Goal: Task Accomplishment & Management: Use online tool/utility

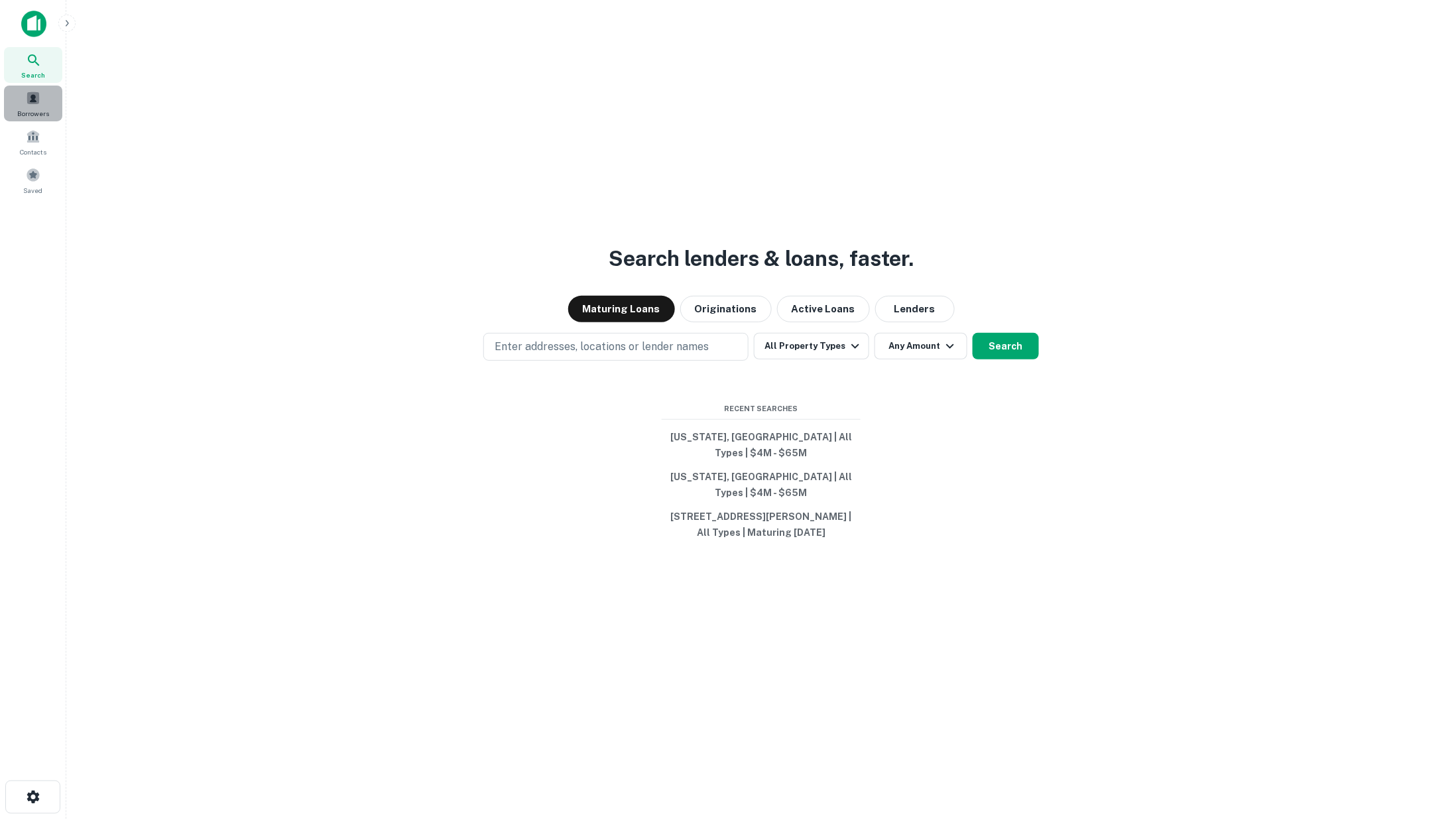
click at [33, 97] on span at bounding box center [33, 97] width 14 height 14
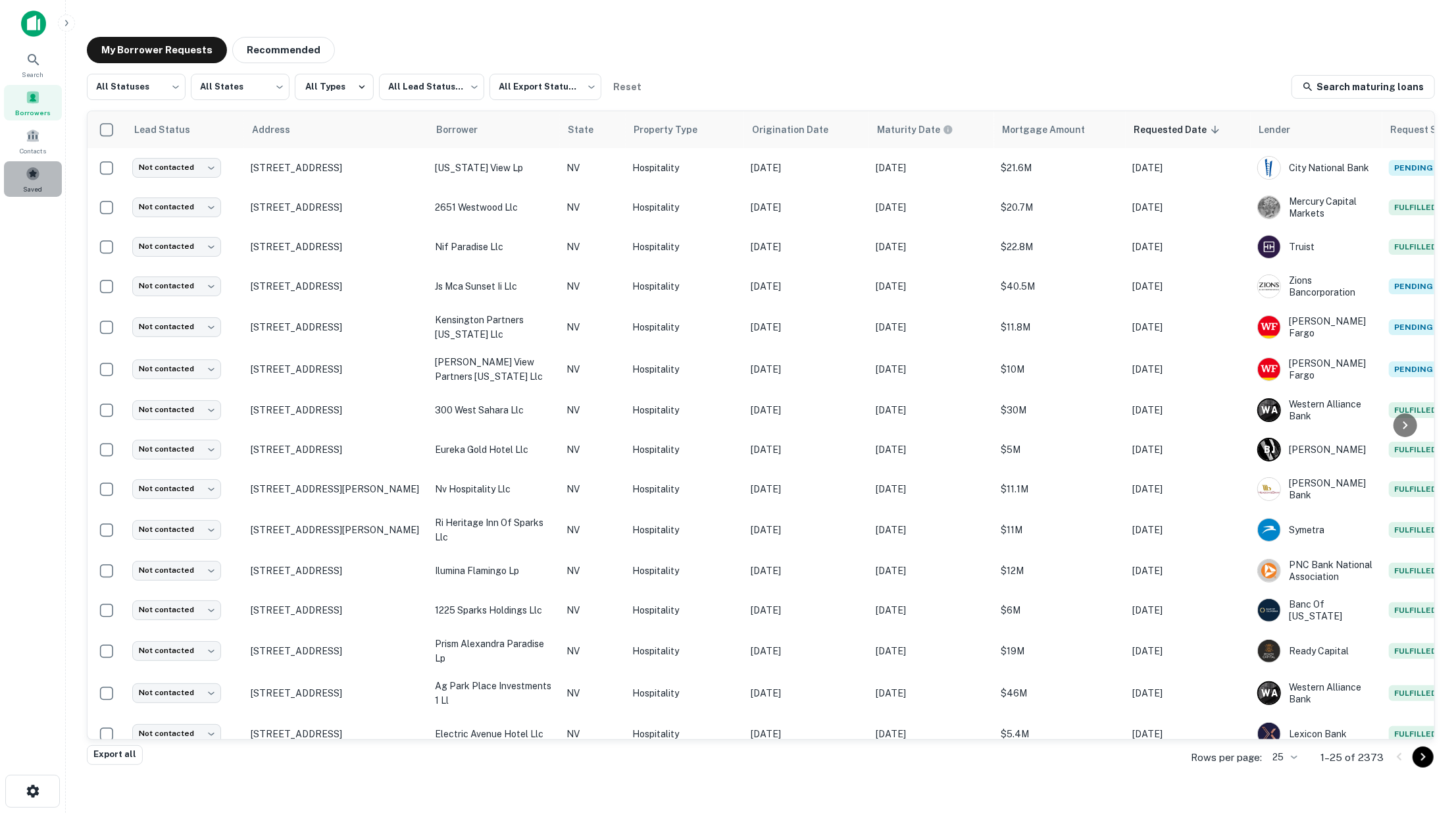
click at [29, 175] on span at bounding box center [32, 173] width 14 height 14
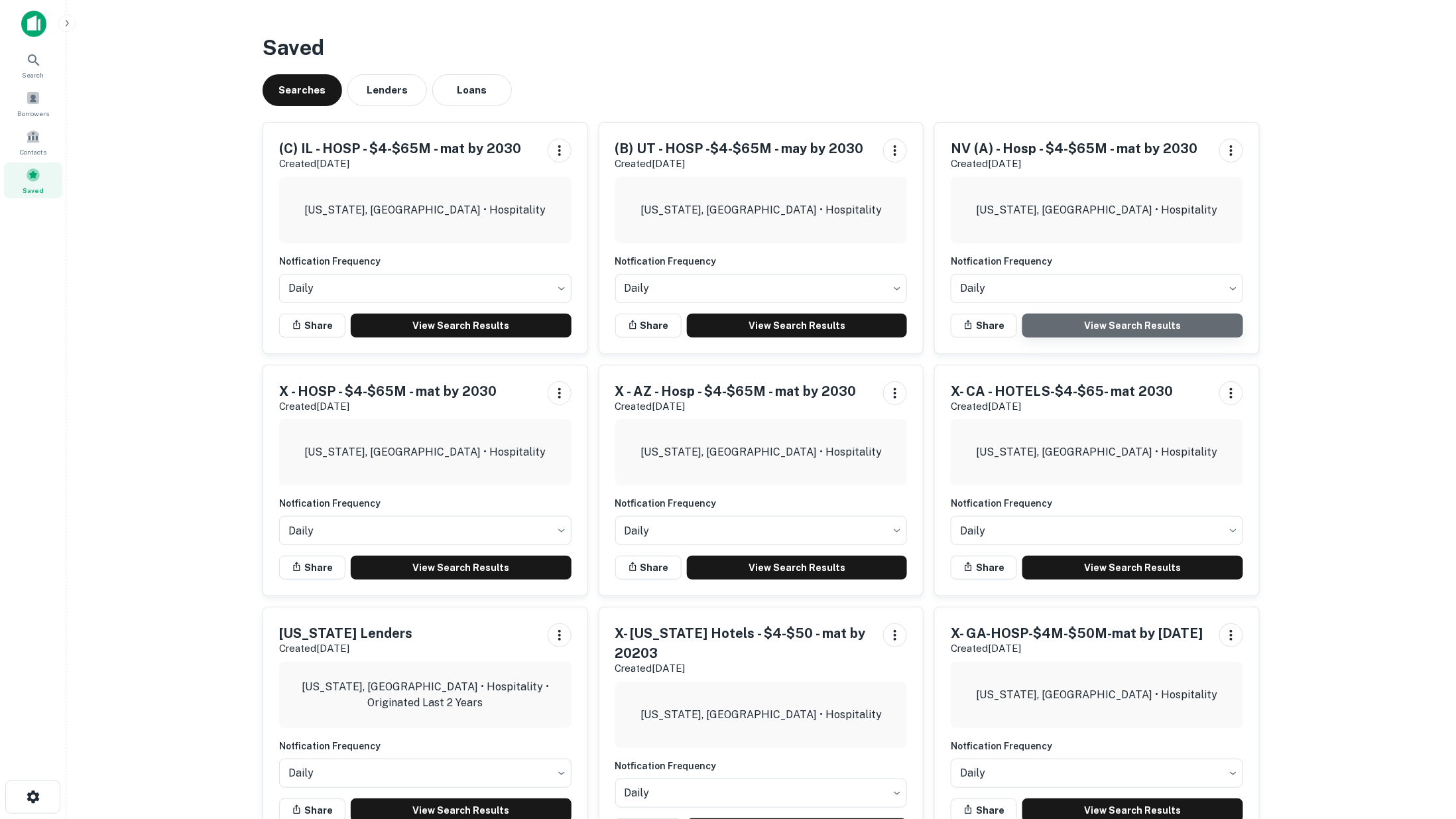
click at [1104, 320] on link "View Search Results" at bounding box center [1133, 325] width 221 height 24
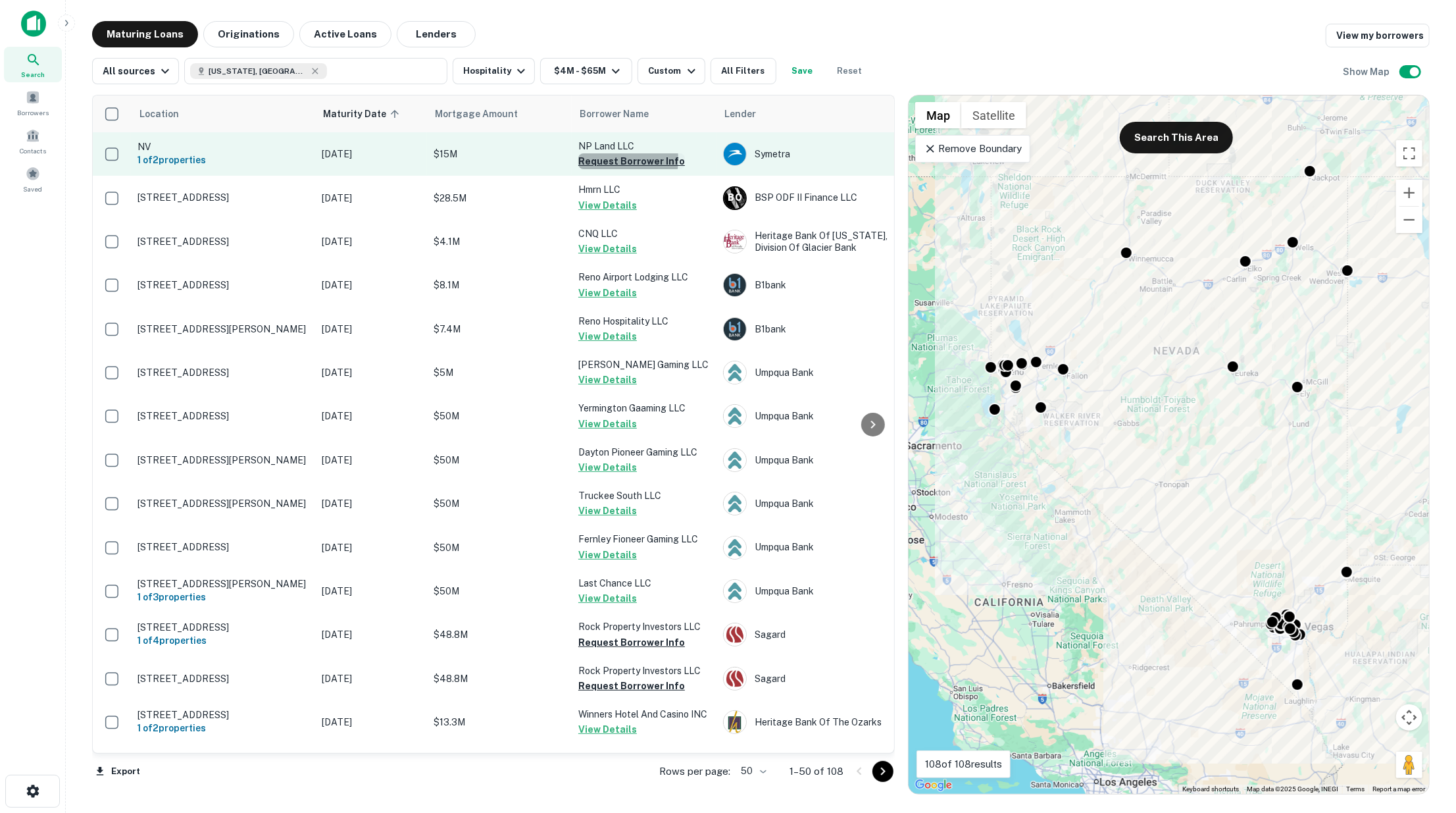
click at [610, 159] on button "Request Borrower Info" at bounding box center [631, 161] width 106 height 16
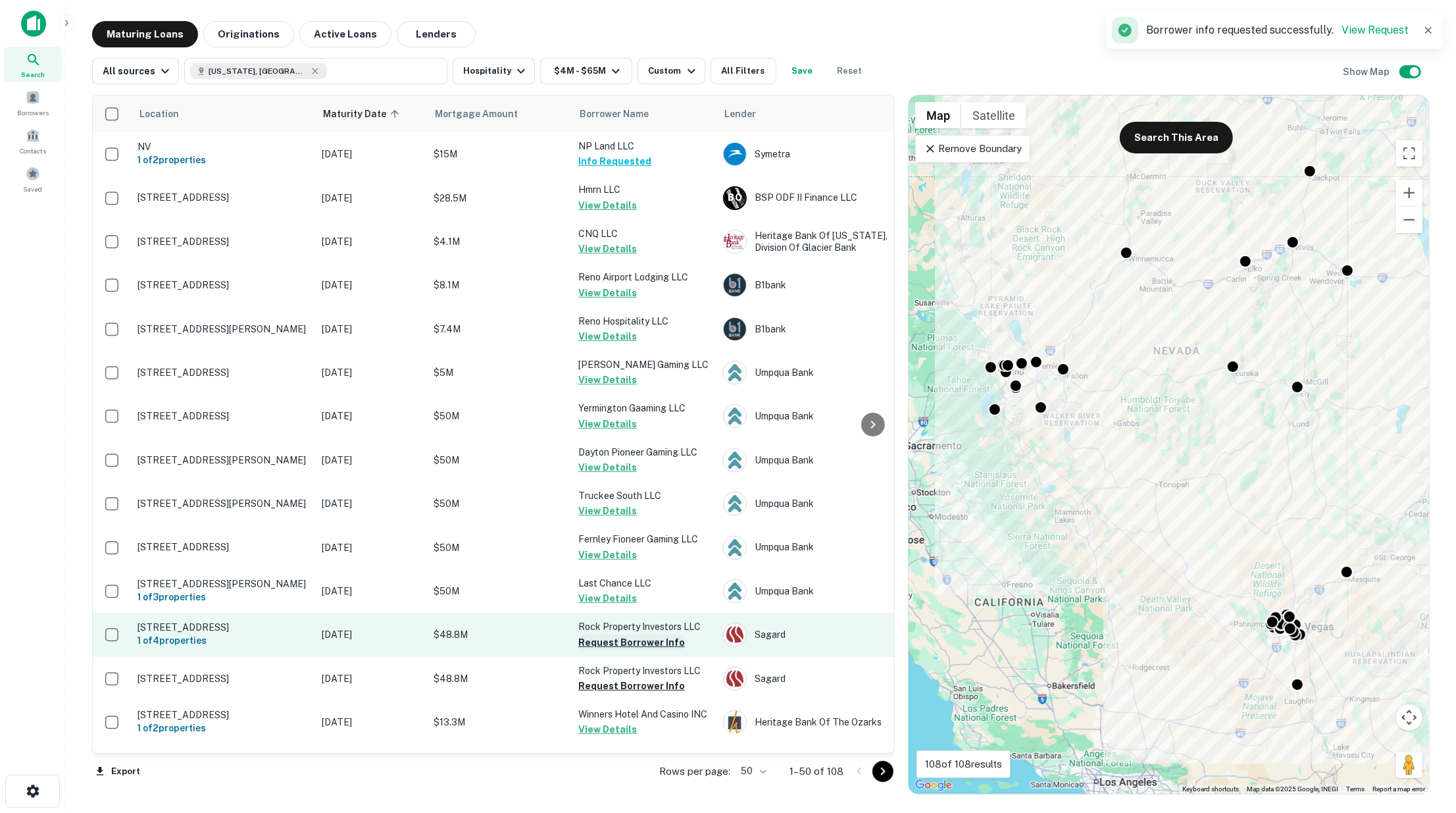
click at [606, 636] on button "Request Borrower Info" at bounding box center [631, 642] width 106 height 16
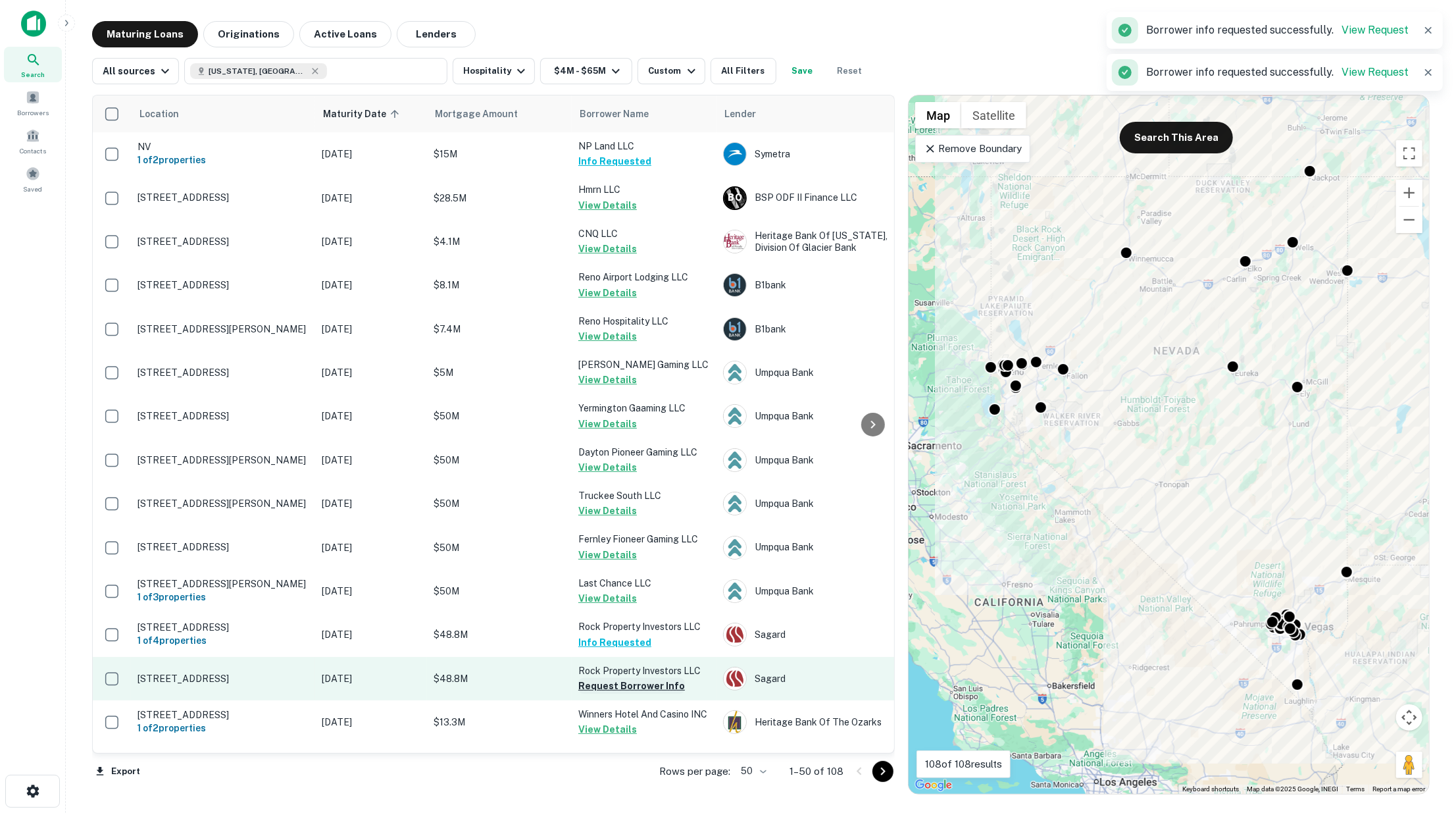
click at [615, 682] on button "Request Borrower Info" at bounding box center [631, 685] width 106 height 16
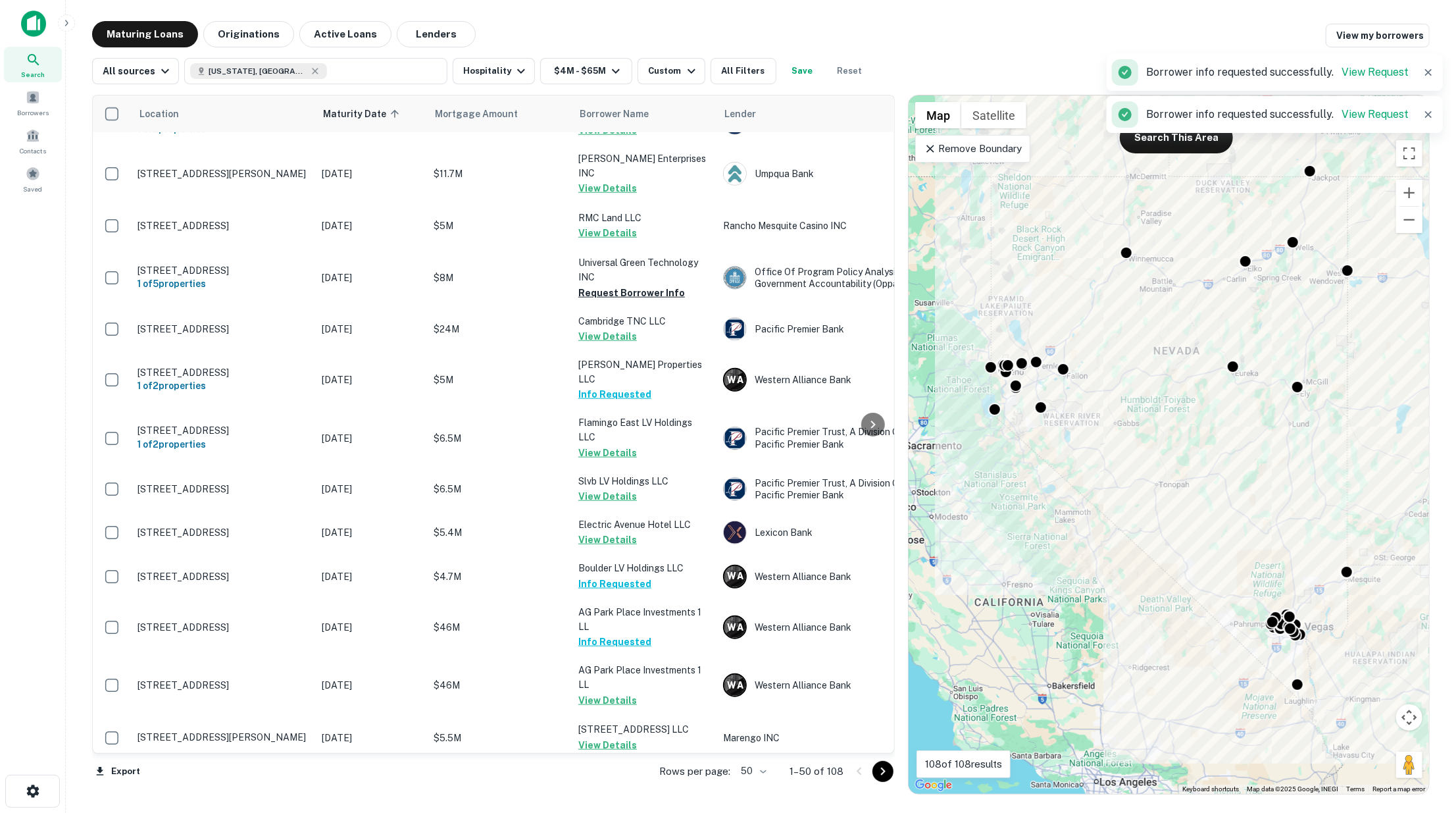
scroll to position [1024, 0]
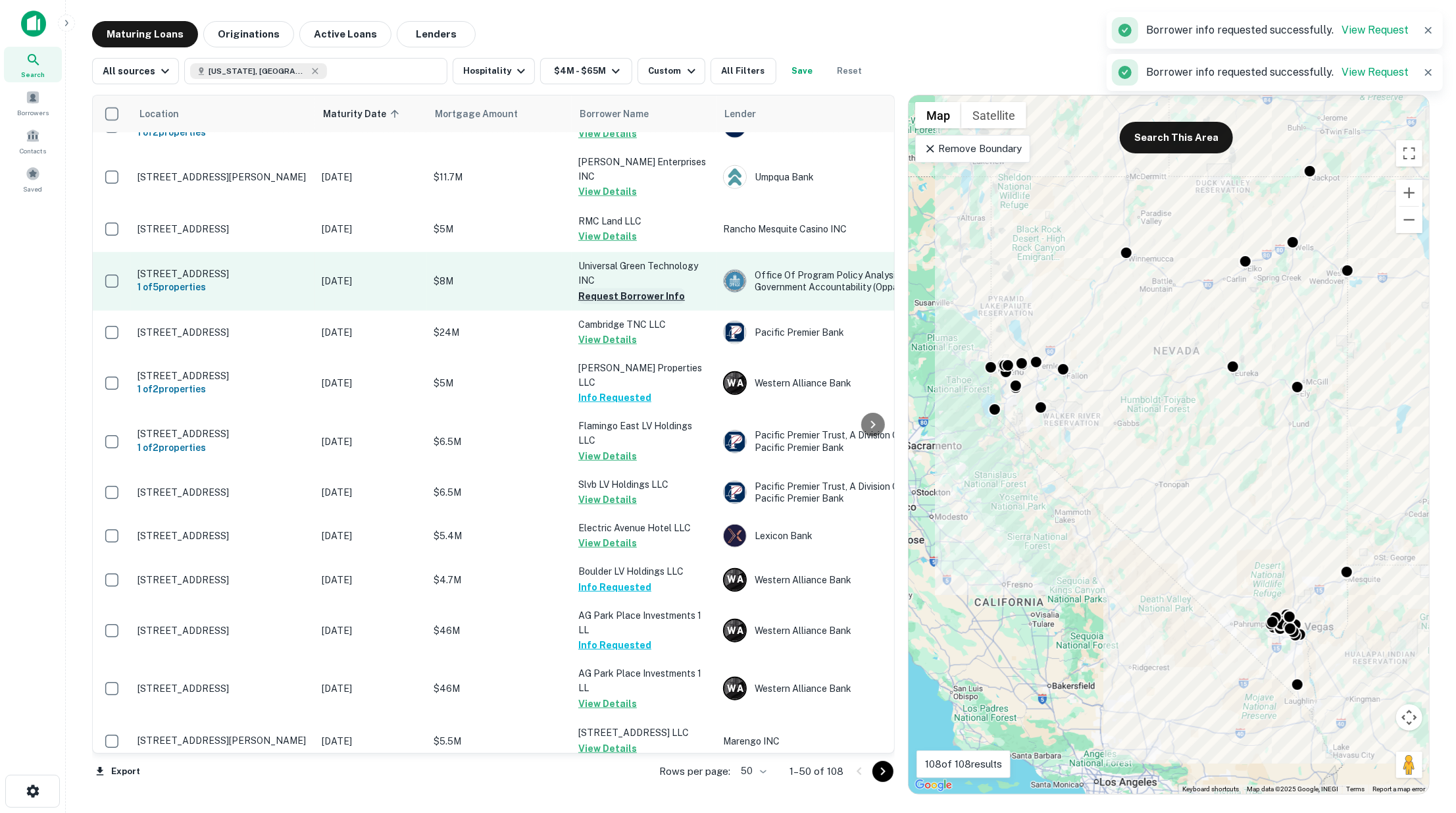
click at [630, 289] on button "Request Borrower Info" at bounding box center [631, 296] width 106 height 16
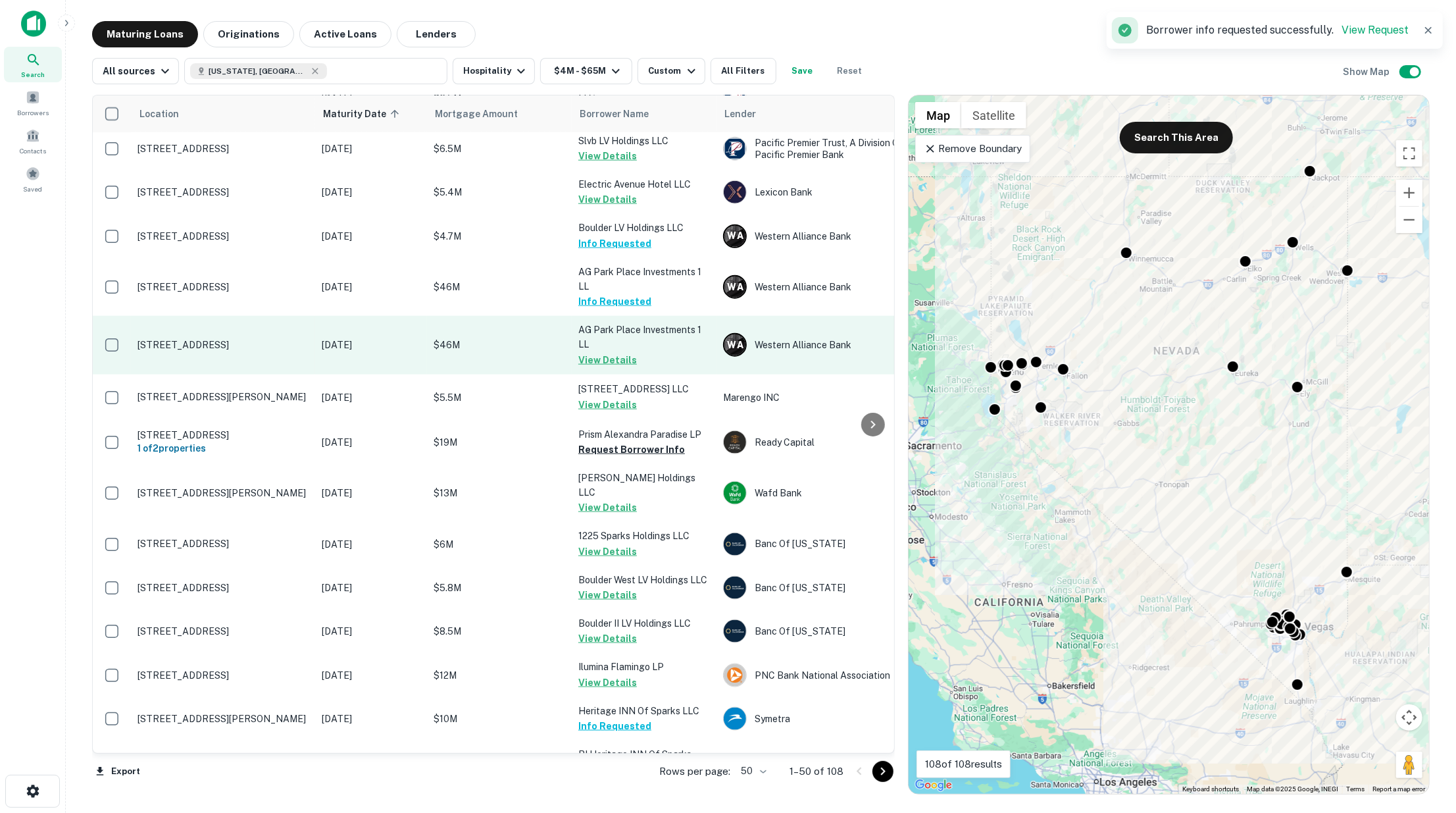
scroll to position [1390, 0]
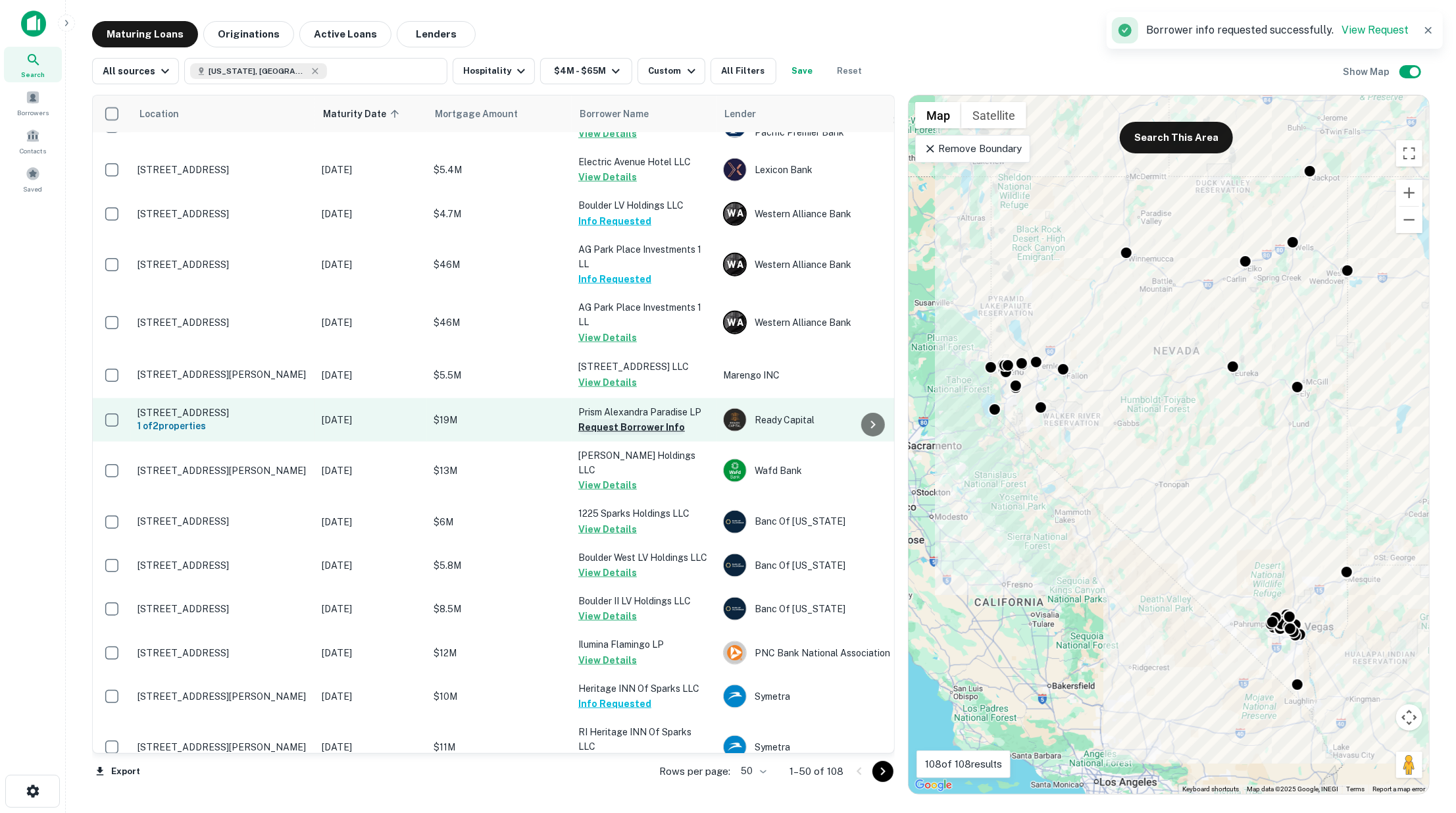
click at [630, 419] on button "Request Borrower Info" at bounding box center [631, 427] width 106 height 16
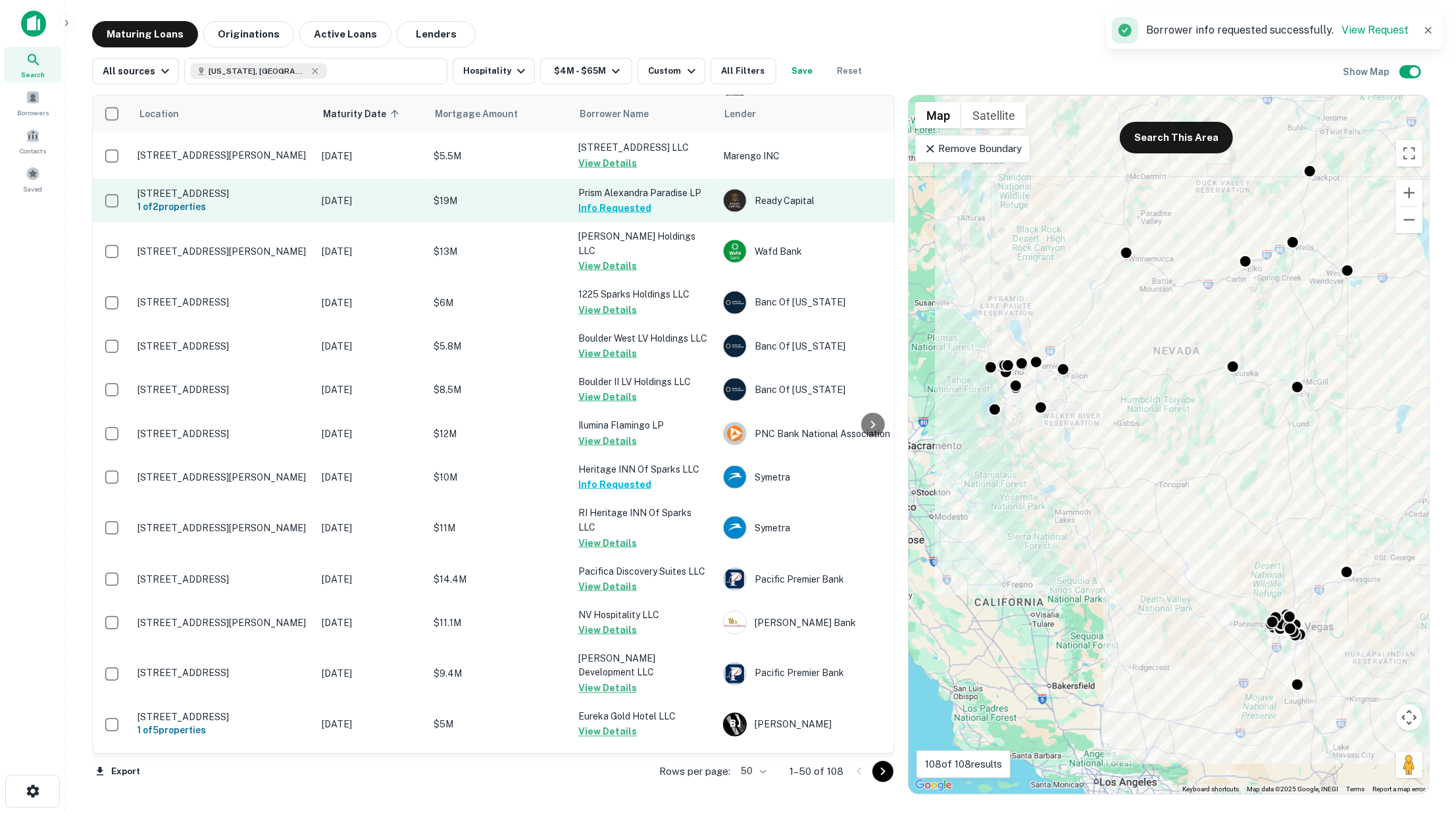
scroll to position [1648, 0]
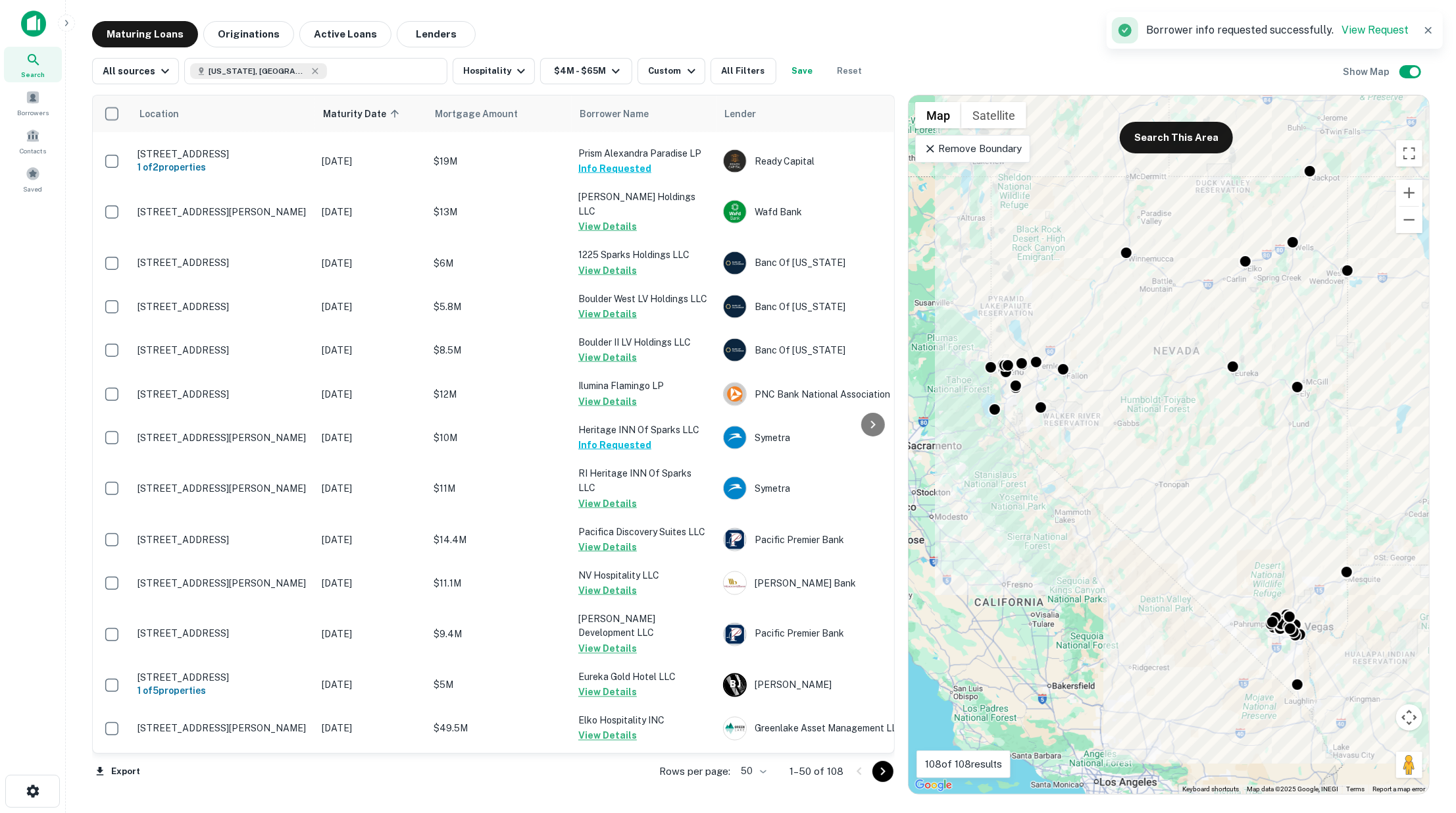
click at [880, 768] on icon "Go to next page" at bounding box center [883, 771] width 16 height 16
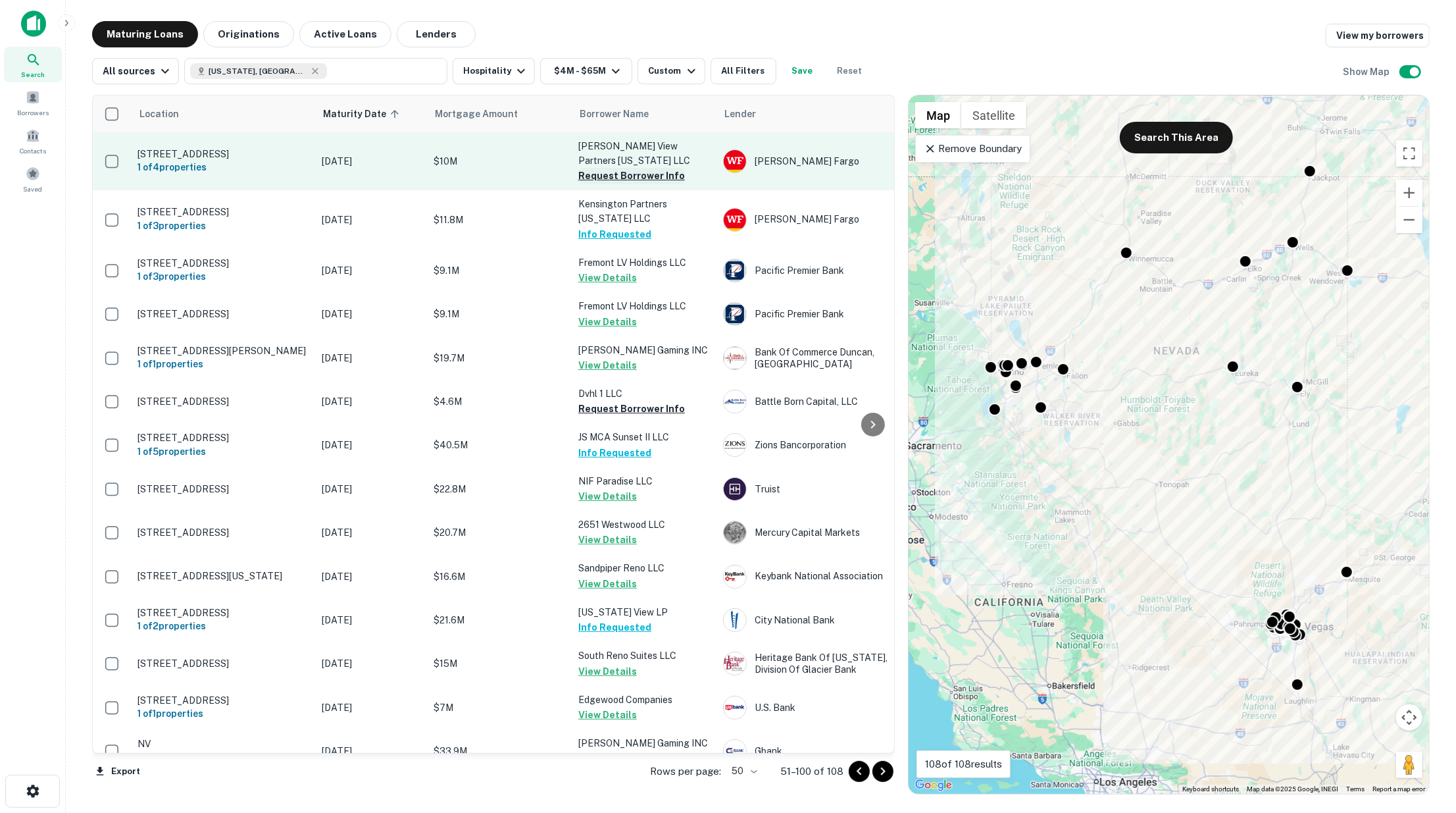
click at [600, 170] on button "Request Borrower Info" at bounding box center [631, 175] width 106 height 16
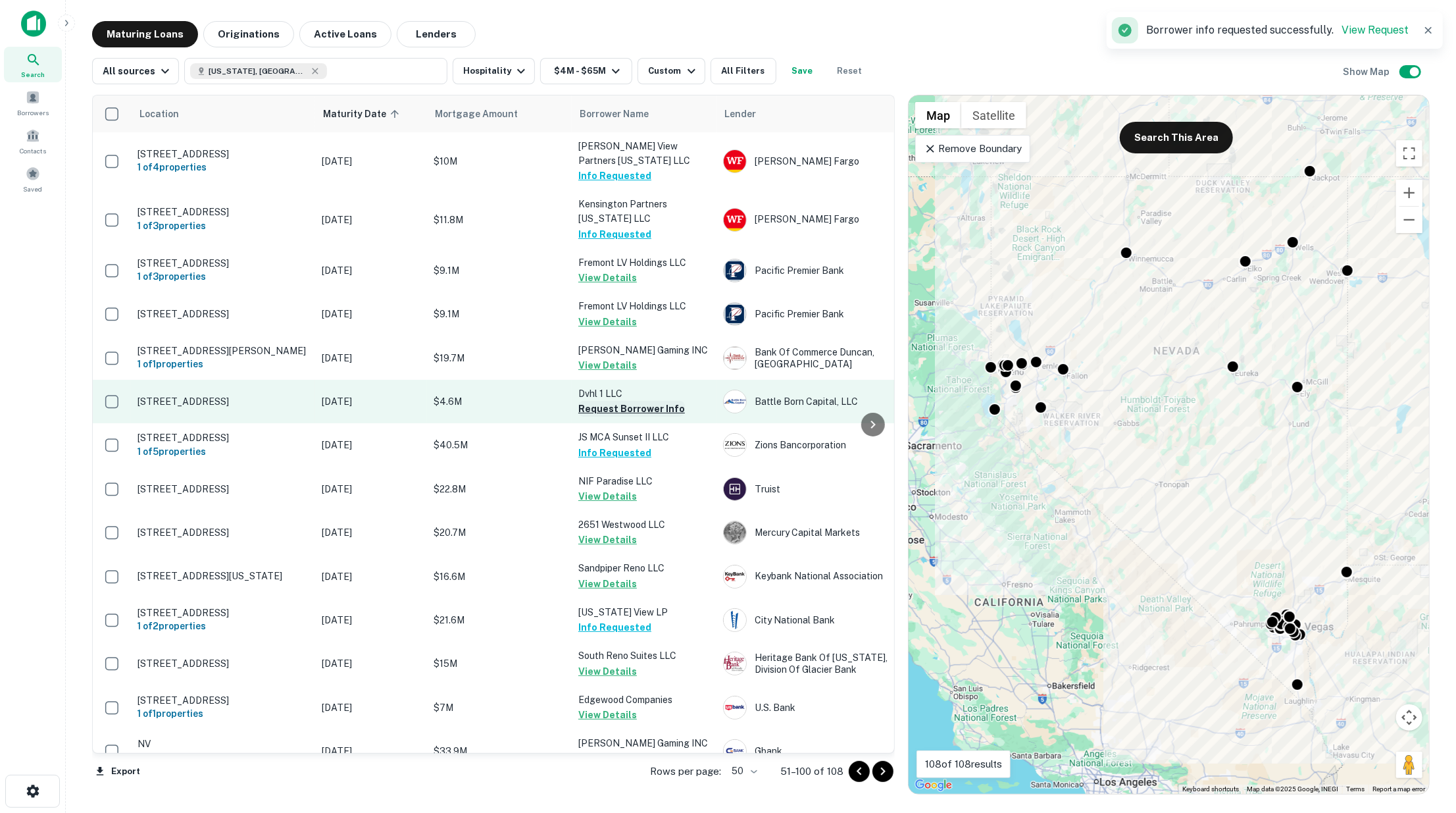
click at [622, 416] on button "Request Borrower Info" at bounding box center [631, 408] width 106 height 16
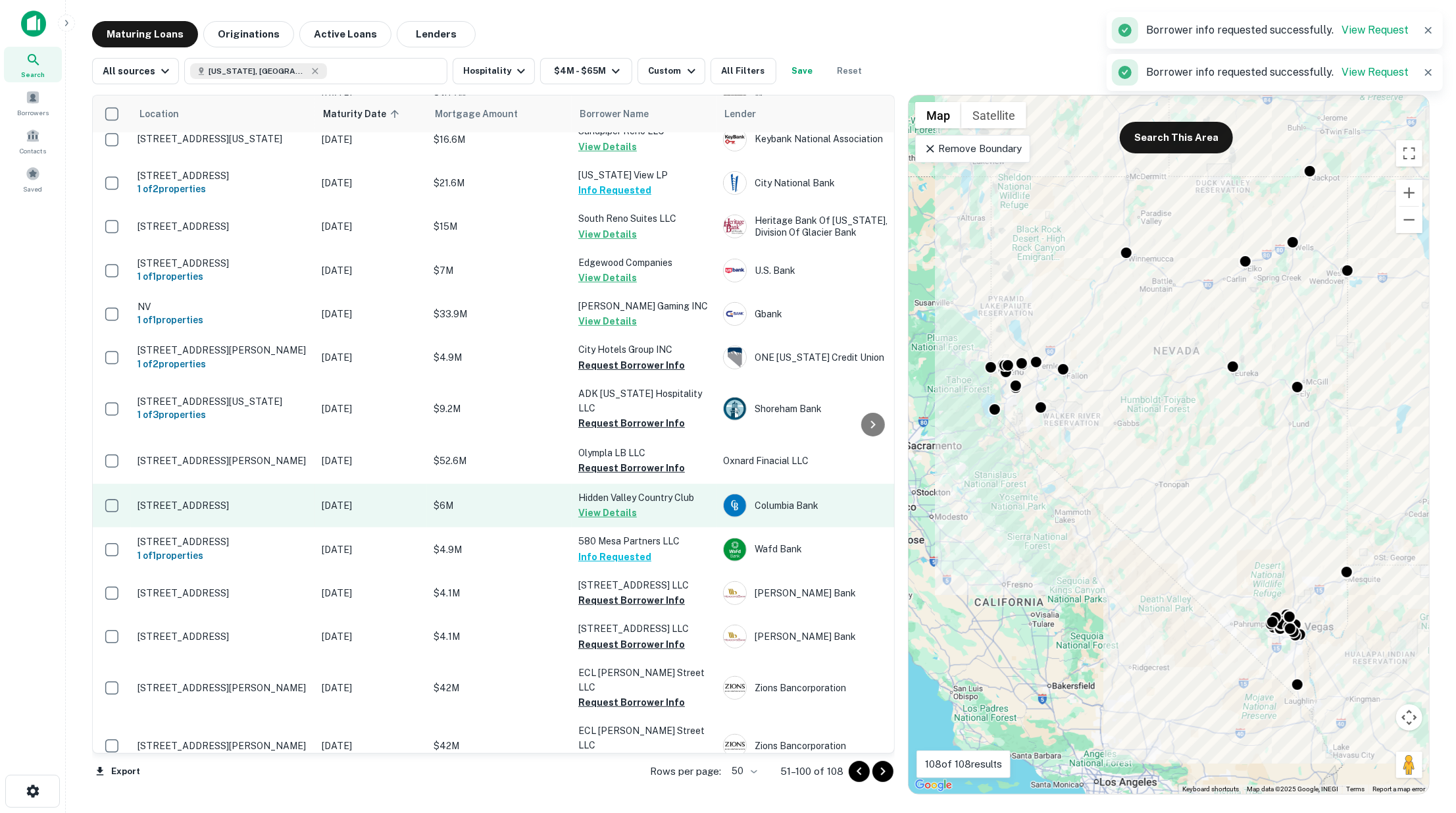
scroll to position [438, 0]
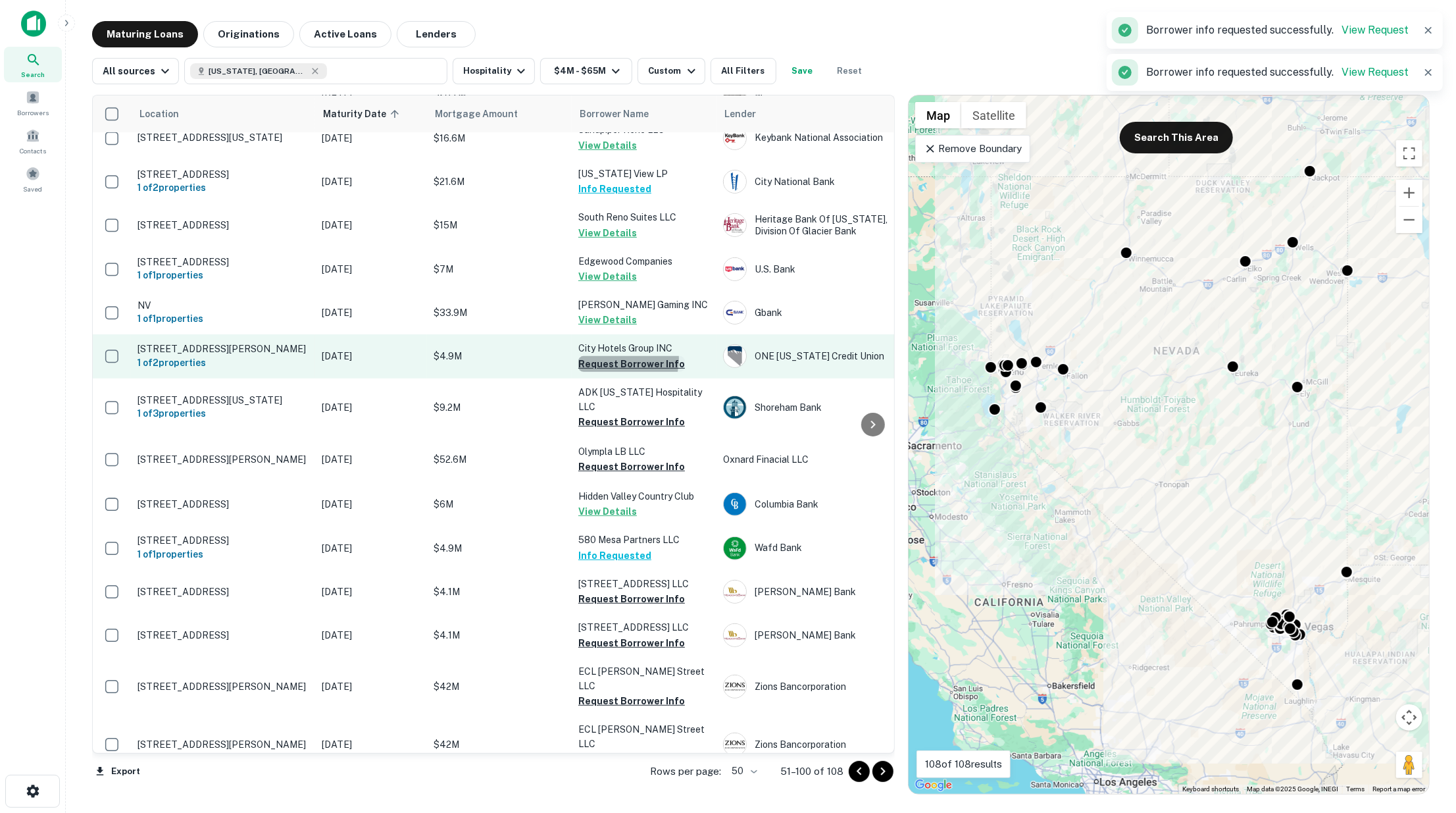
click at [608, 366] on button "Request Borrower Info" at bounding box center [631, 363] width 106 height 16
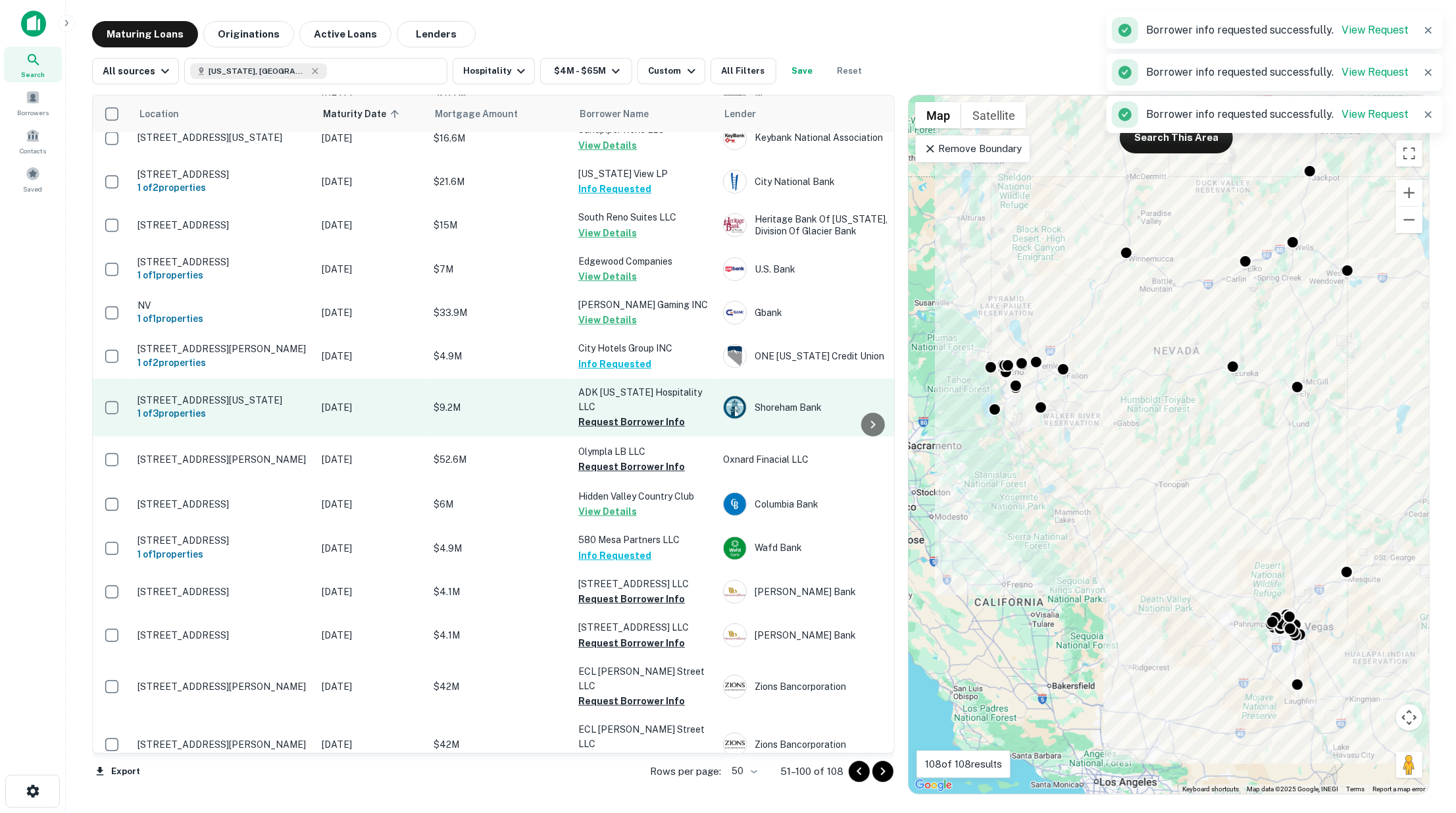
click at [614, 423] on button "Request Borrower Info" at bounding box center [631, 422] width 106 height 16
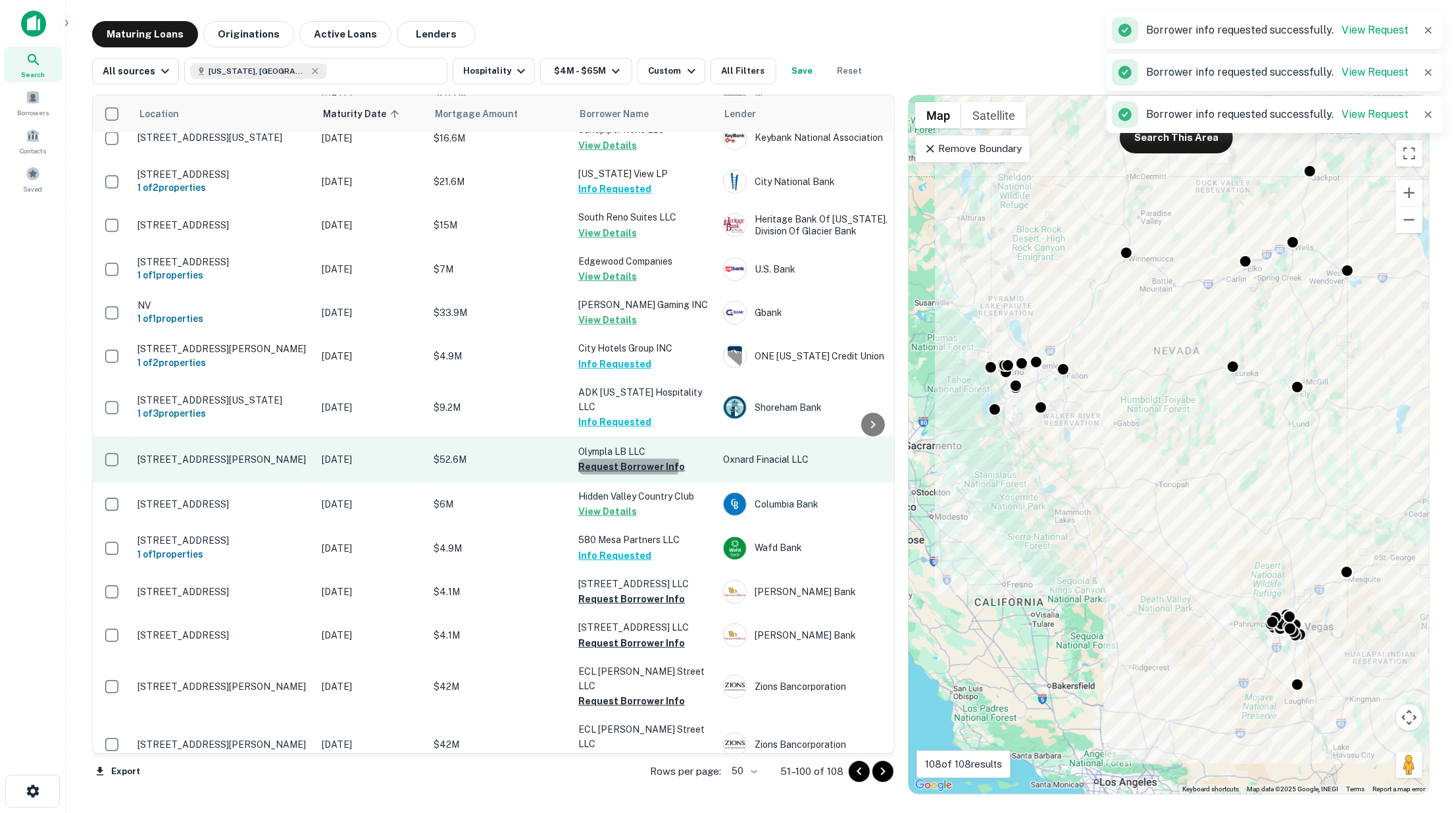
click at [617, 467] on button "Request Borrower Info" at bounding box center [631, 466] width 106 height 16
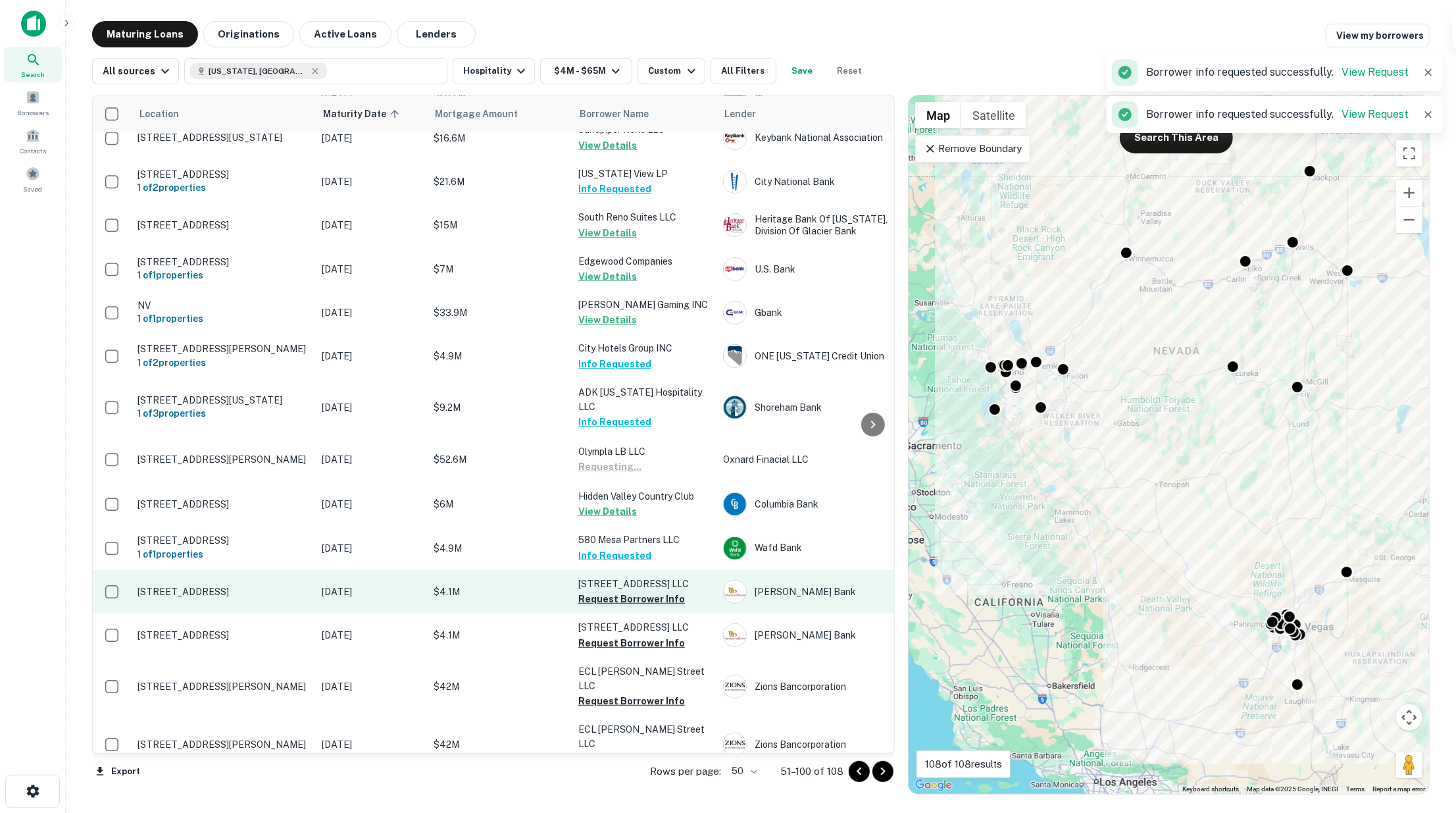
click at [620, 605] on button "Request Borrower Info" at bounding box center [631, 598] width 106 height 16
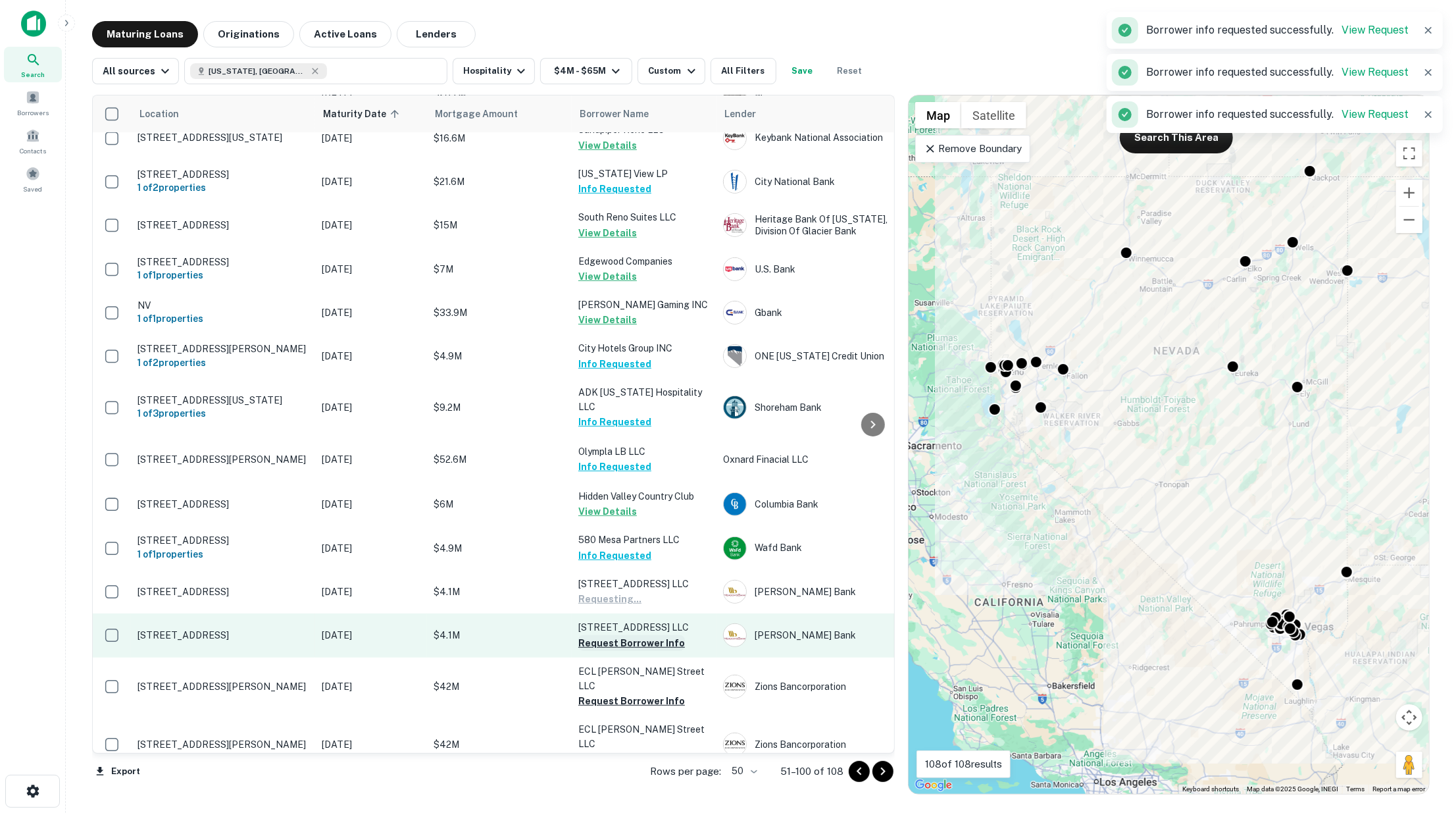
click at [622, 648] on button "Request Borrower Info" at bounding box center [631, 643] width 106 height 16
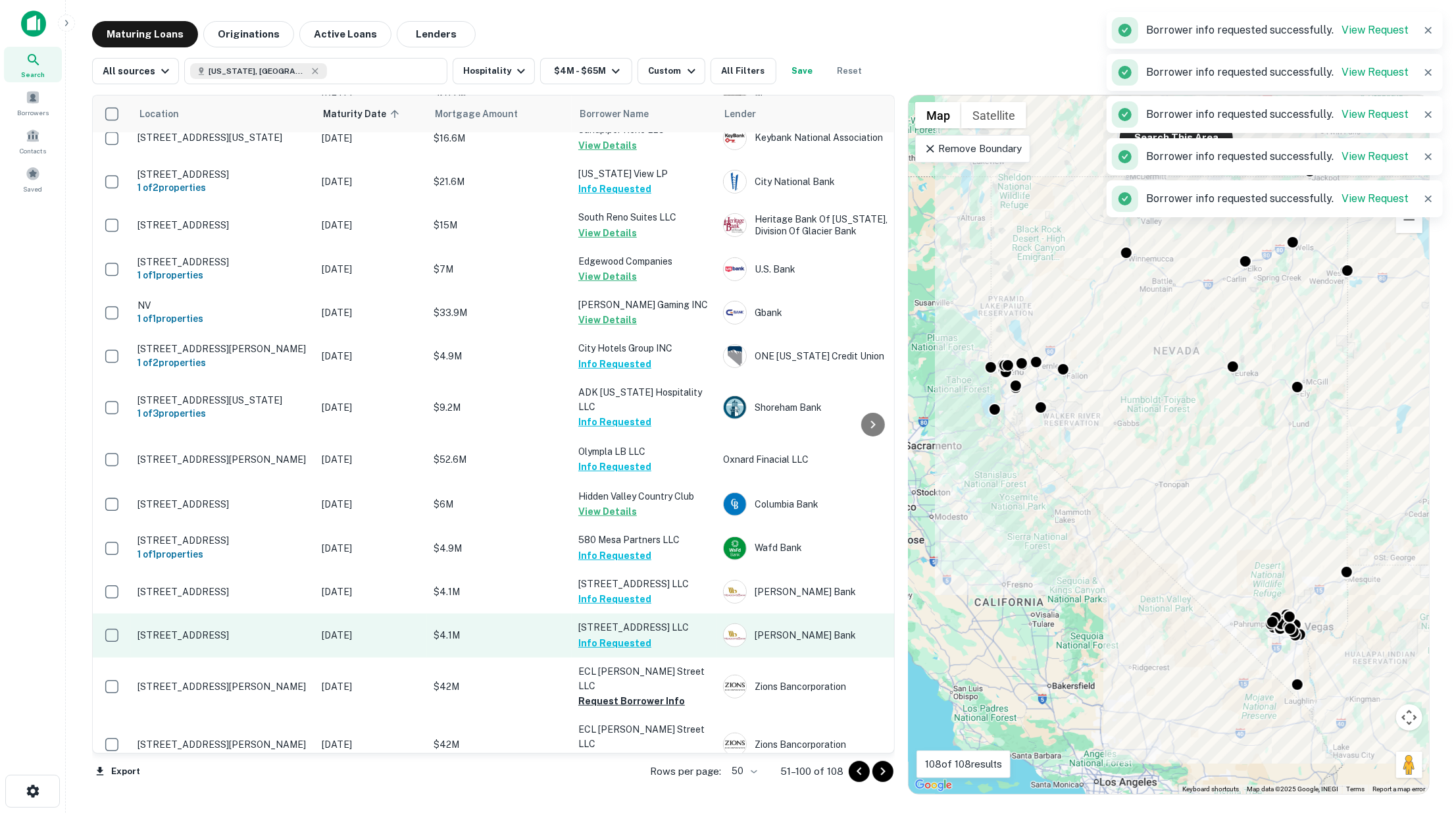
drag, startPoint x: 621, startPoint y: 688, endPoint x: 589, endPoint y: 643, distance: 55.2
click at [622, 693] on button "Request Borrower Info" at bounding box center [631, 700] width 106 height 16
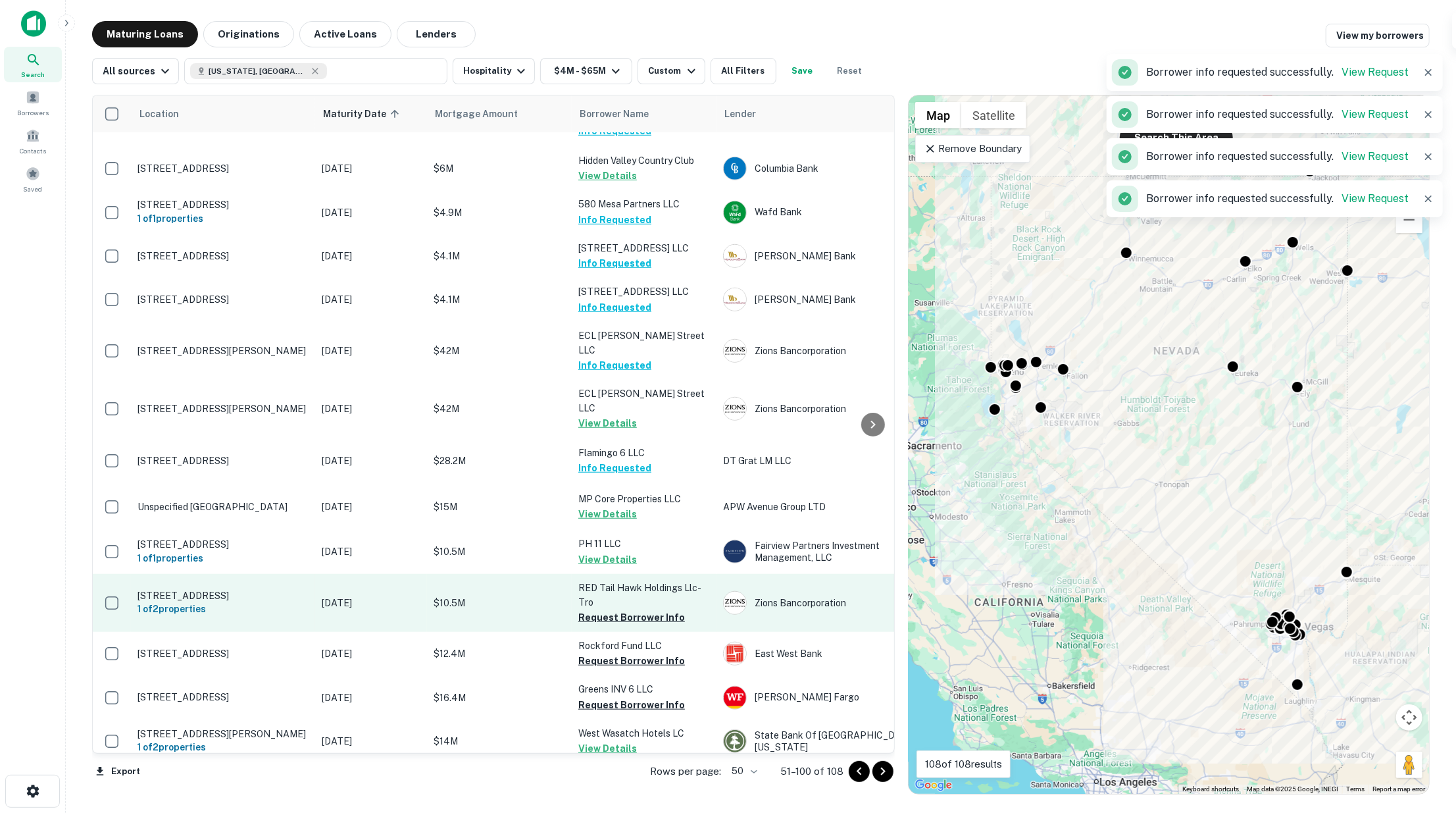
scroll to position [804, 0]
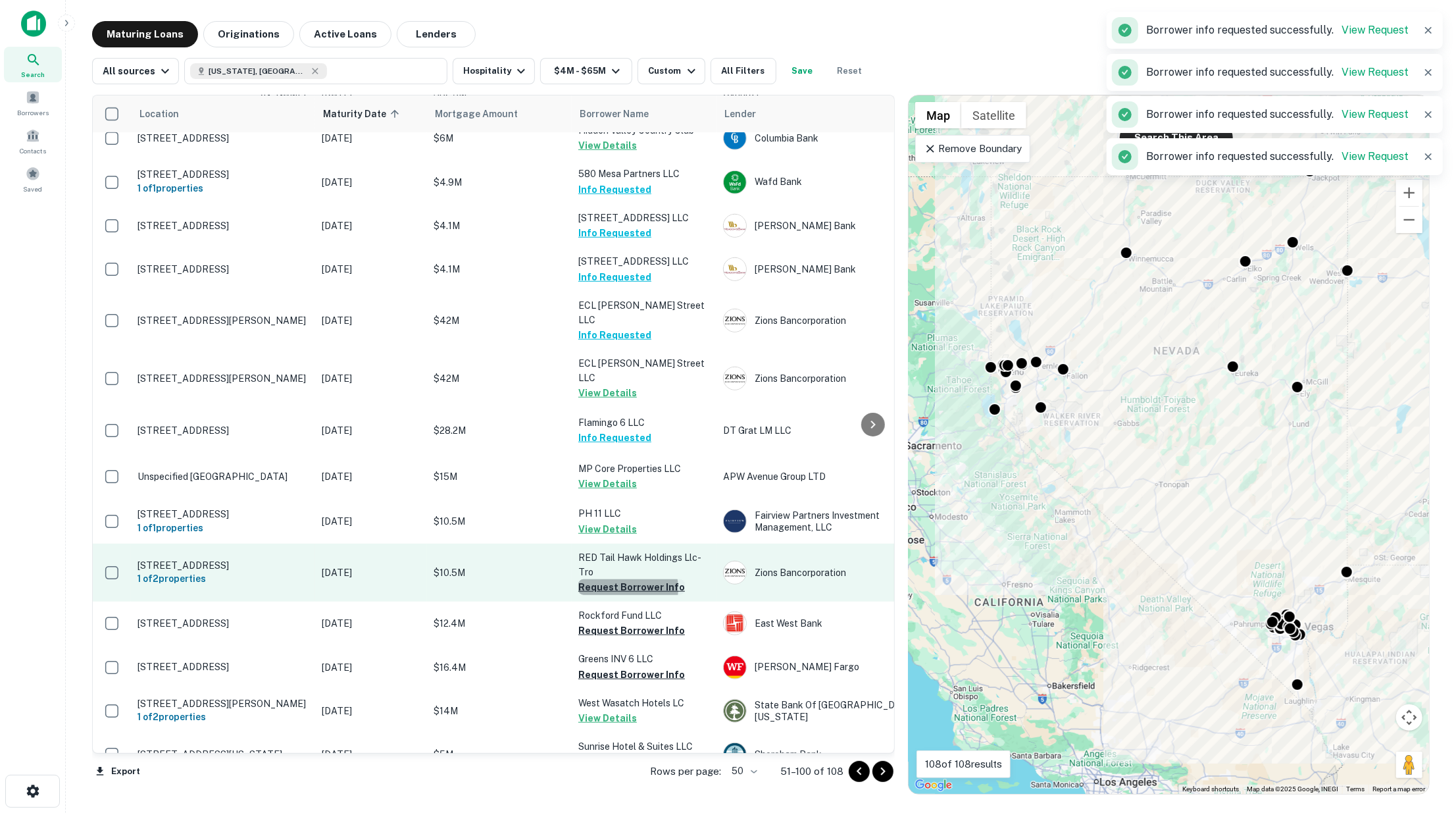
click at [620, 580] on button "Request Borrower Info" at bounding box center [631, 587] width 106 height 16
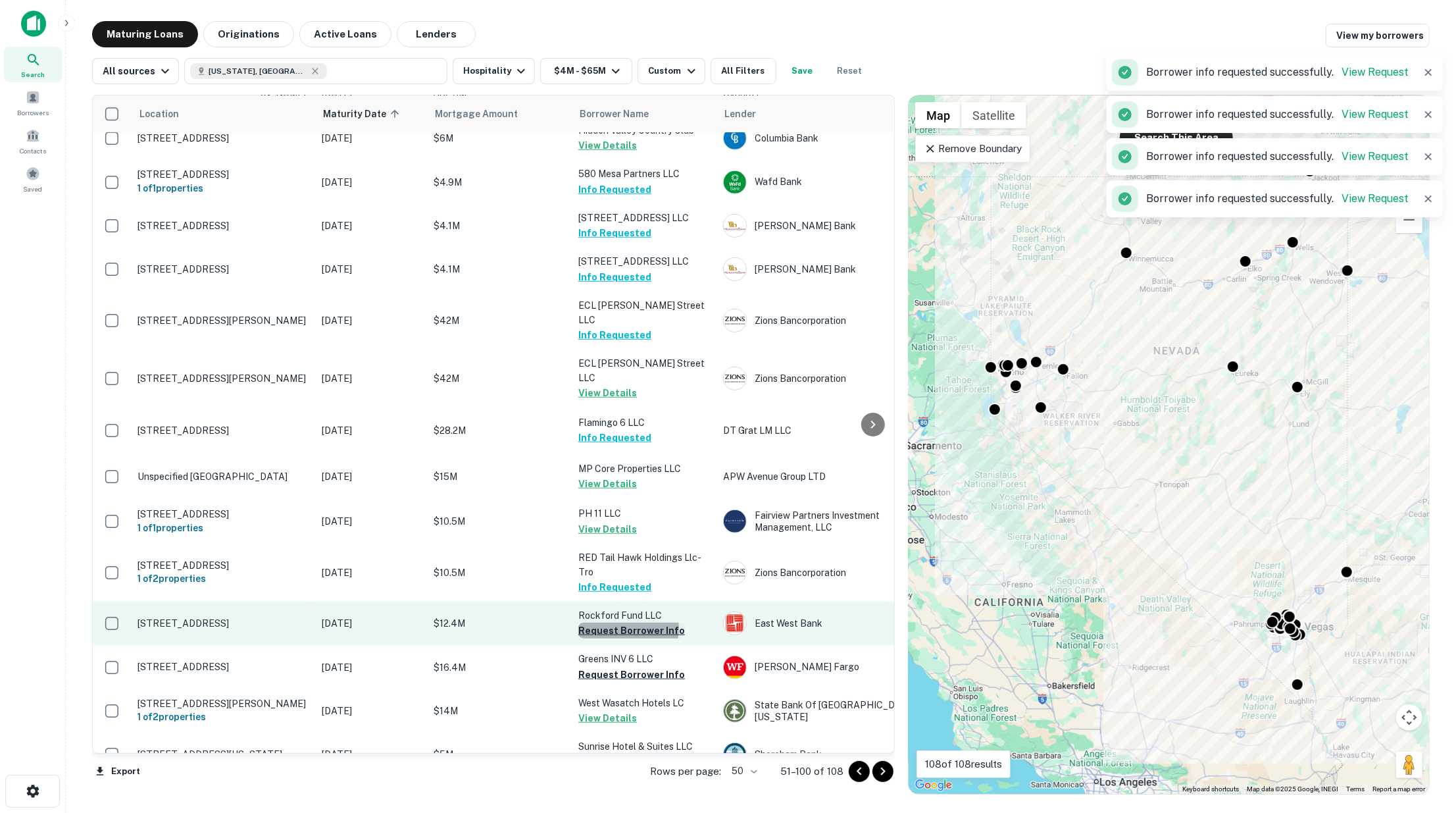
click at [621, 623] on button "Request Borrower Info" at bounding box center [631, 630] width 106 height 16
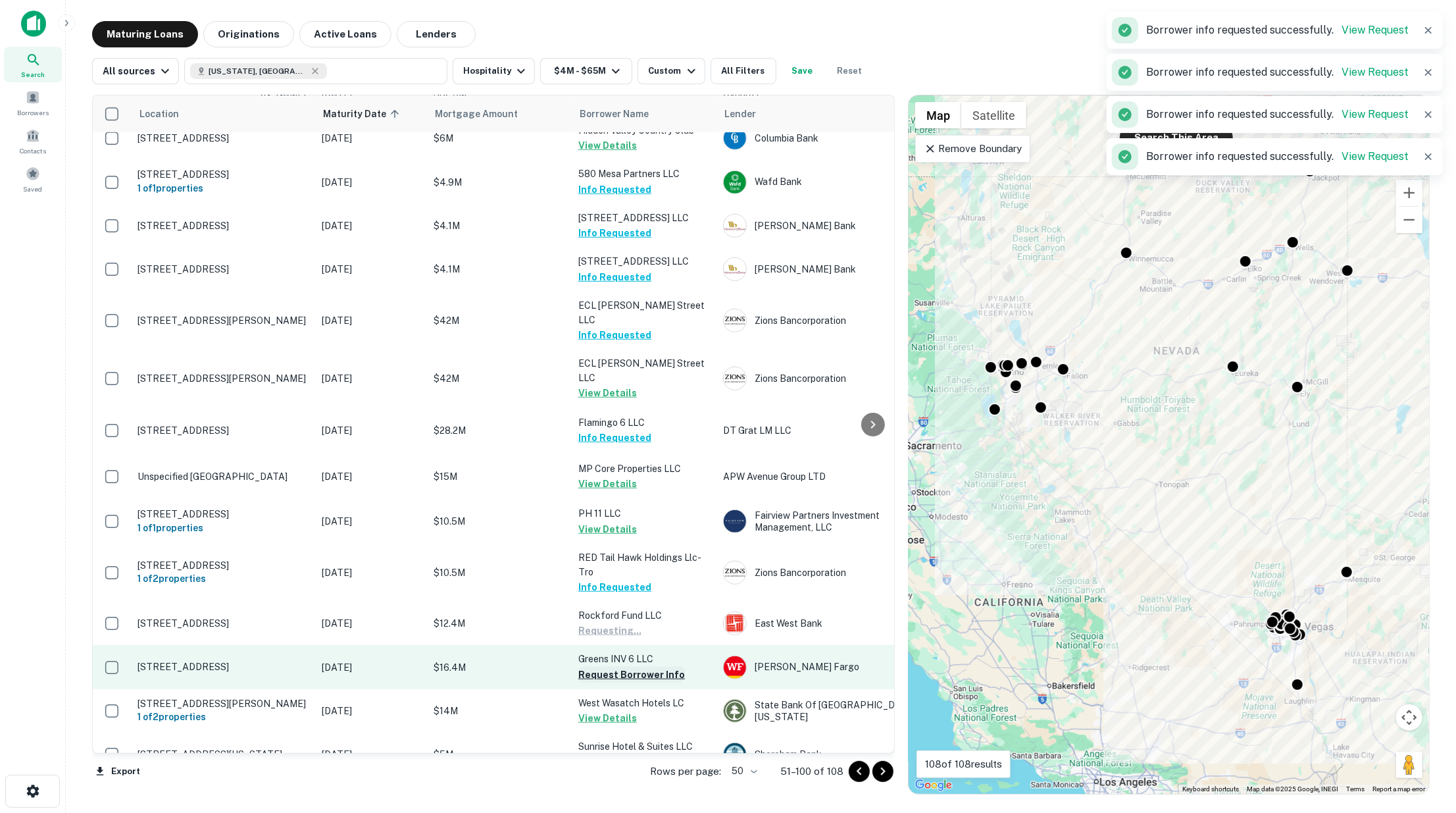
click at [621, 666] on button "Request Borrower Info" at bounding box center [631, 674] width 106 height 16
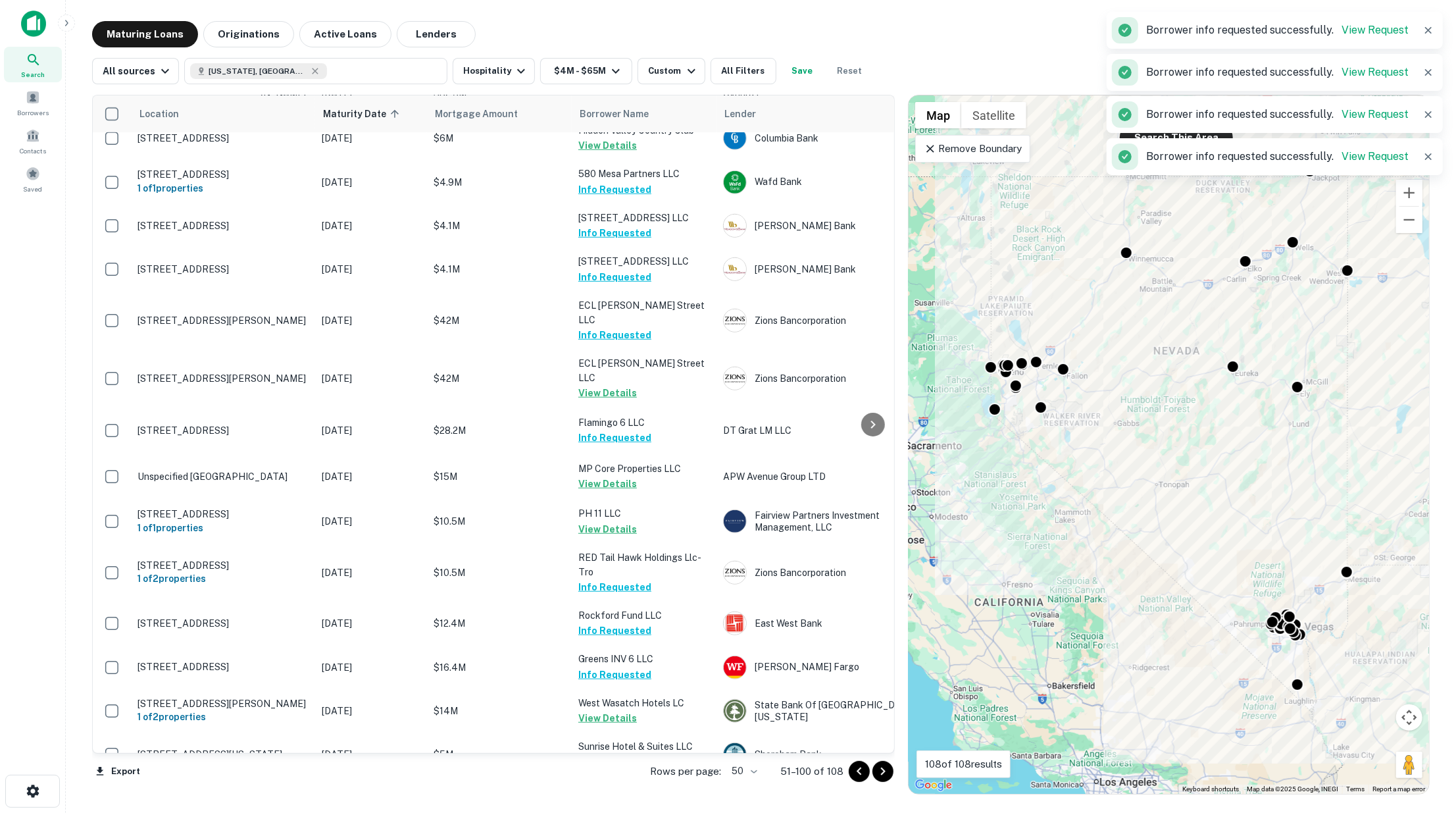
scroll to position [951, 0]
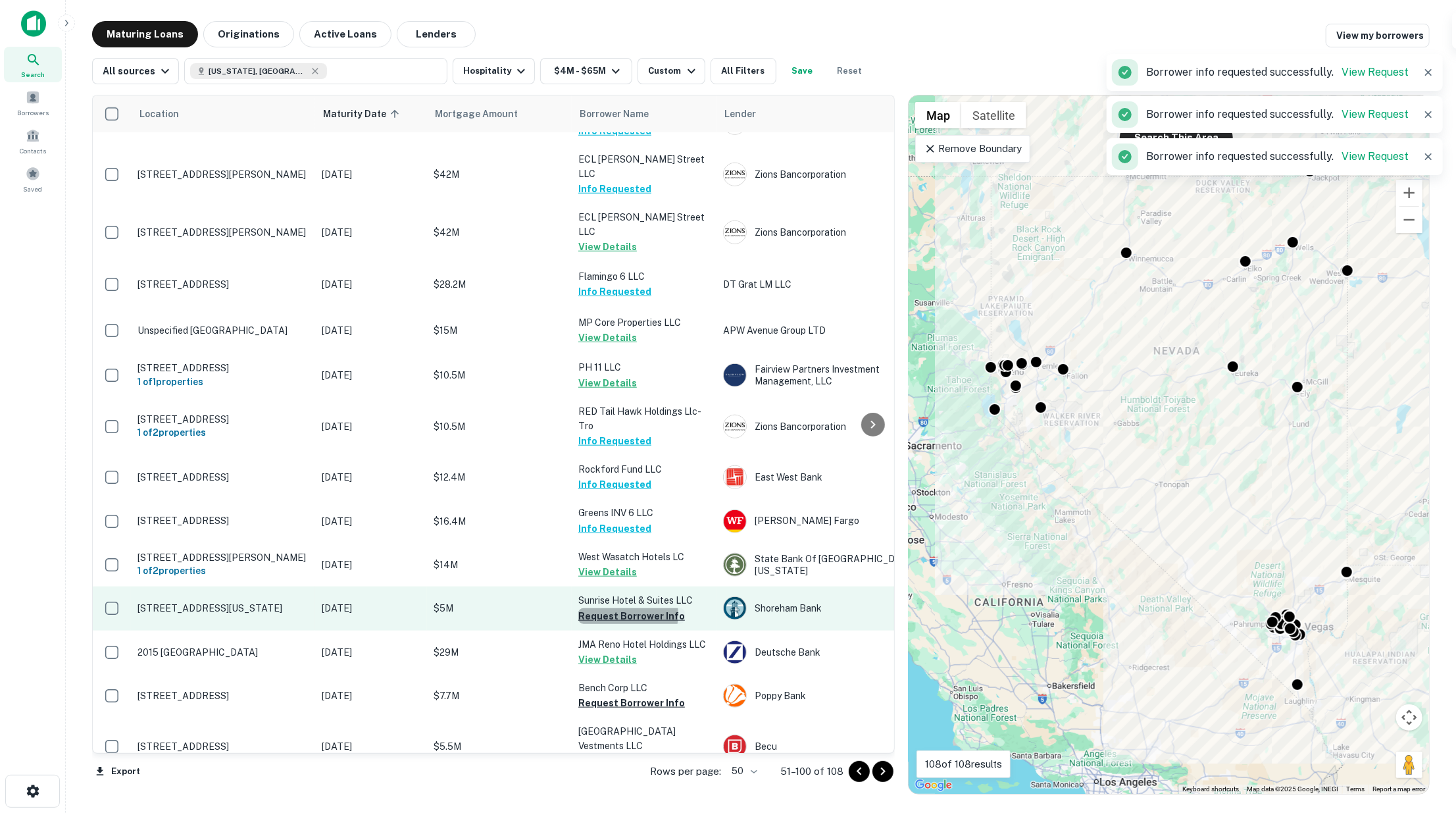
click at [622, 608] on button "Request Borrower Info" at bounding box center [631, 616] width 106 height 16
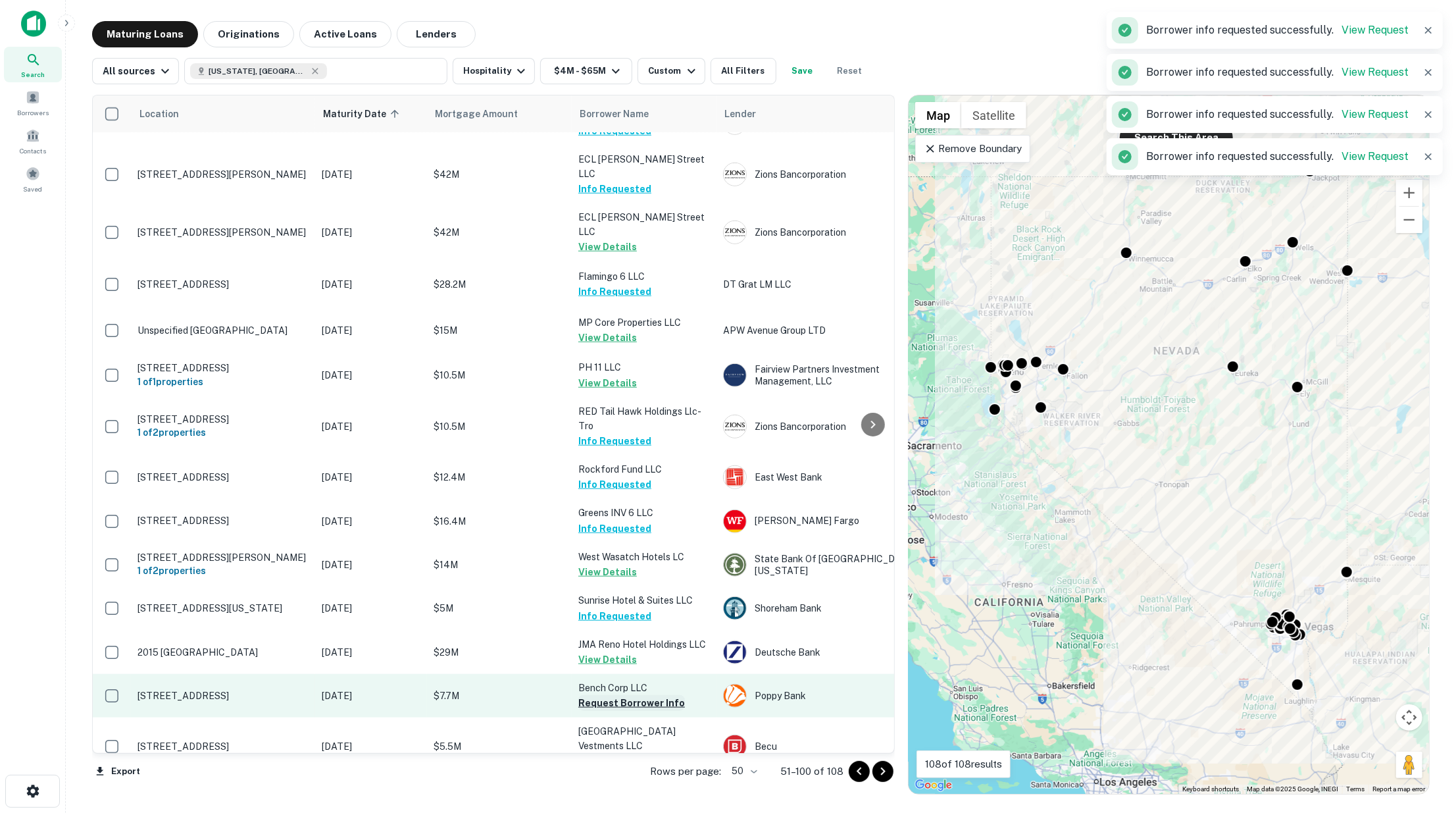
click at [619, 695] on button "Request Borrower Info" at bounding box center [631, 703] width 106 height 16
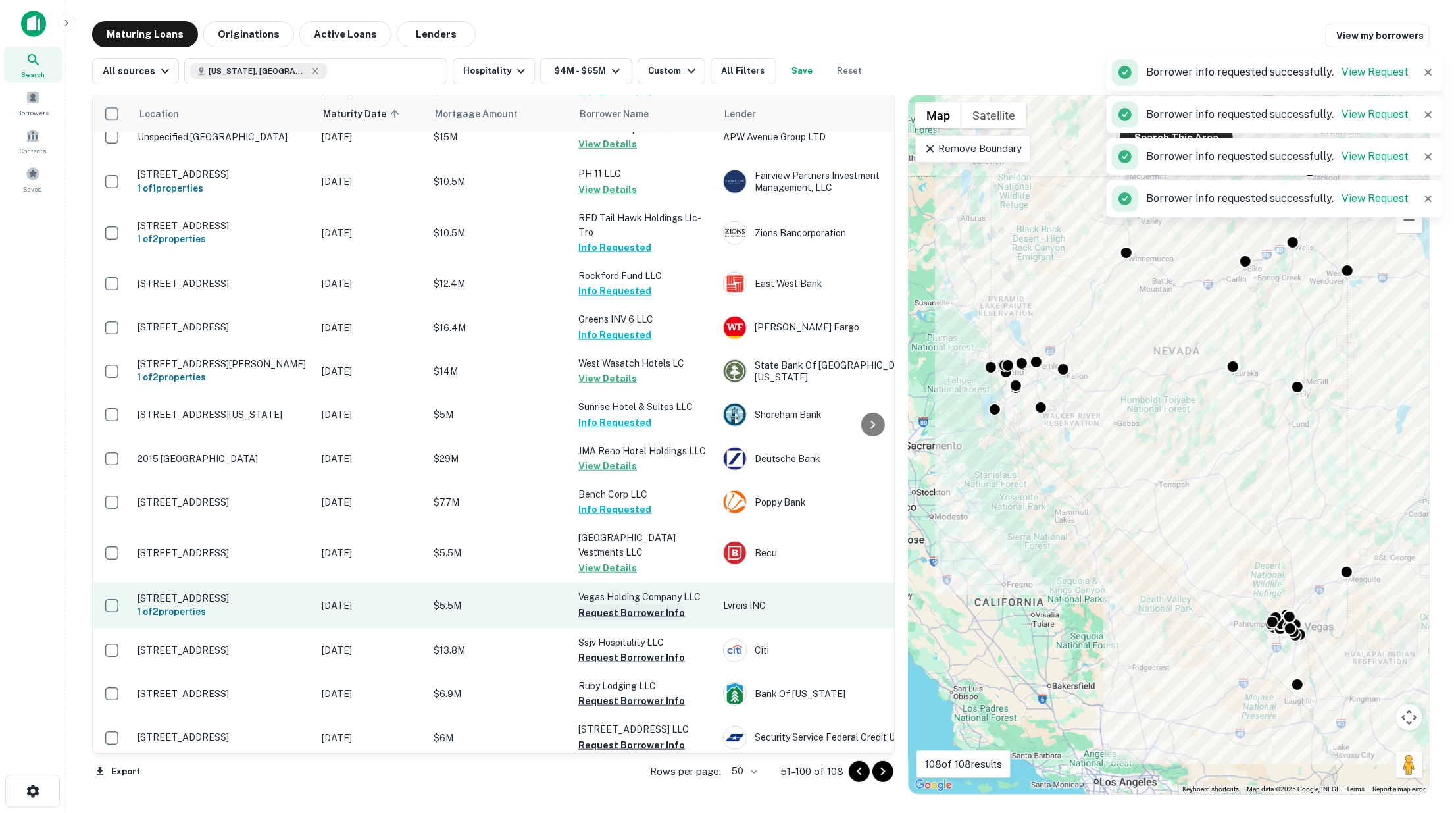
scroll to position [1170, 0]
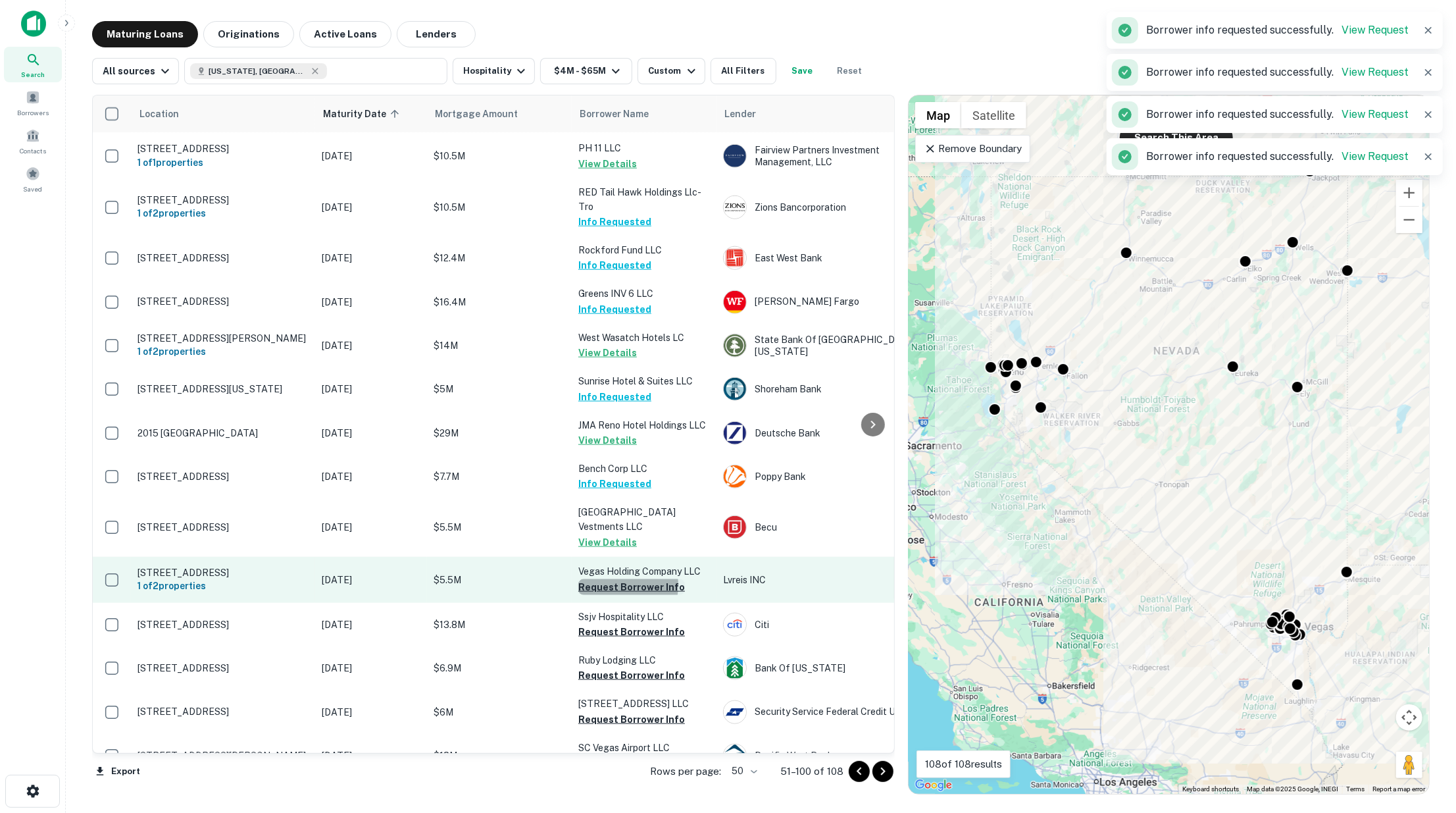
click at [603, 580] on button "Request Borrower Info" at bounding box center [631, 587] width 106 height 16
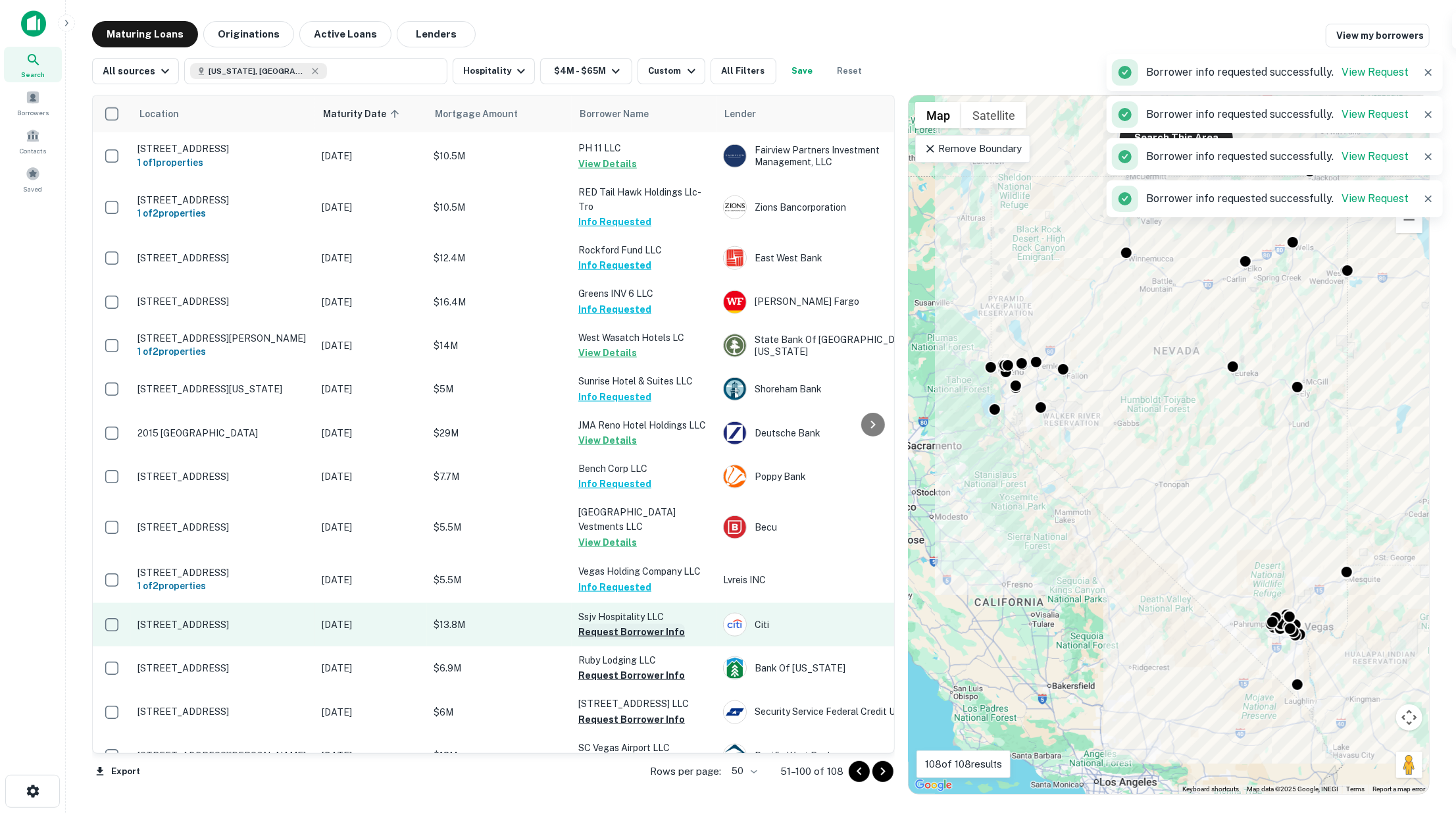
click at [608, 624] on button "Request Borrower Info" at bounding box center [631, 632] width 106 height 16
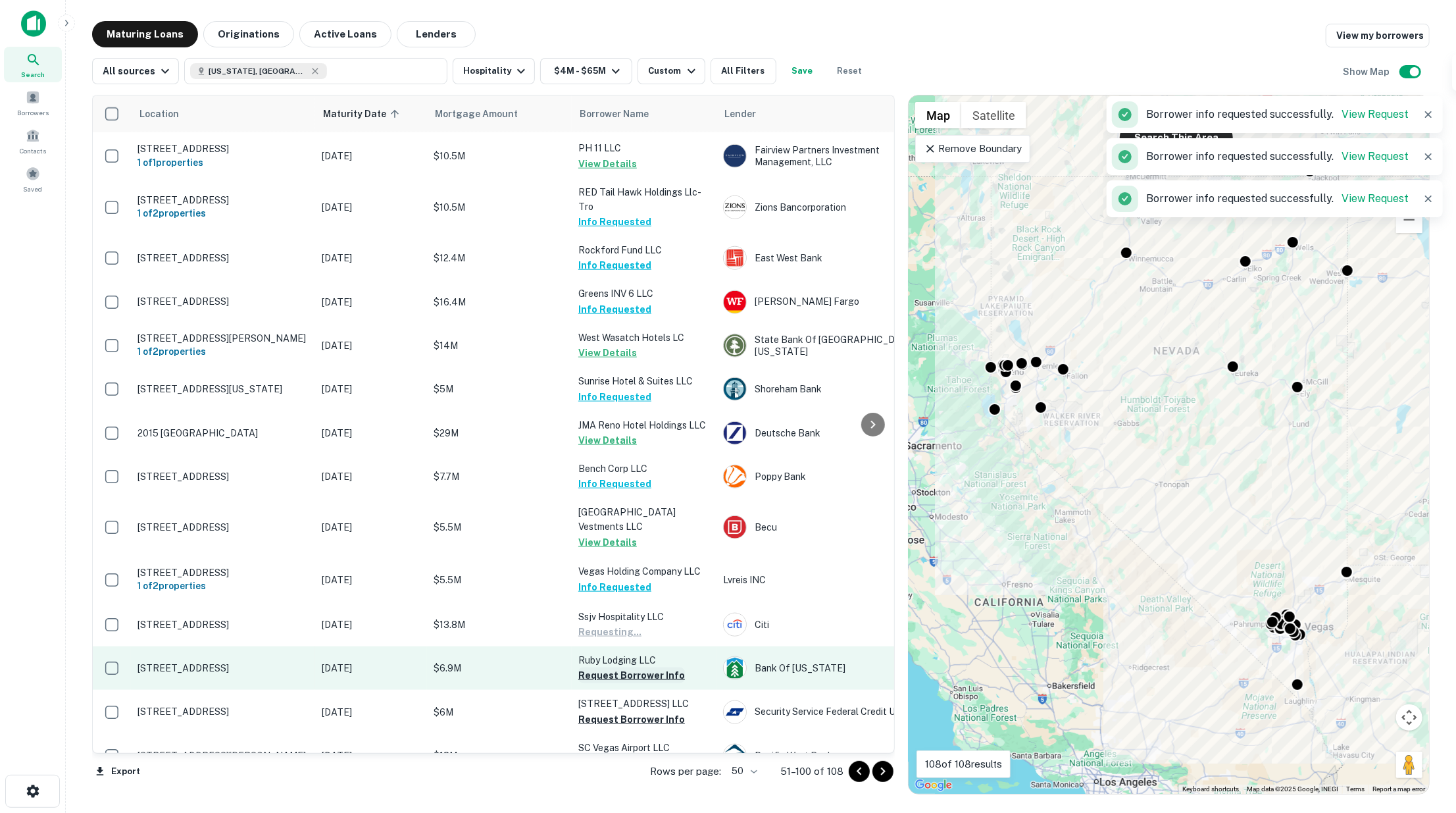
click at [609, 667] on button "Request Borrower Info" at bounding box center [631, 675] width 106 height 16
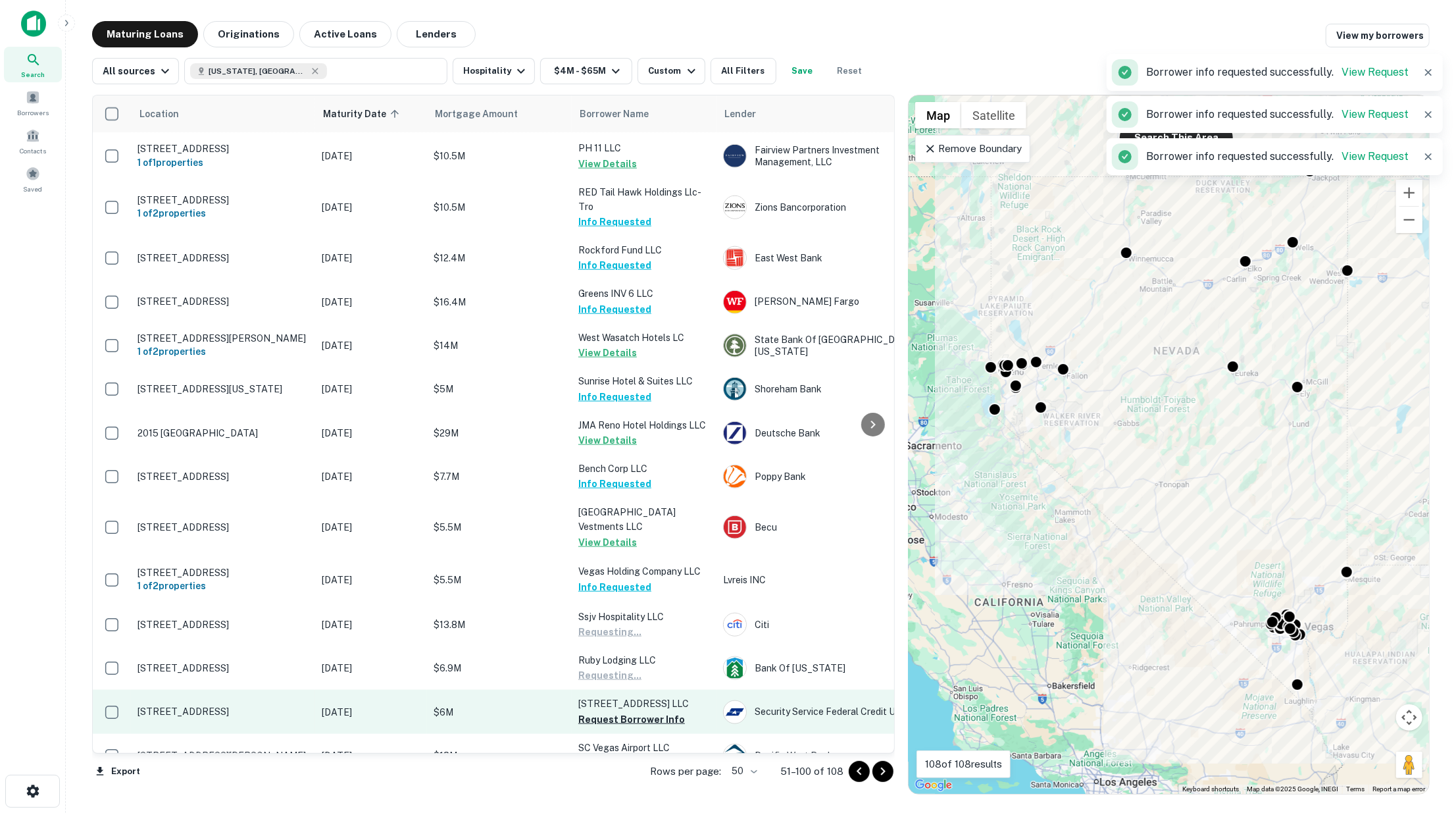
click at [610, 712] on button "Request Borrower Info" at bounding box center [631, 719] width 106 height 16
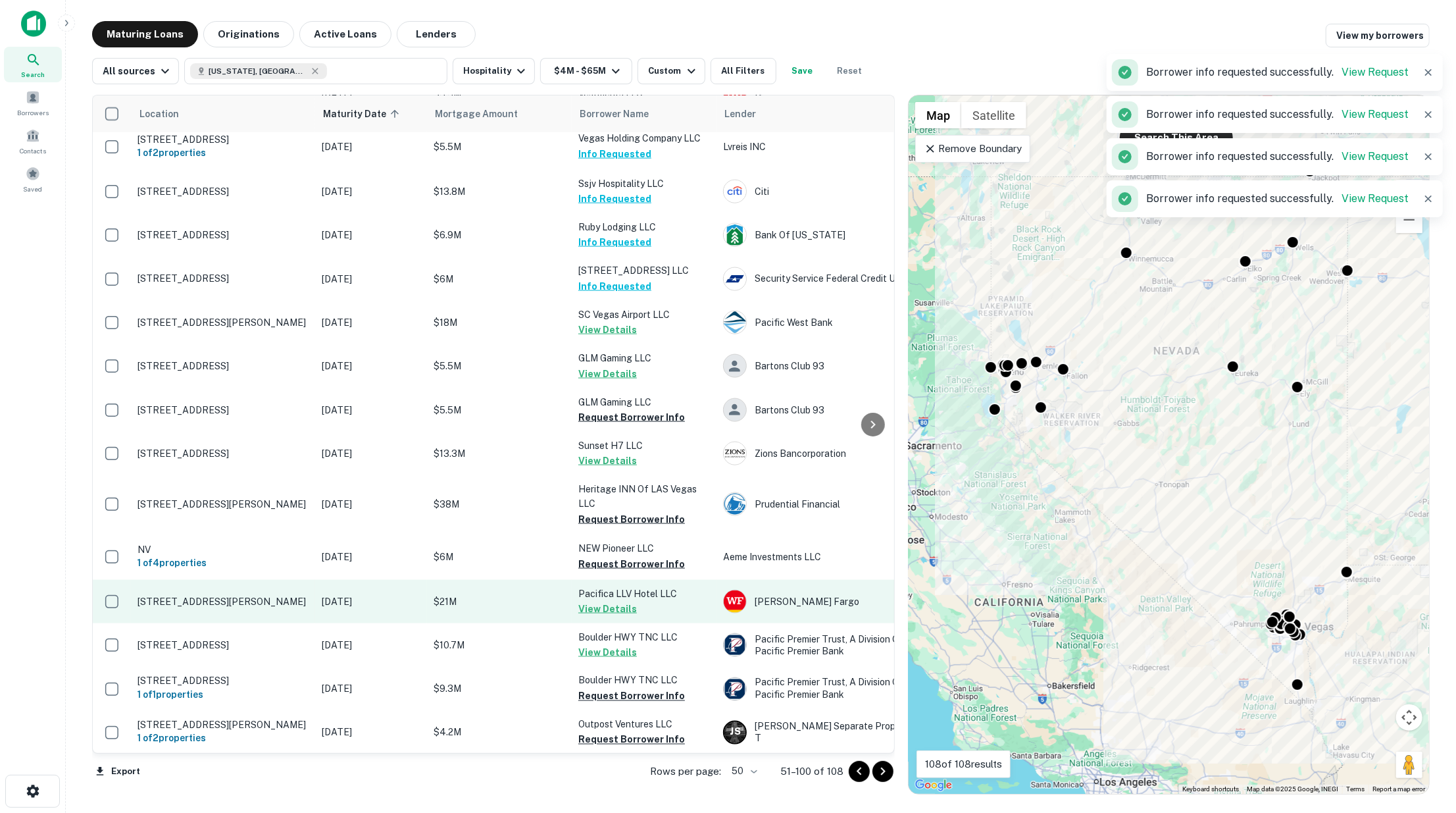
scroll to position [1609, 0]
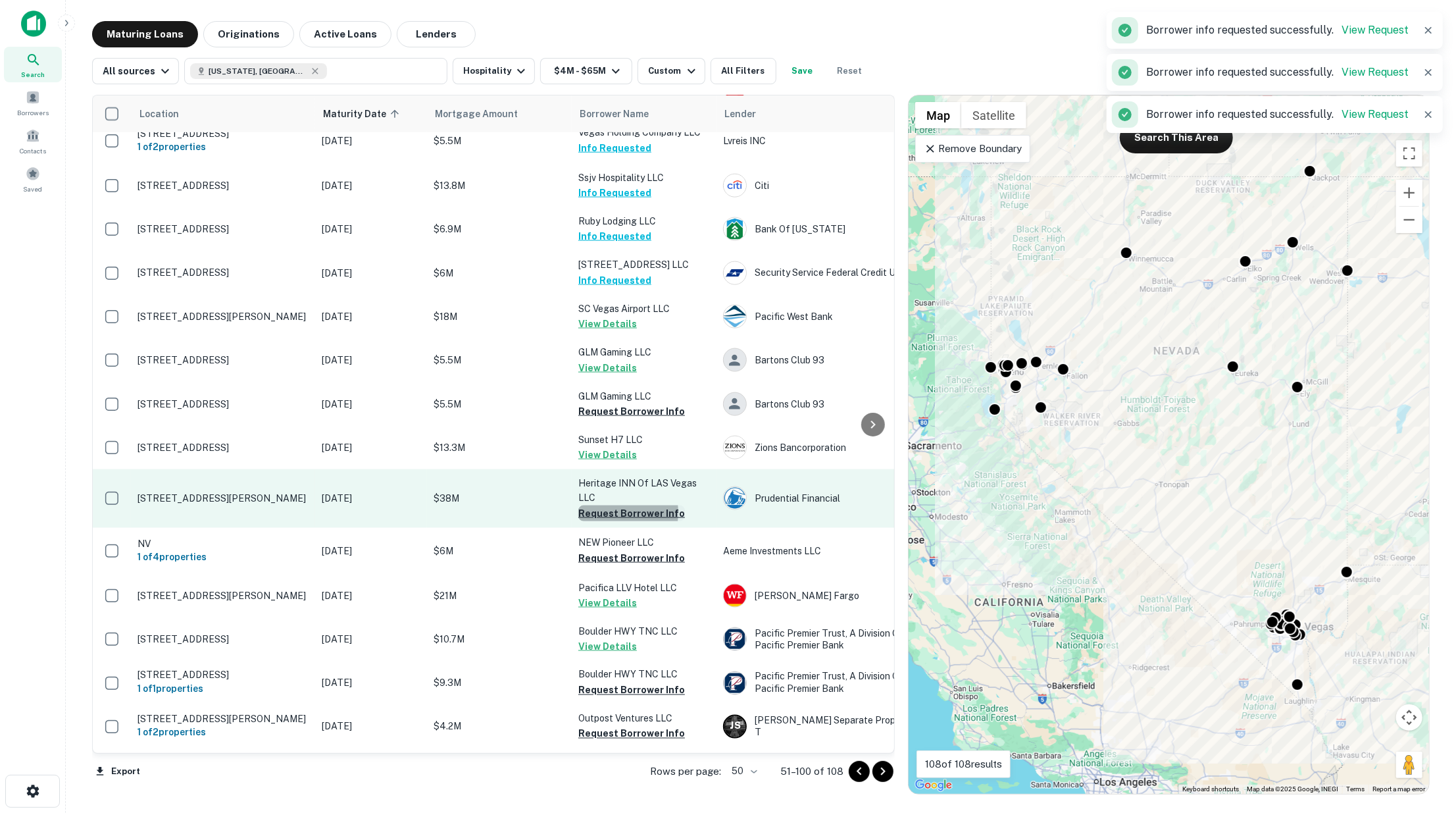
click at [605, 505] on button "Request Borrower Info" at bounding box center [631, 513] width 106 height 16
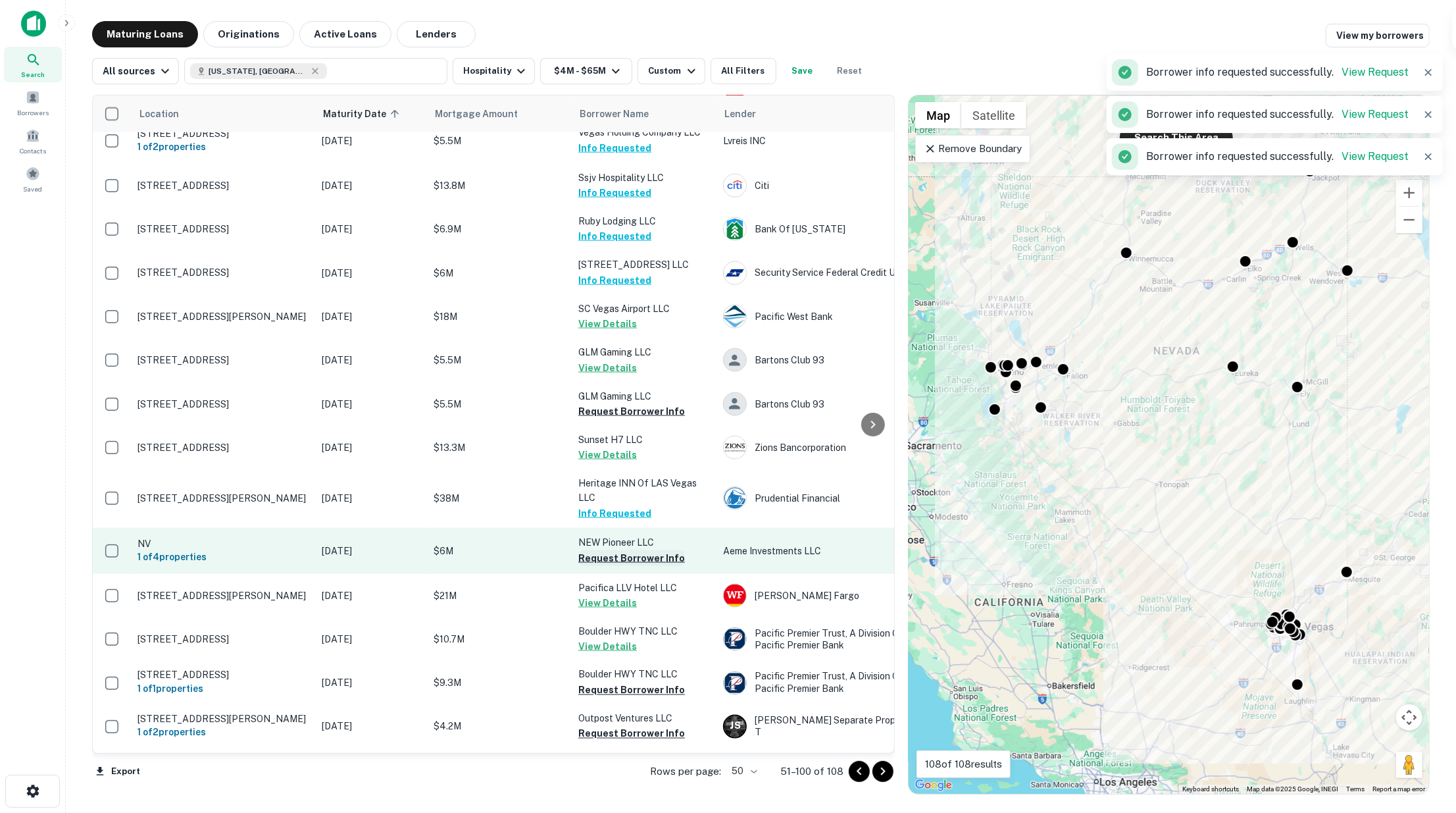
click at [609, 550] on button "Request Borrower Info" at bounding box center [631, 558] width 106 height 16
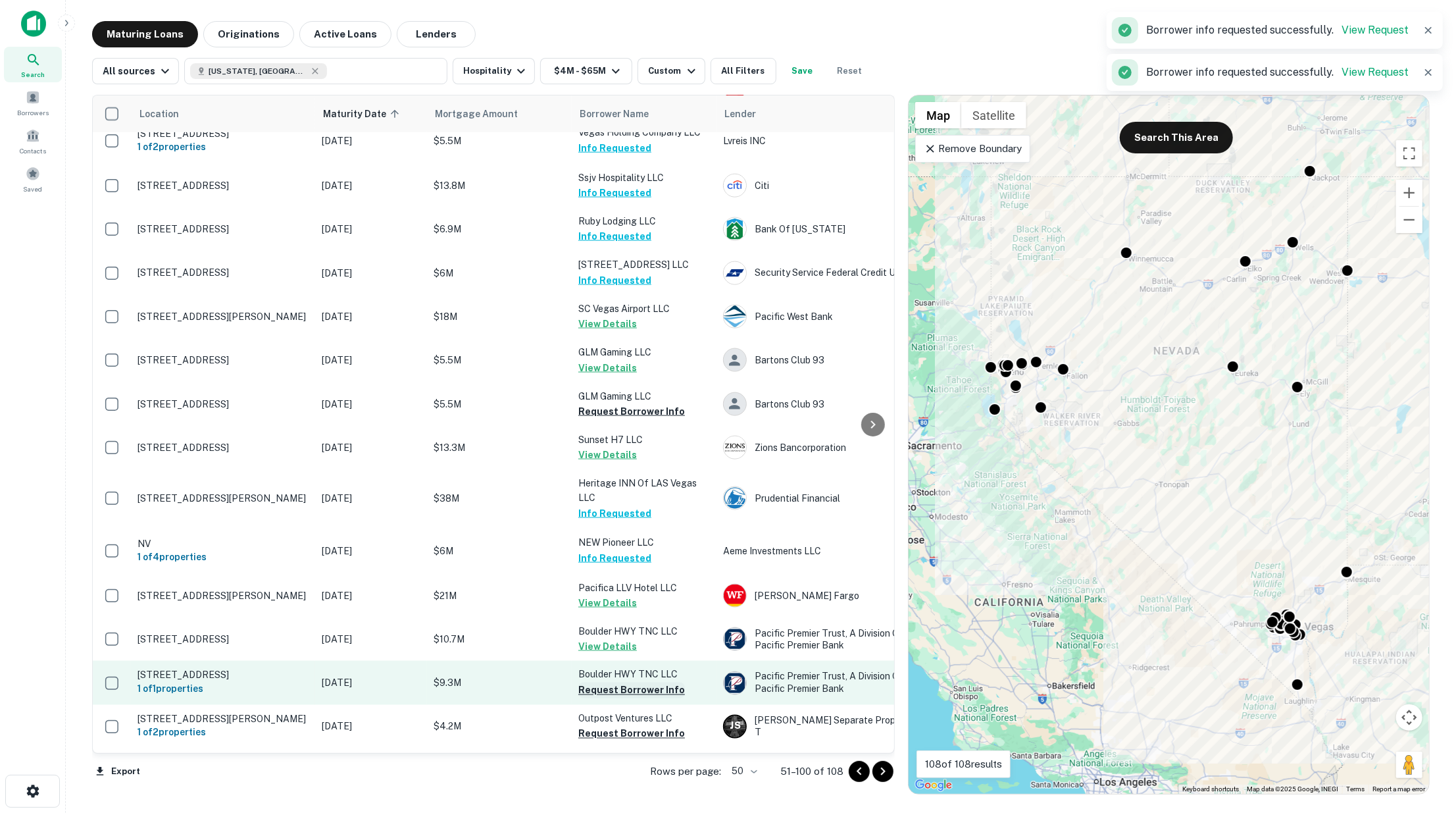
click at [614, 682] on button "Request Borrower Info" at bounding box center [631, 690] width 106 height 16
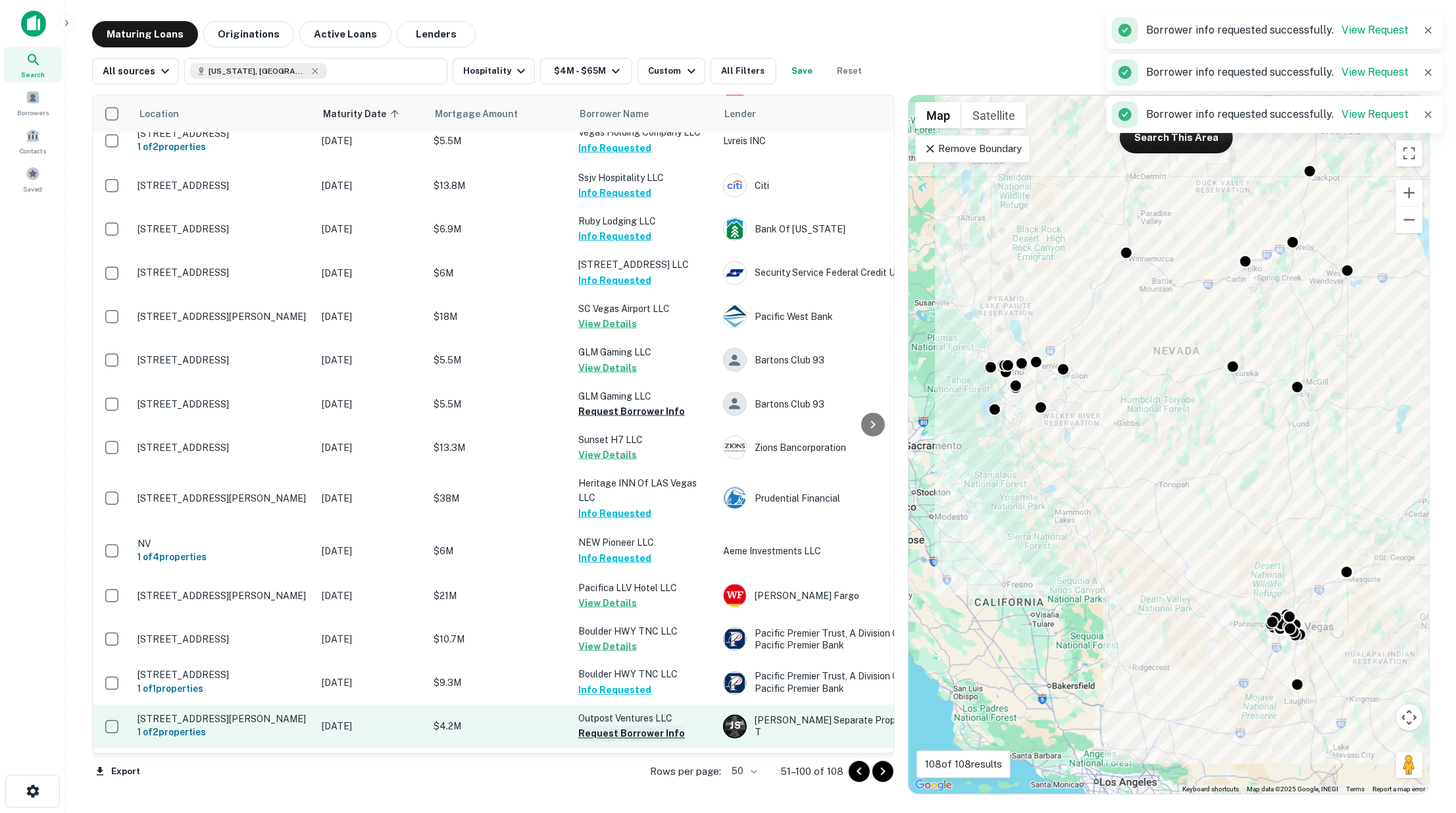
click at [623, 726] on button "Request Borrower Info" at bounding box center [631, 734] width 106 height 16
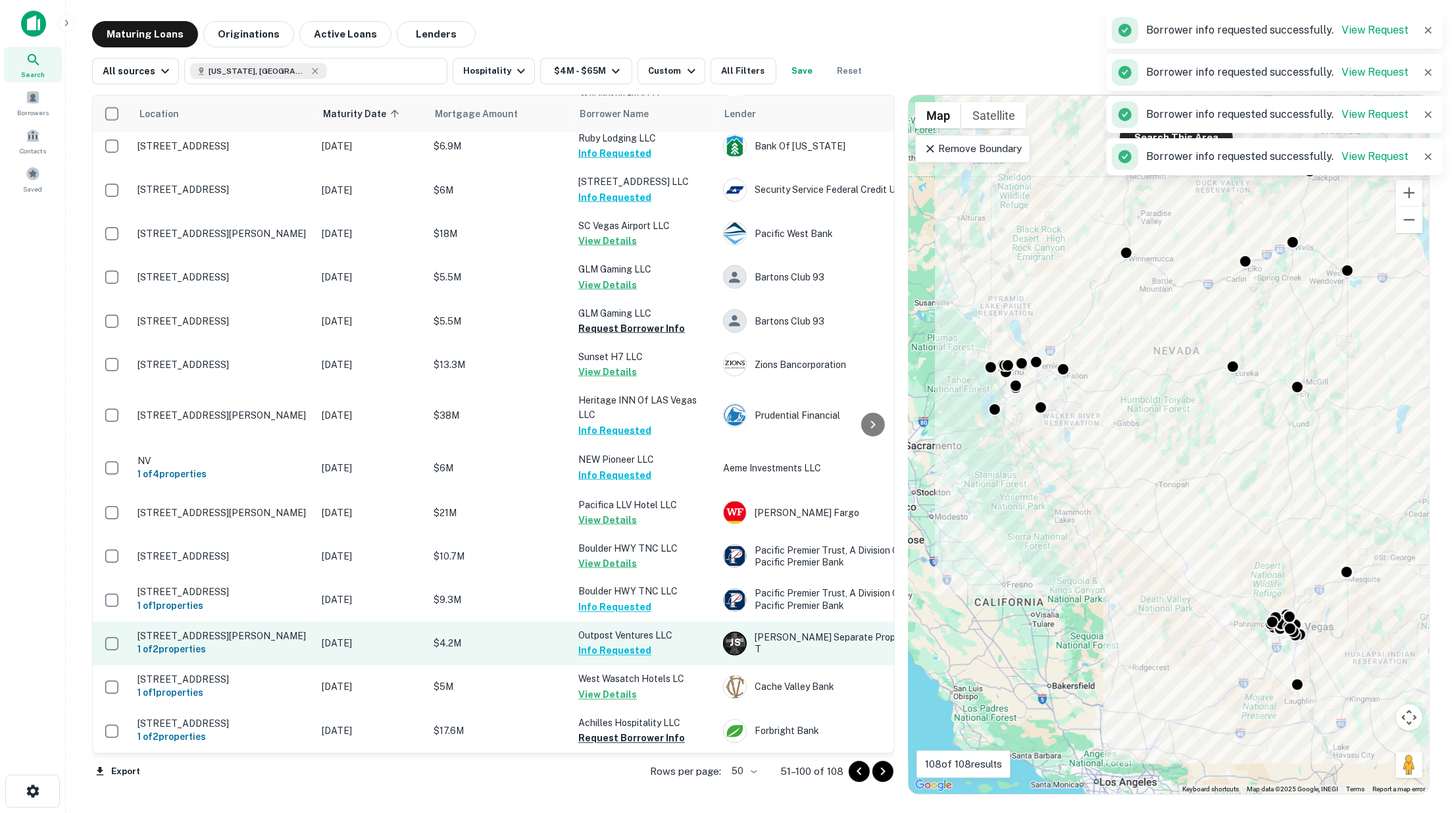
scroll to position [1700, 0]
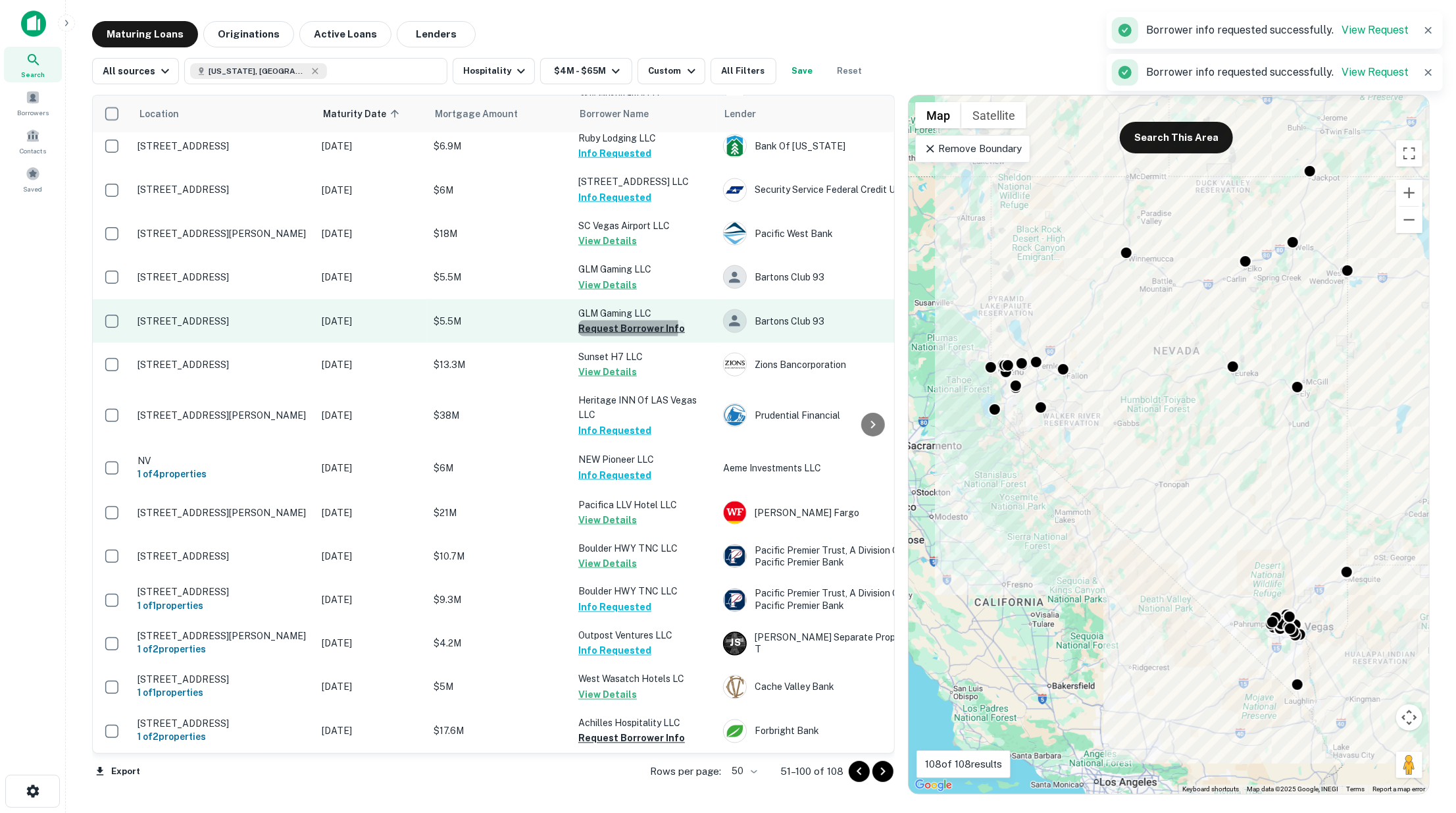
click at [606, 320] on button "Request Borrower Info" at bounding box center [631, 328] width 106 height 16
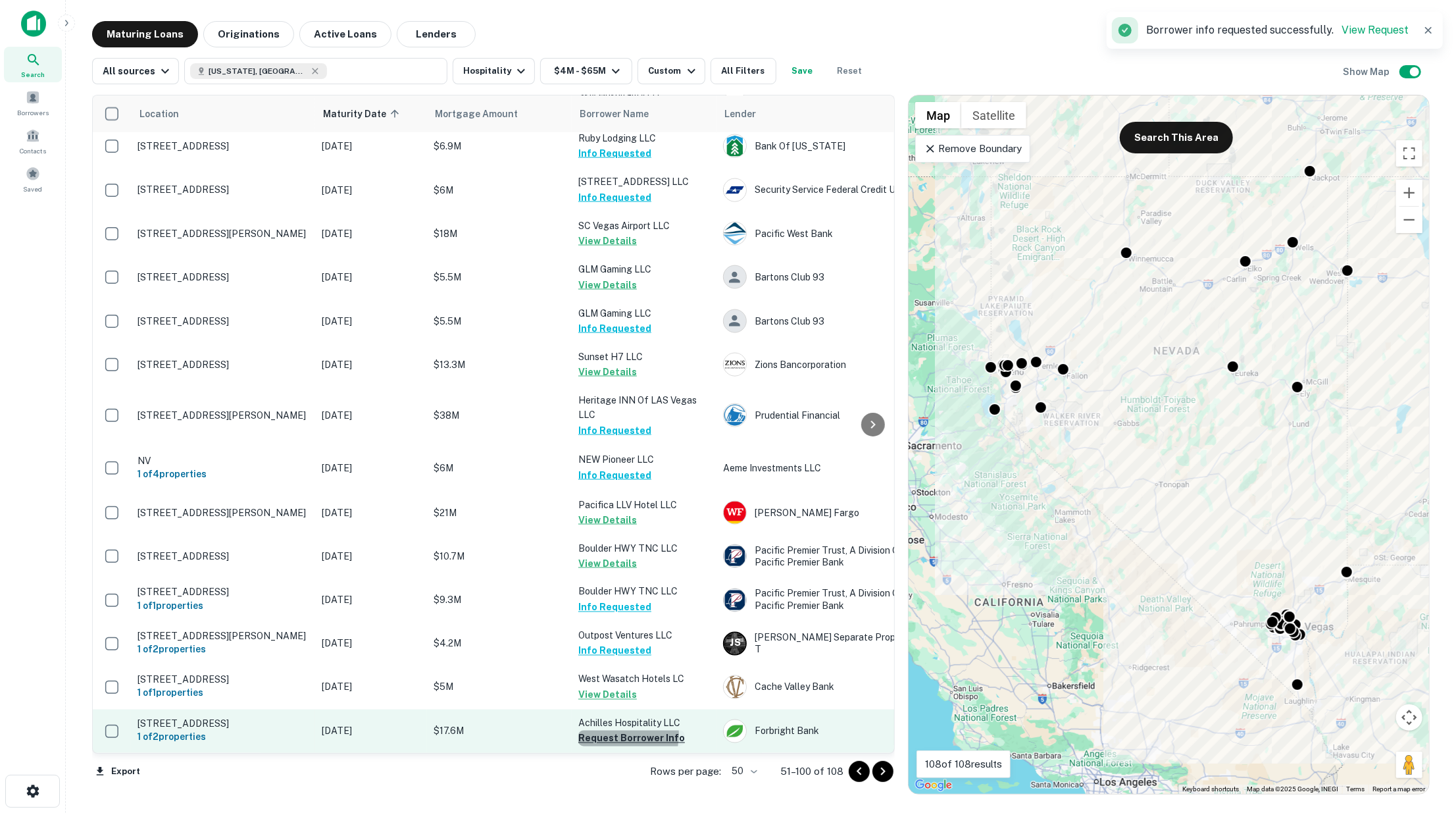
click at [615, 731] on button "Request Borrower Info" at bounding box center [631, 738] width 106 height 16
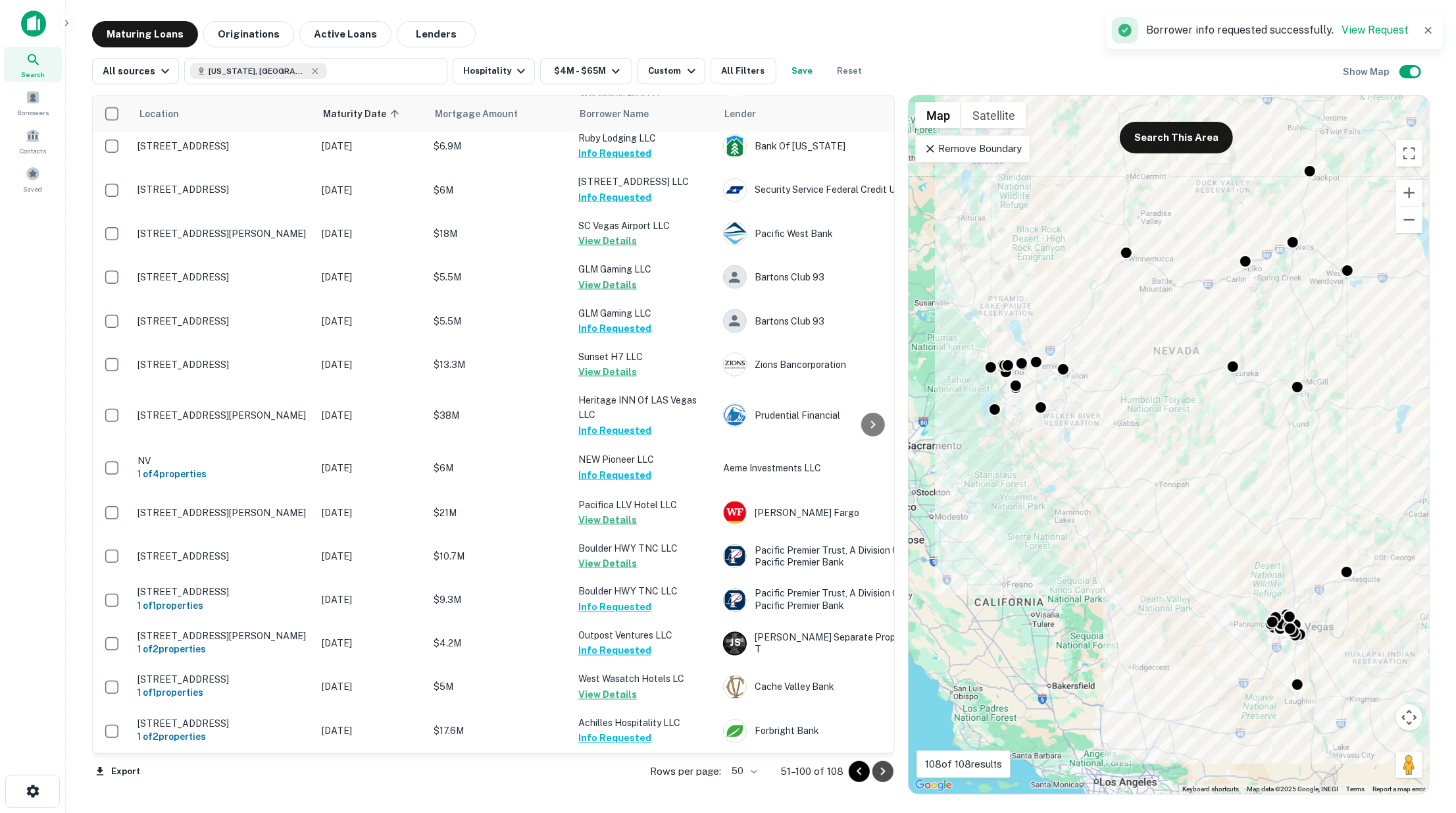
click at [881, 771] on icon "Go to next page" at bounding box center [883, 771] width 16 height 16
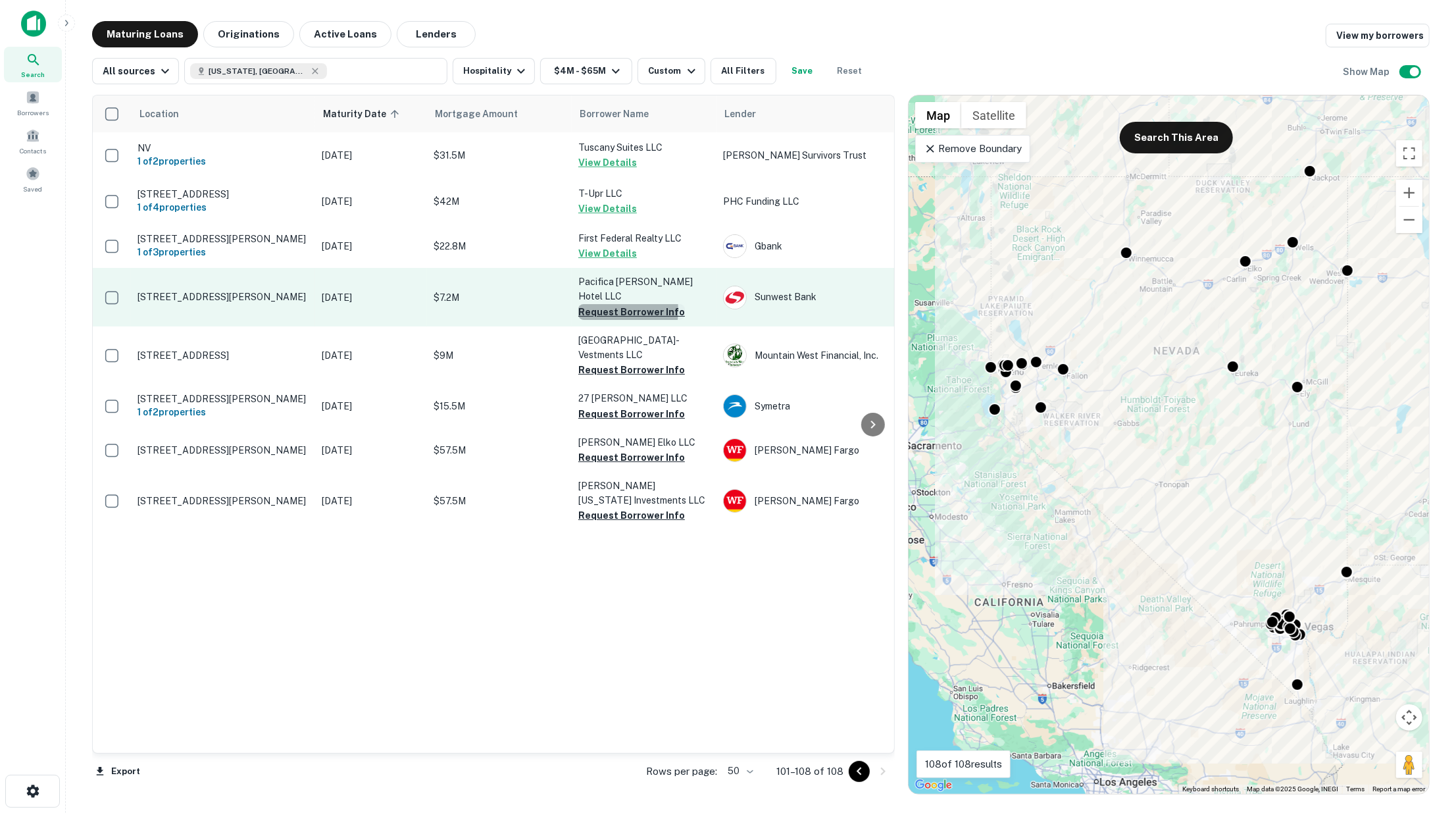
click at [603, 304] on button "Request Borrower Info" at bounding box center [631, 311] width 106 height 16
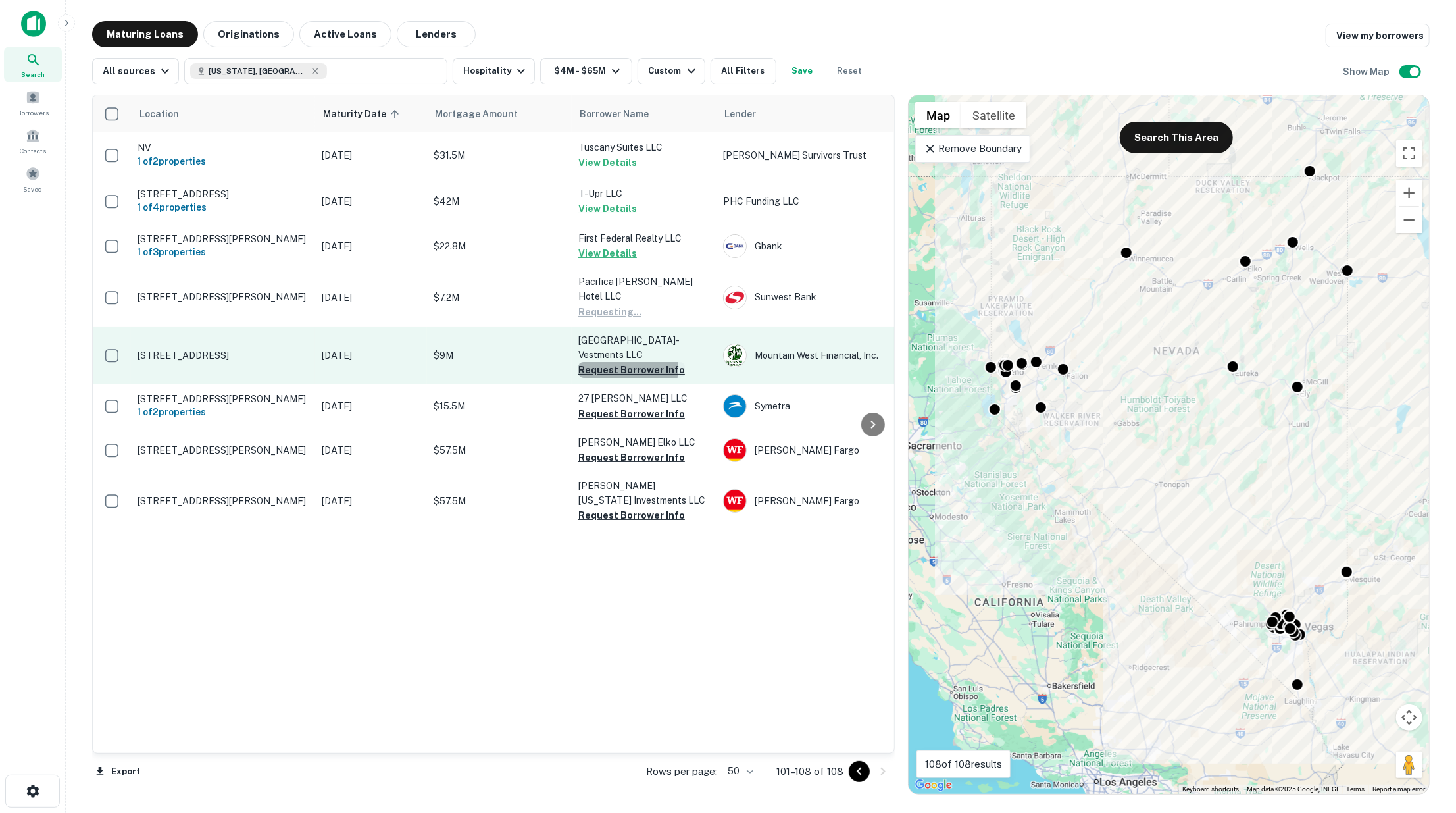
click at [605, 362] on button "Request Borrower Info" at bounding box center [631, 369] width 106 height 16
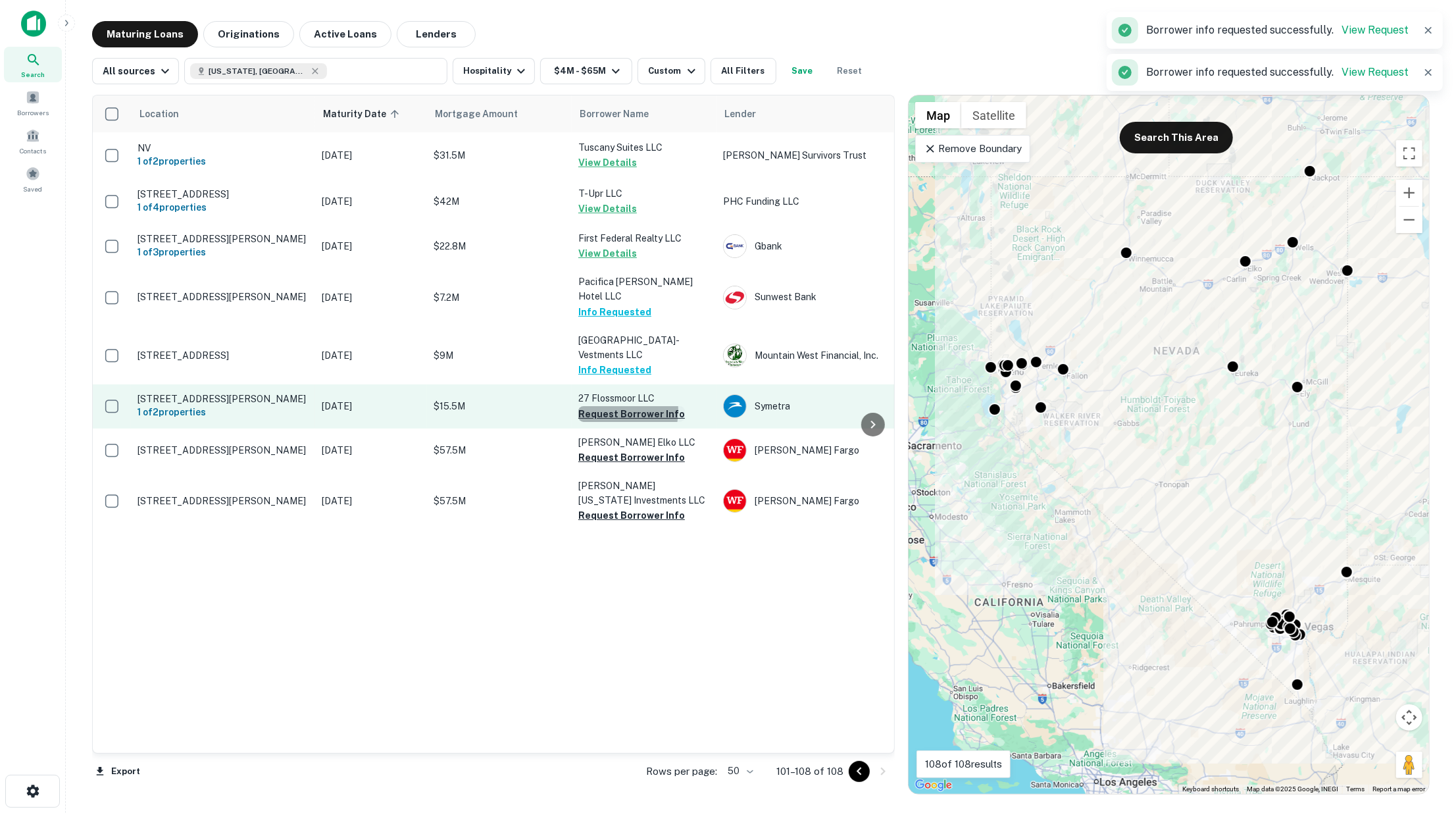
click at [607, 406] on button "Request Borrower Info" at bounding box center [631, 413] width 106 height 16
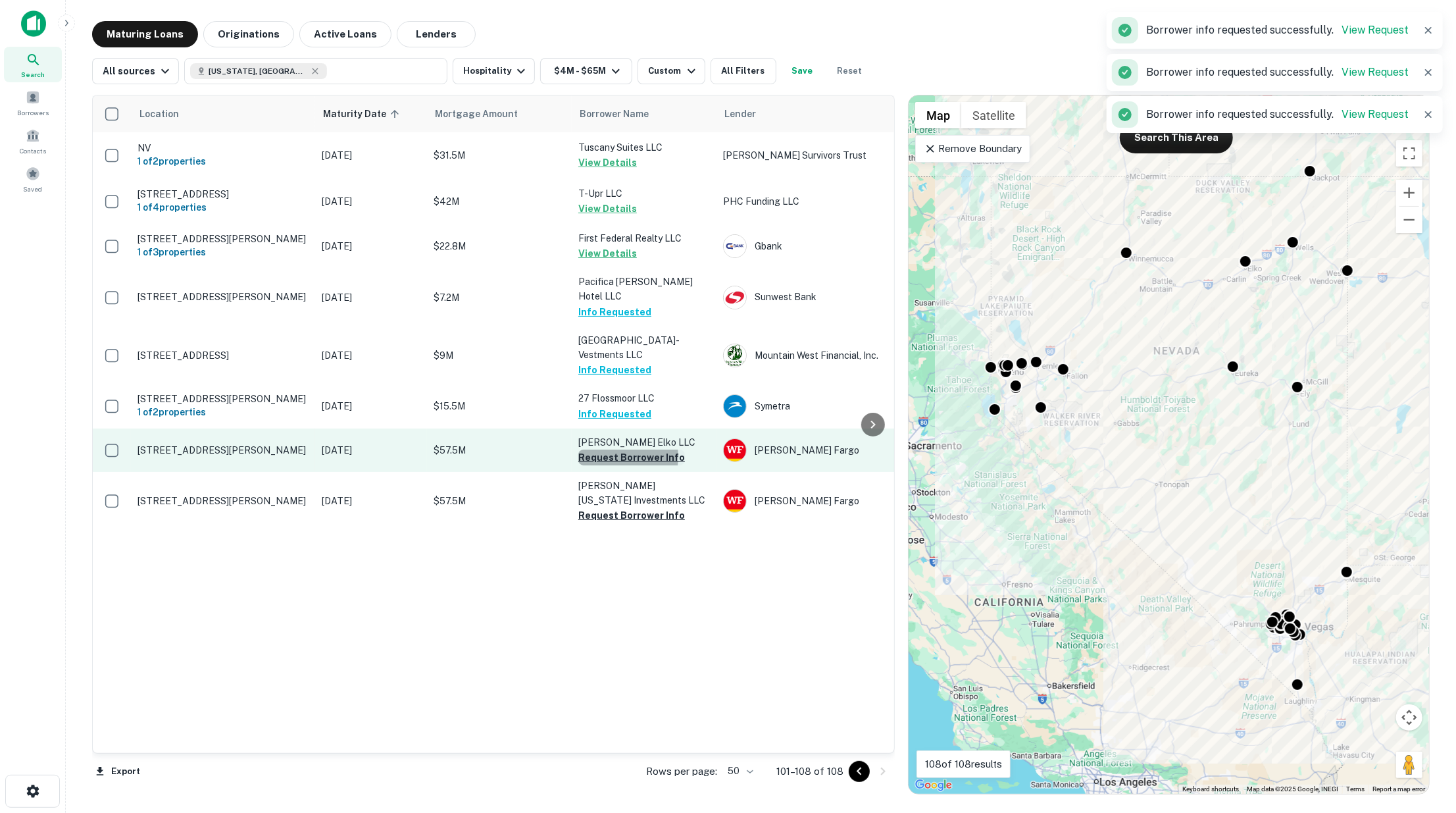
click at [613, 450] on button "Request Borrower Info" at bounding box center [631, 457] width 106 height 16
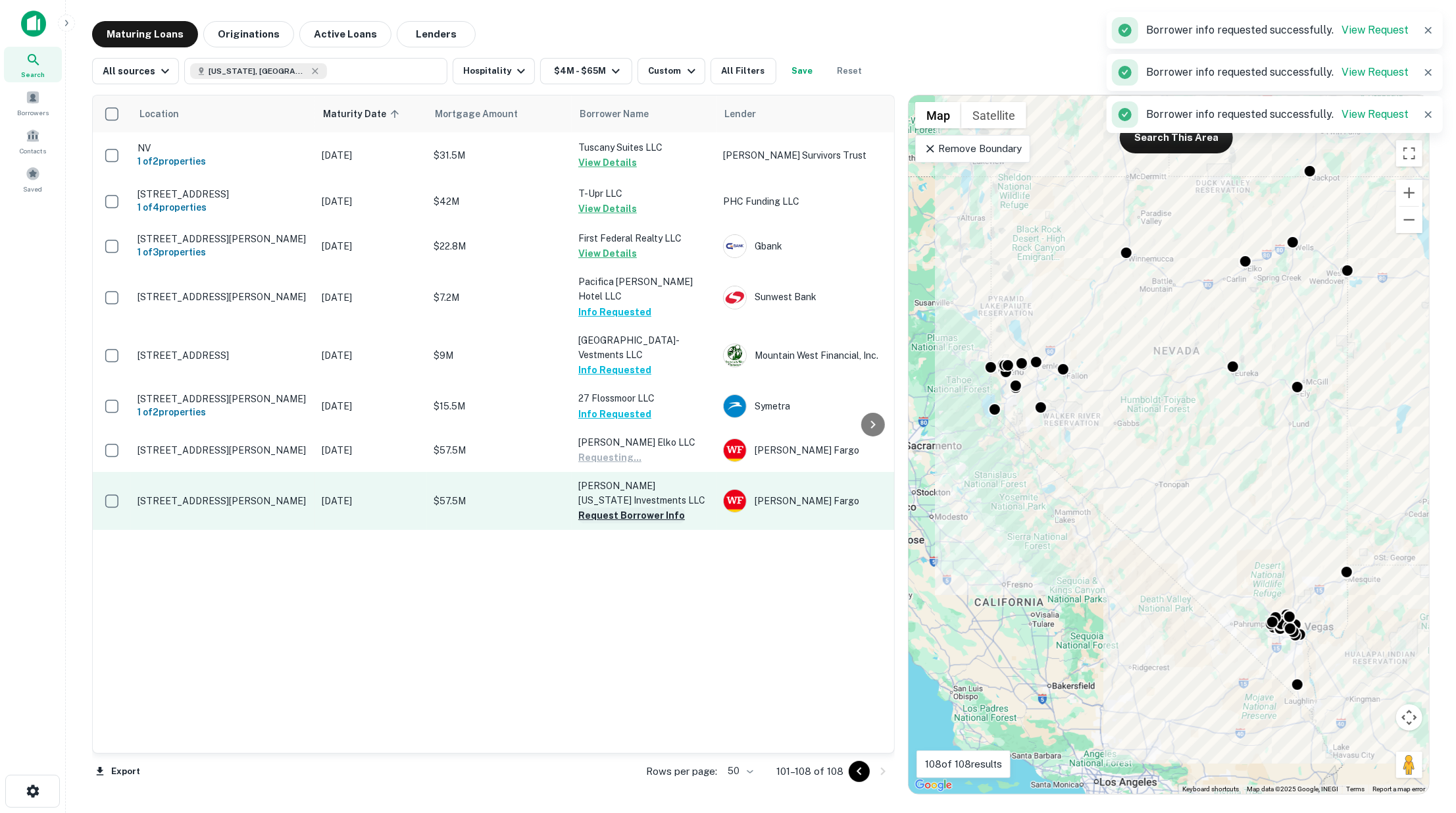
click at [617, 508] on button "Request Borrower Info" at bounding box center [631, 515] width 106 height 16
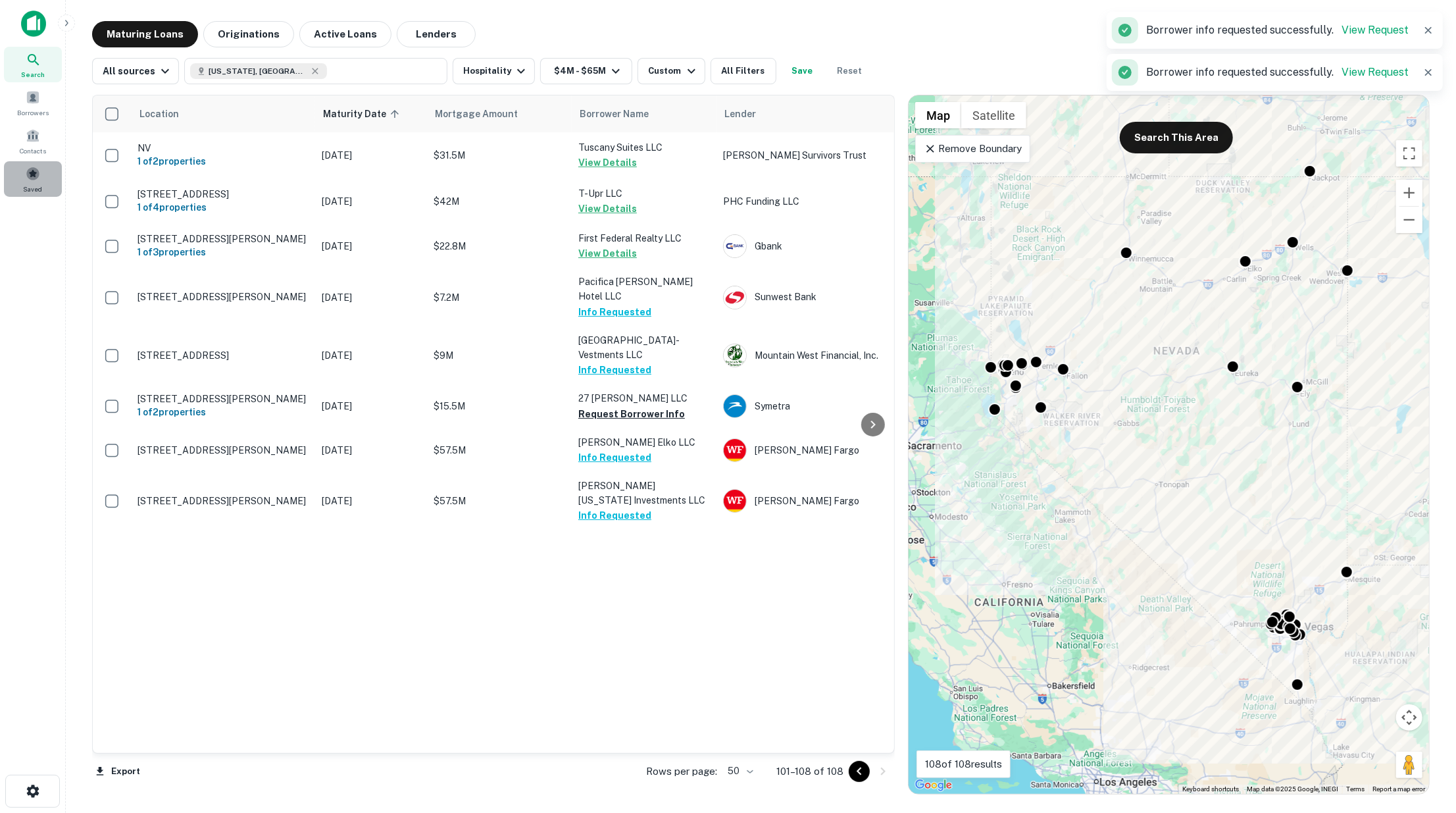
click at [28, 167] on span at bounding box center [32, 173] width 14 height 14
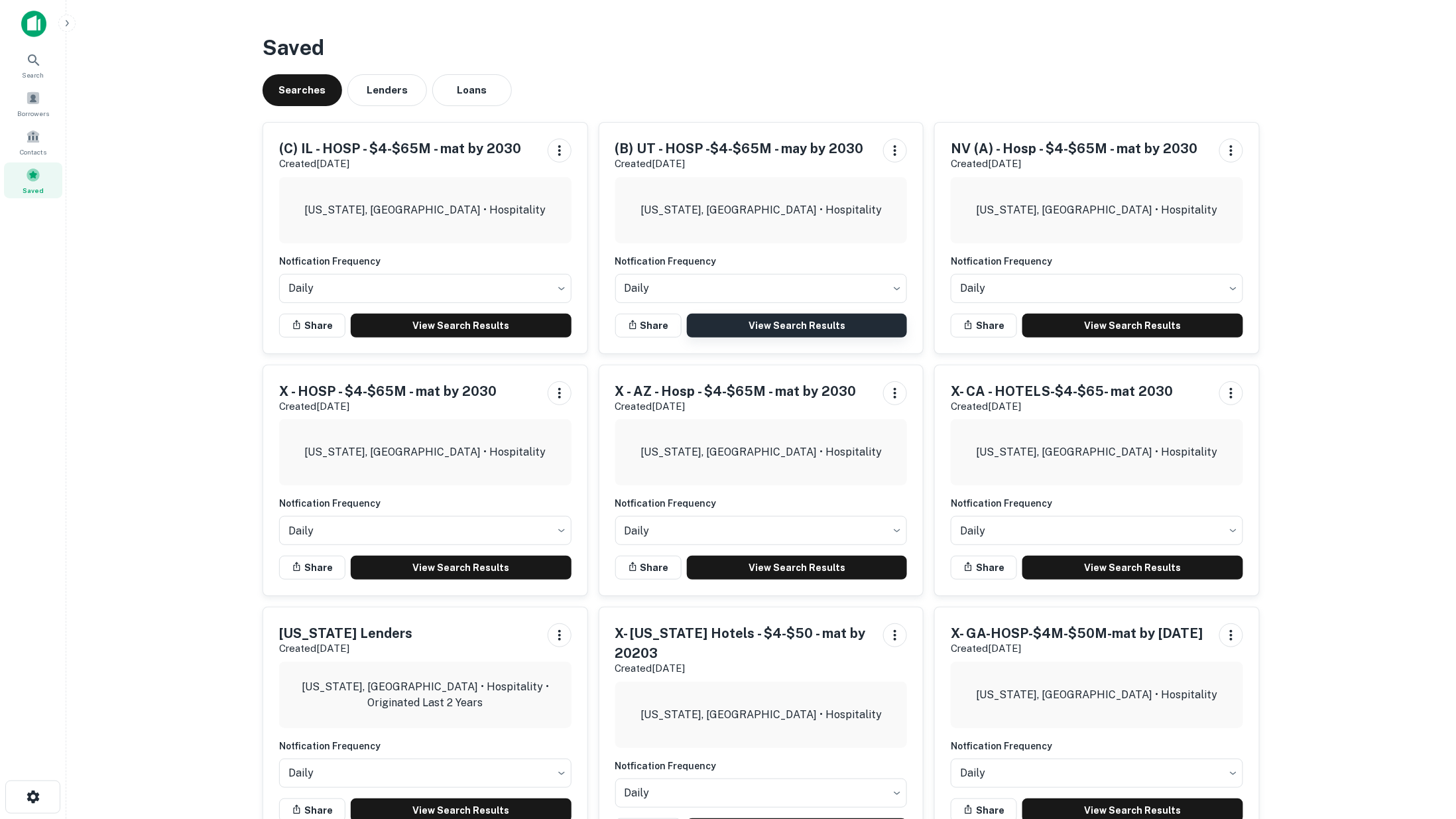
click at [781, 321] on link "View Search Results" at bounding box center [797, 325] width 221 height 24
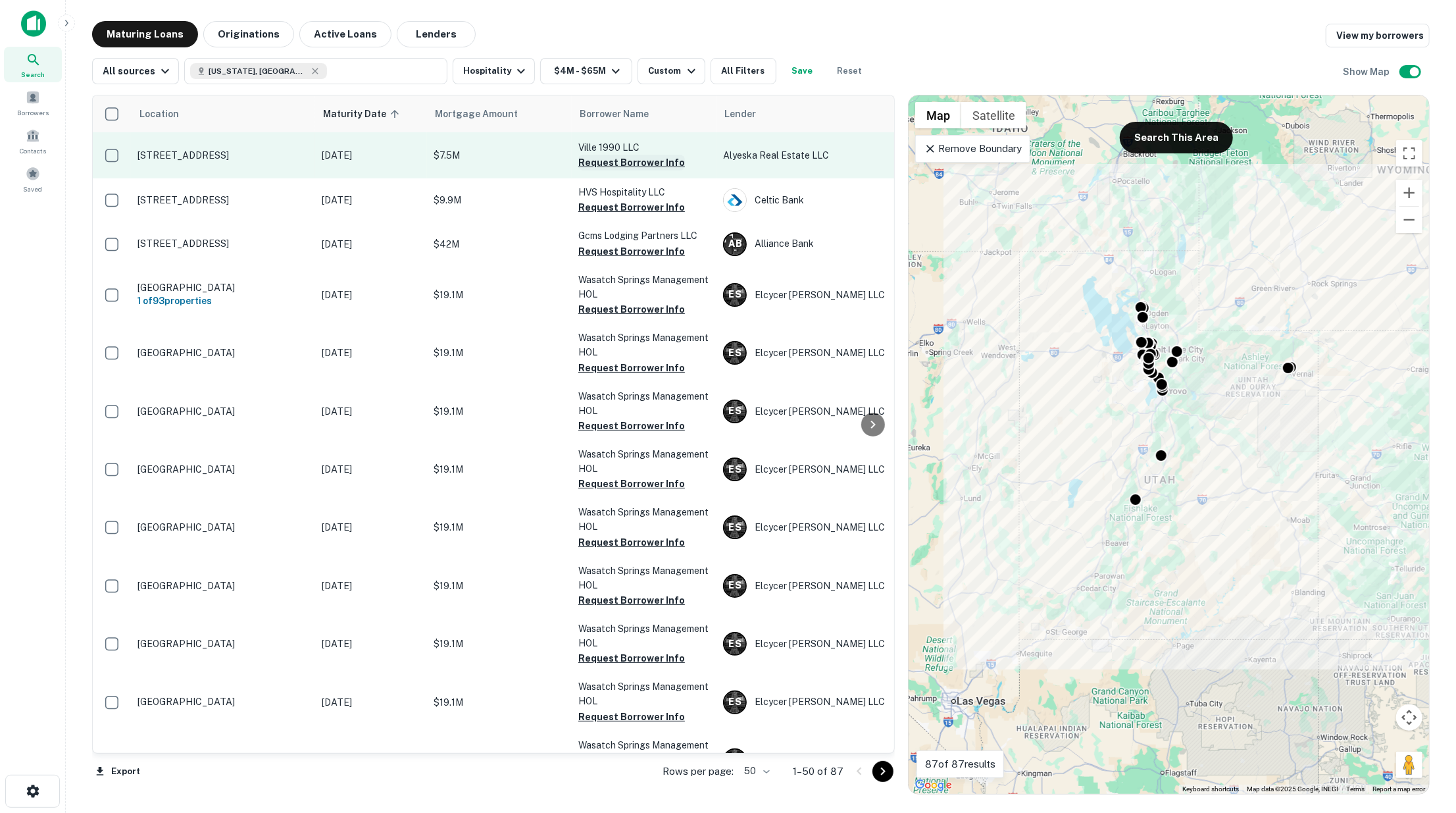
click at [615, 161] on button "Request Borrower Info" at bounding box center [631, 162] width 106 height 16
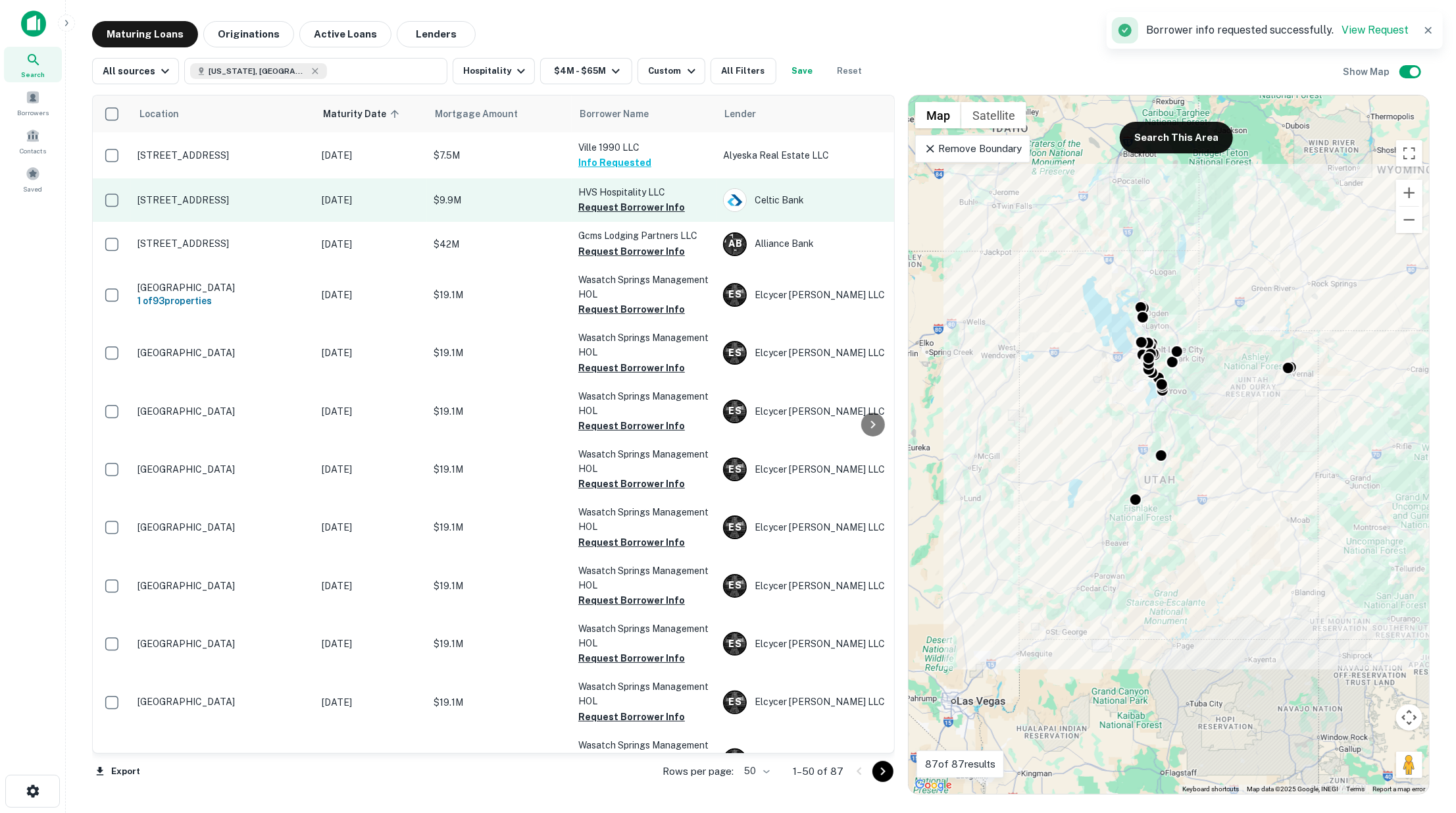
click at [600, 207] on button "Request Borrower Info" at bounding box center [631, 207] width 106 height 16
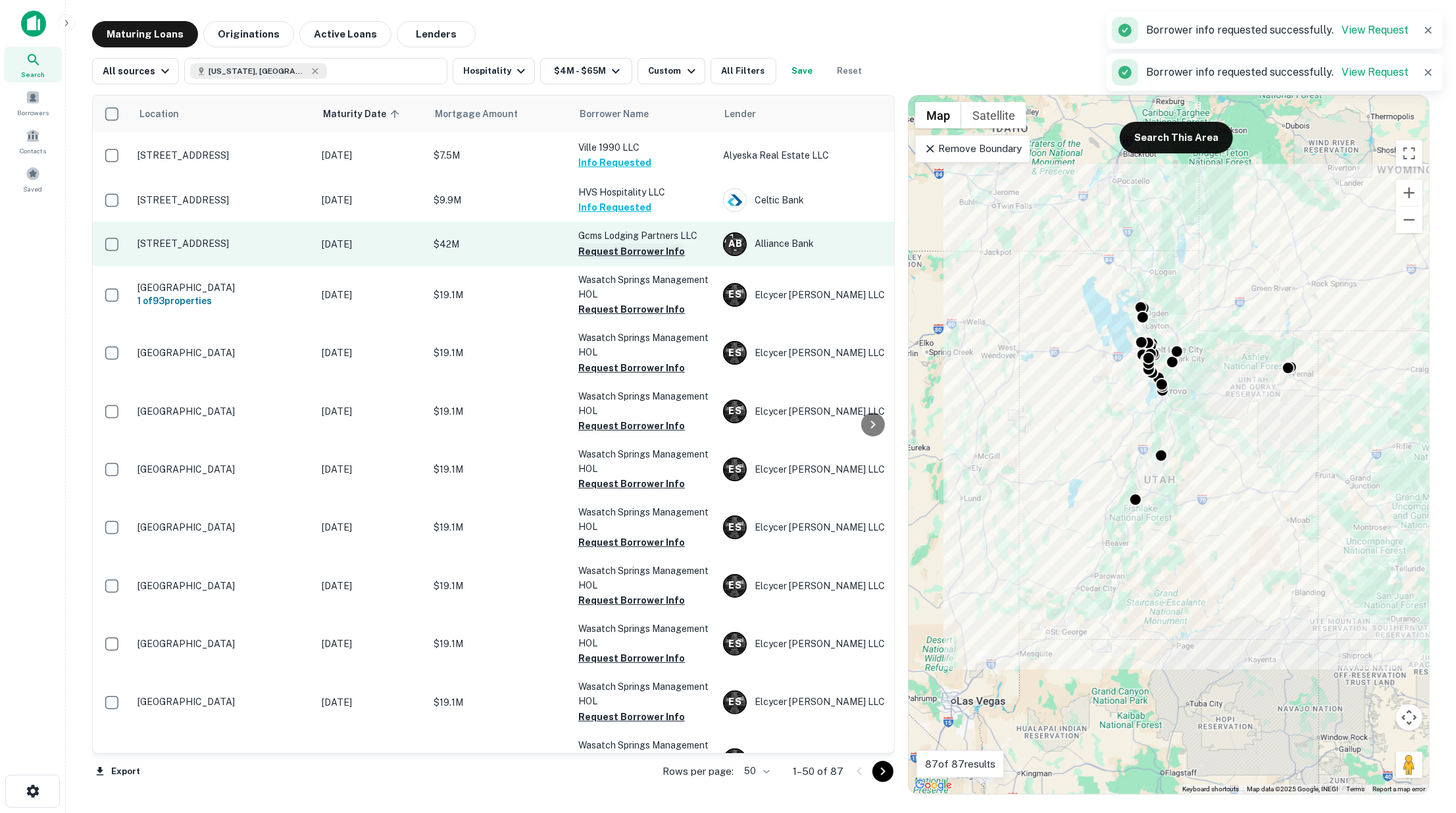
click at [601, 249] on button "Request Borrower Info" at bounding box center [631, 251] width 106 height 16
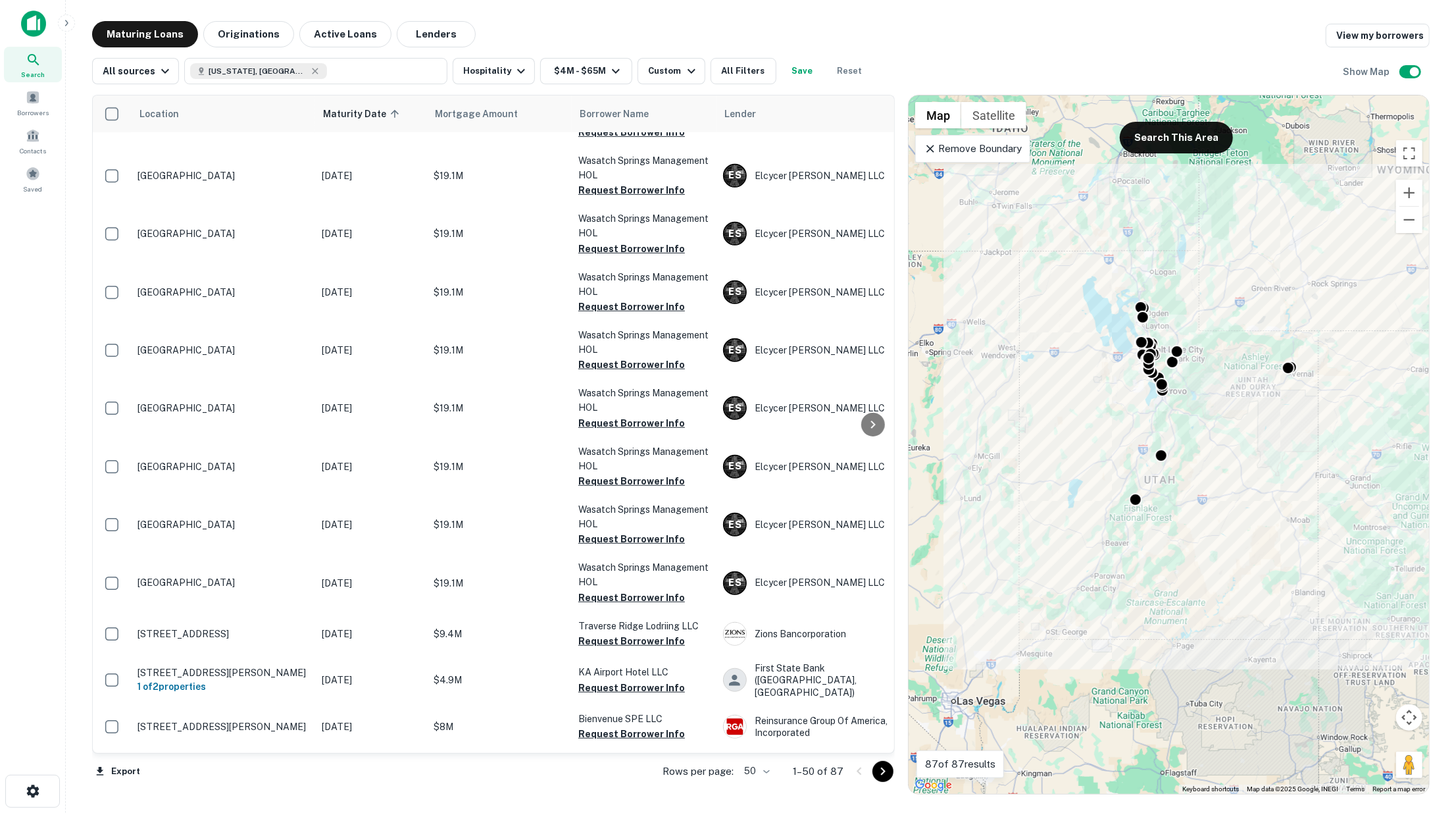
scroll to position [658, 0]
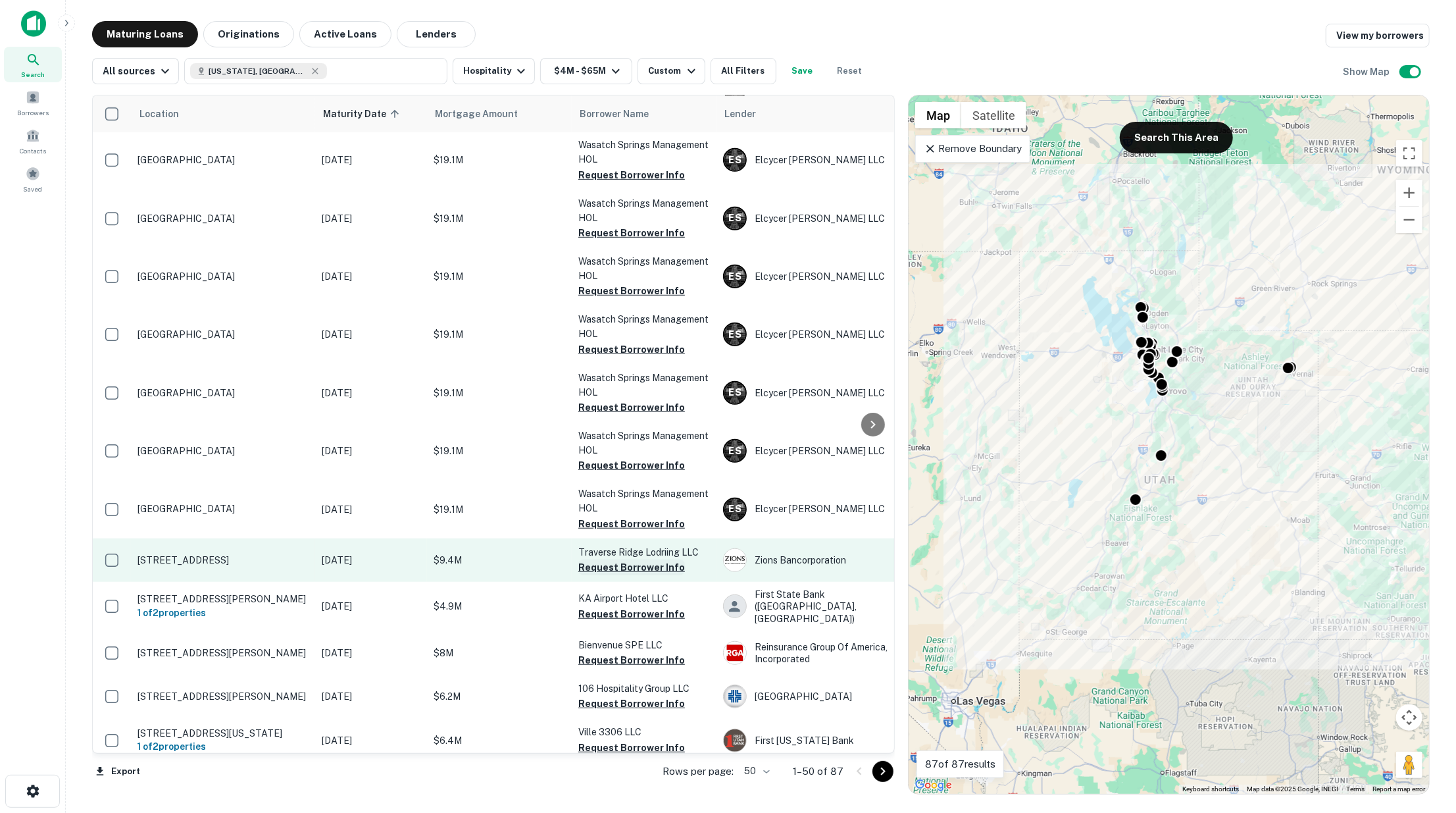
click at [607, 561] on button "Request Borrower Info" at bounding box center [631, 567] width 106 height 16
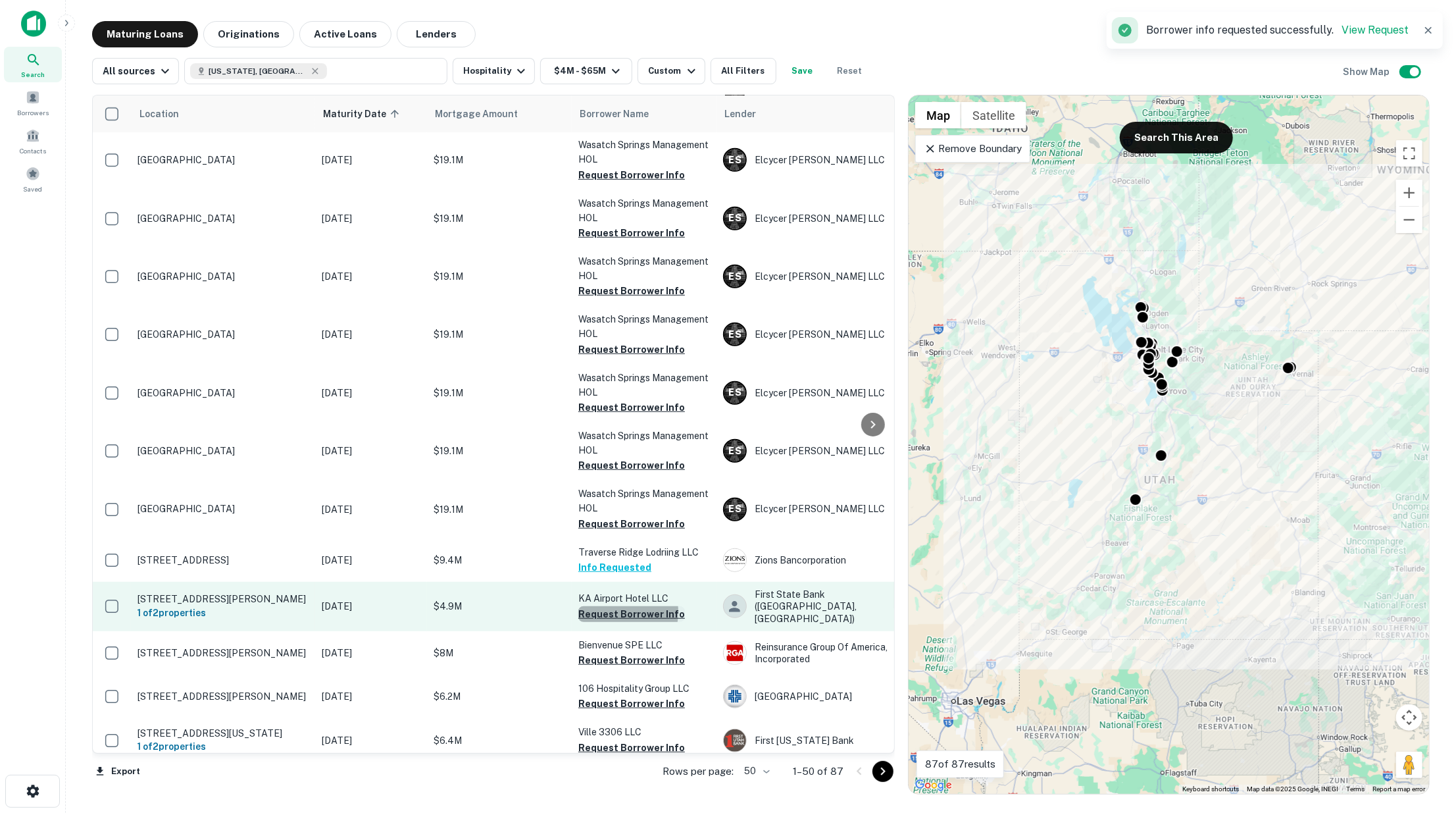
click at [606, 607] on button "Request Borrower Info" at bounding box center [631, 614] width 106 height 16
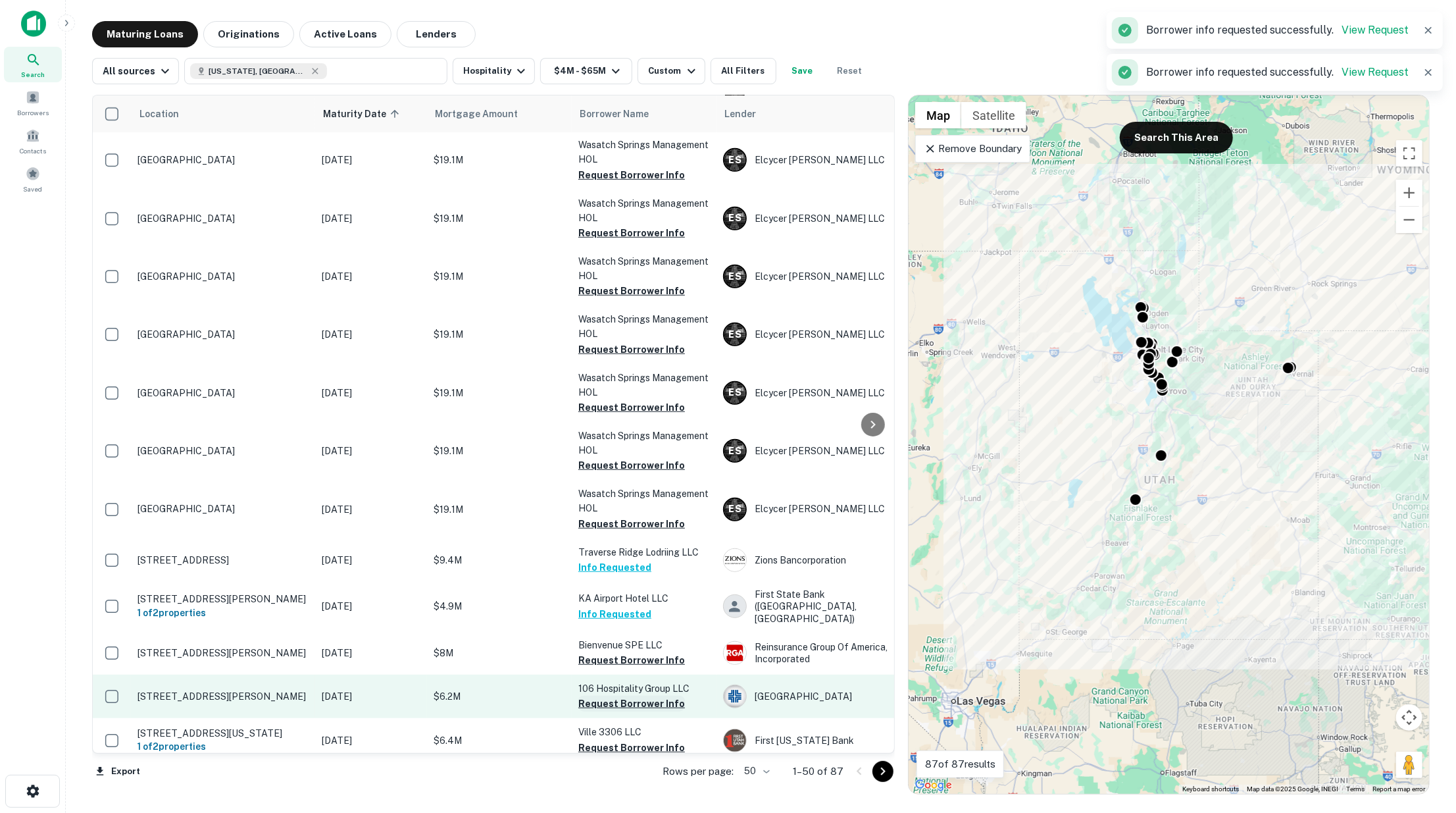
scroll to position [804, 0]
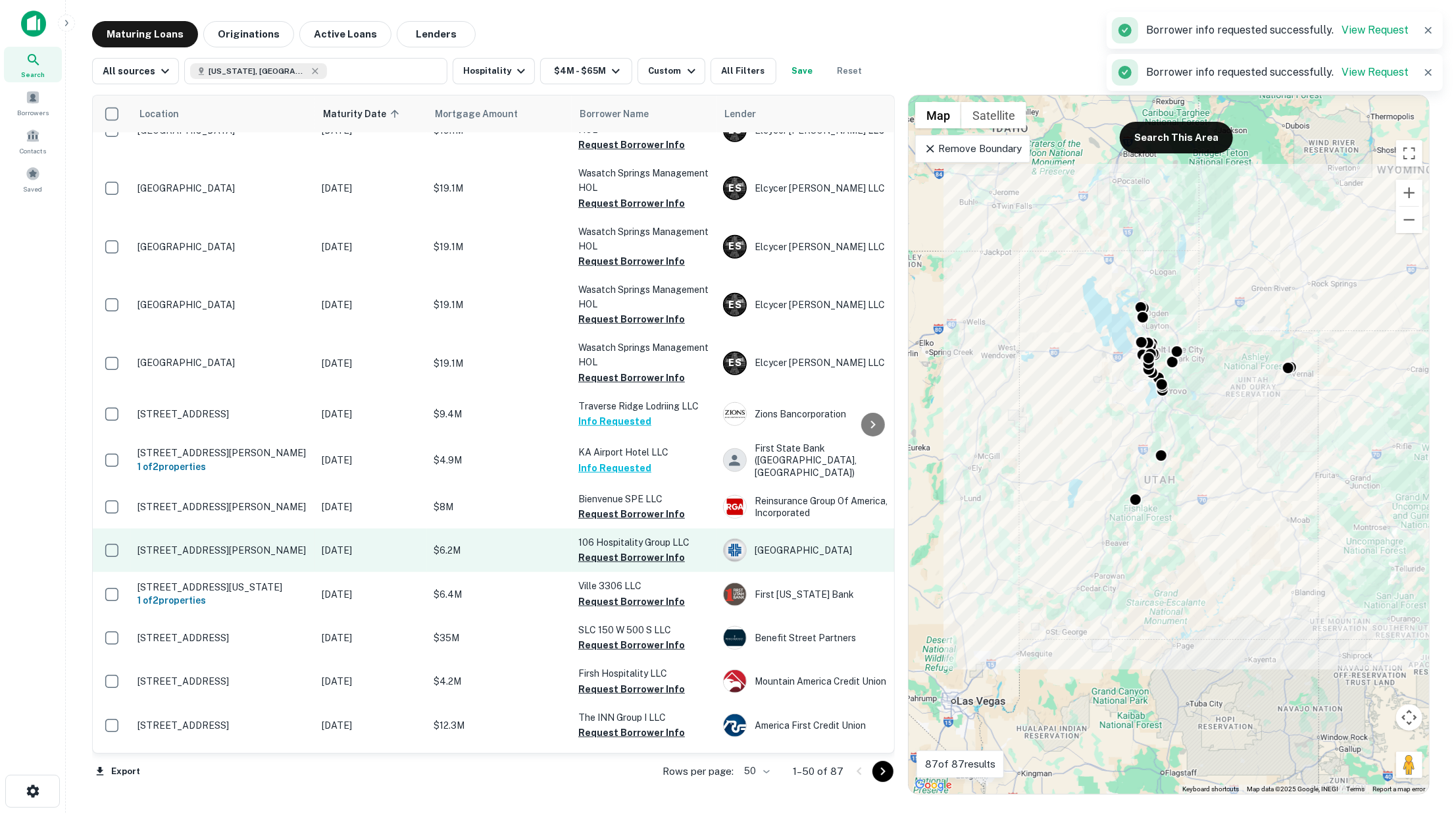
click at [607, 512] on button "Request Borrower Info" at bounding box center [631, 514] width 106 height 16
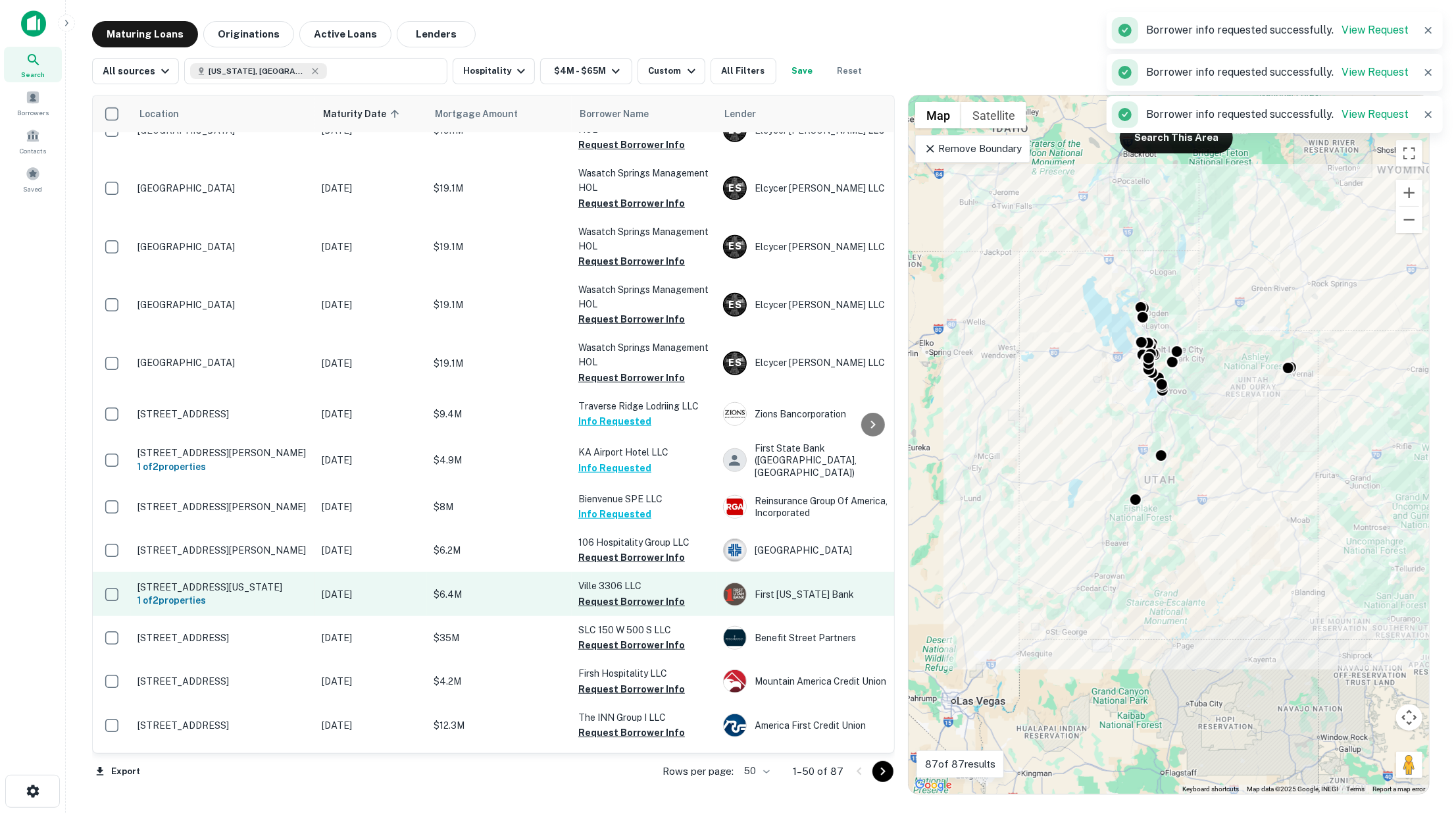
click at [612, 549] on button "Request Borrower Info" at bounding box center [631, 557] width 106 height 16
click at [615, 602] on button "Request Borrower Info" at bounding box center [631, 601] width 106 height 16
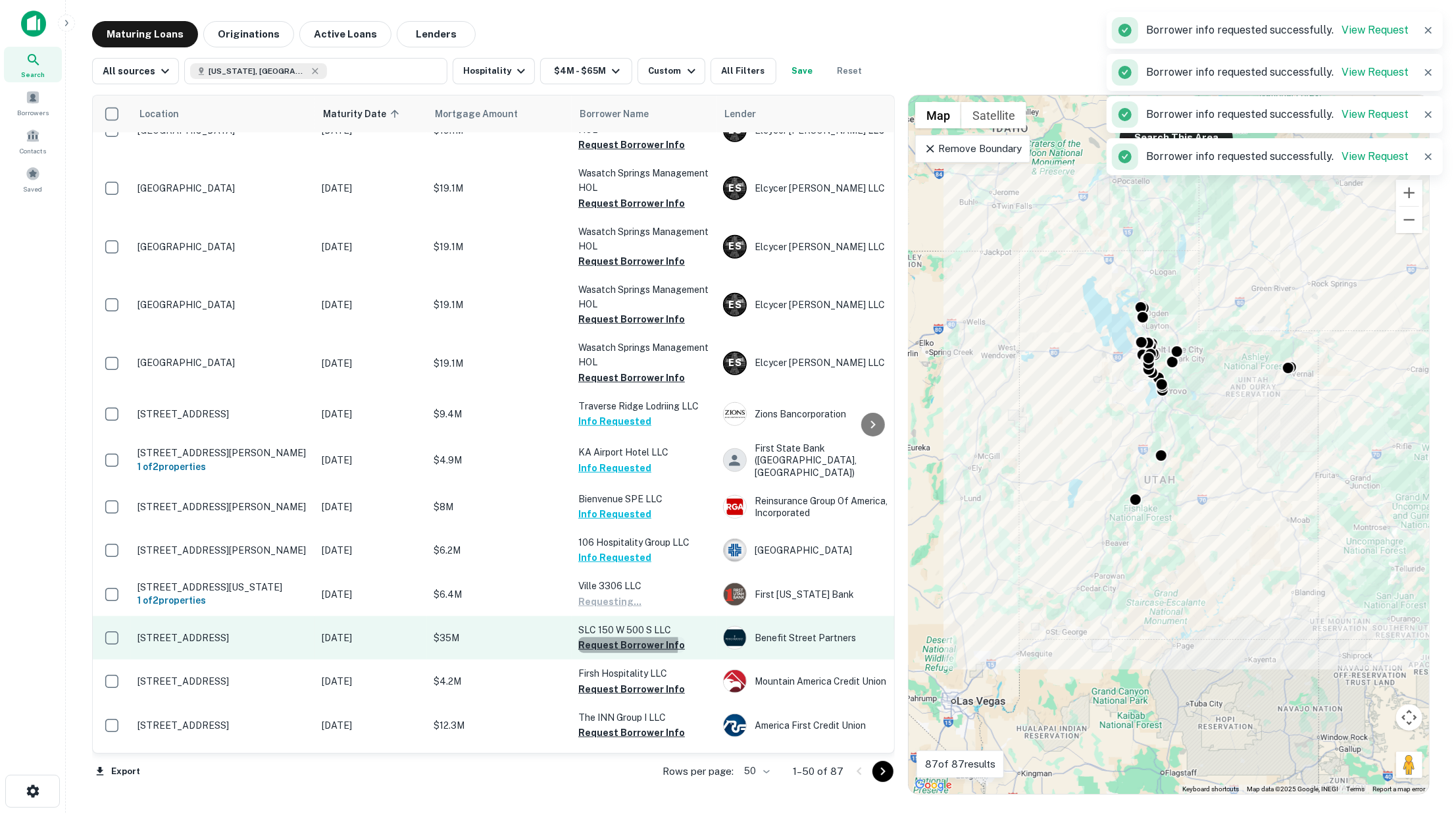
click at [614, 647] on button "Request Borrower Info" at bounding box center [631, 645] width 106 height 16
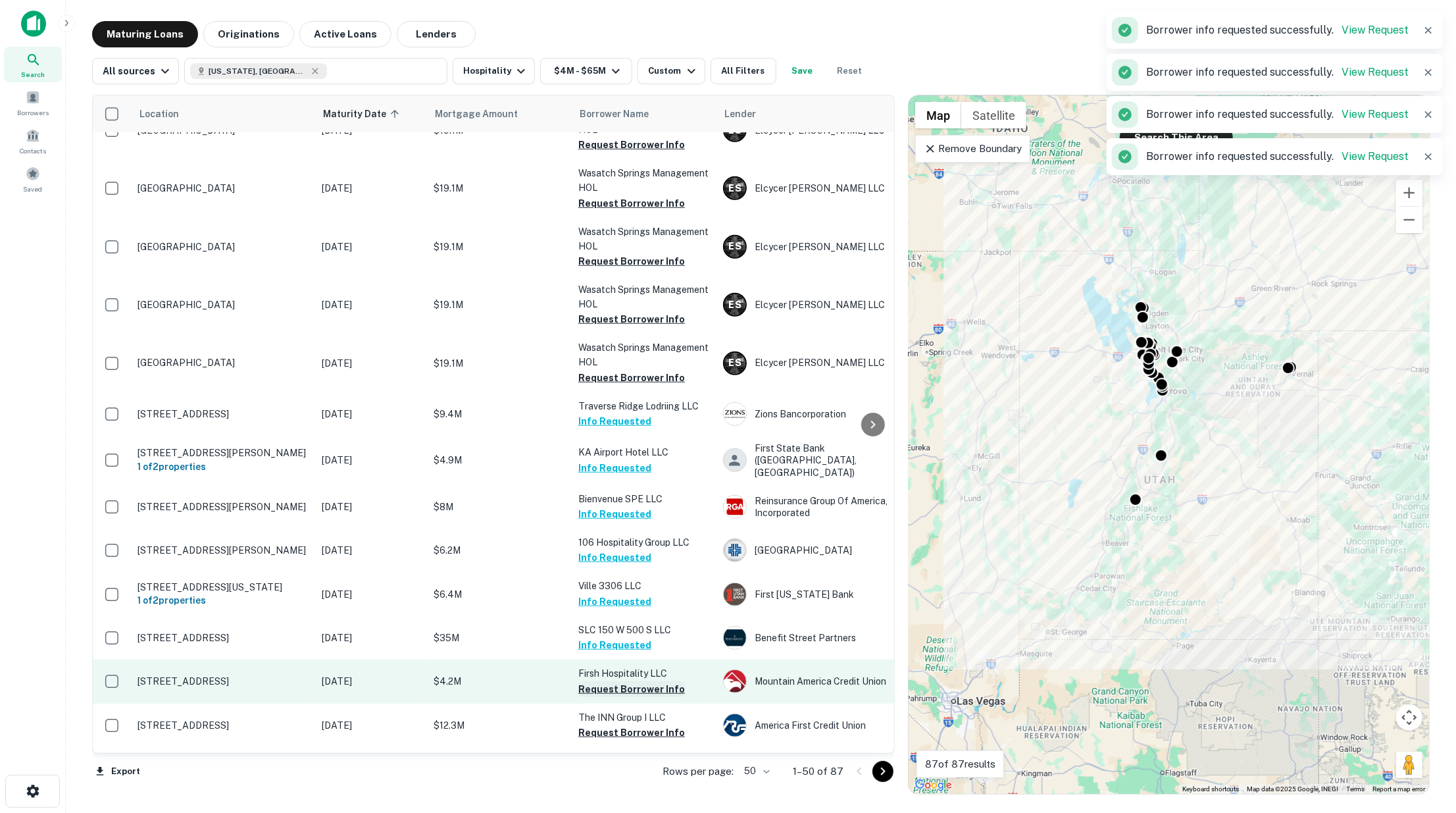
click at [614, 687] on button "Request Borrower Info" at bounding box center [631, 689] width 106 height 16
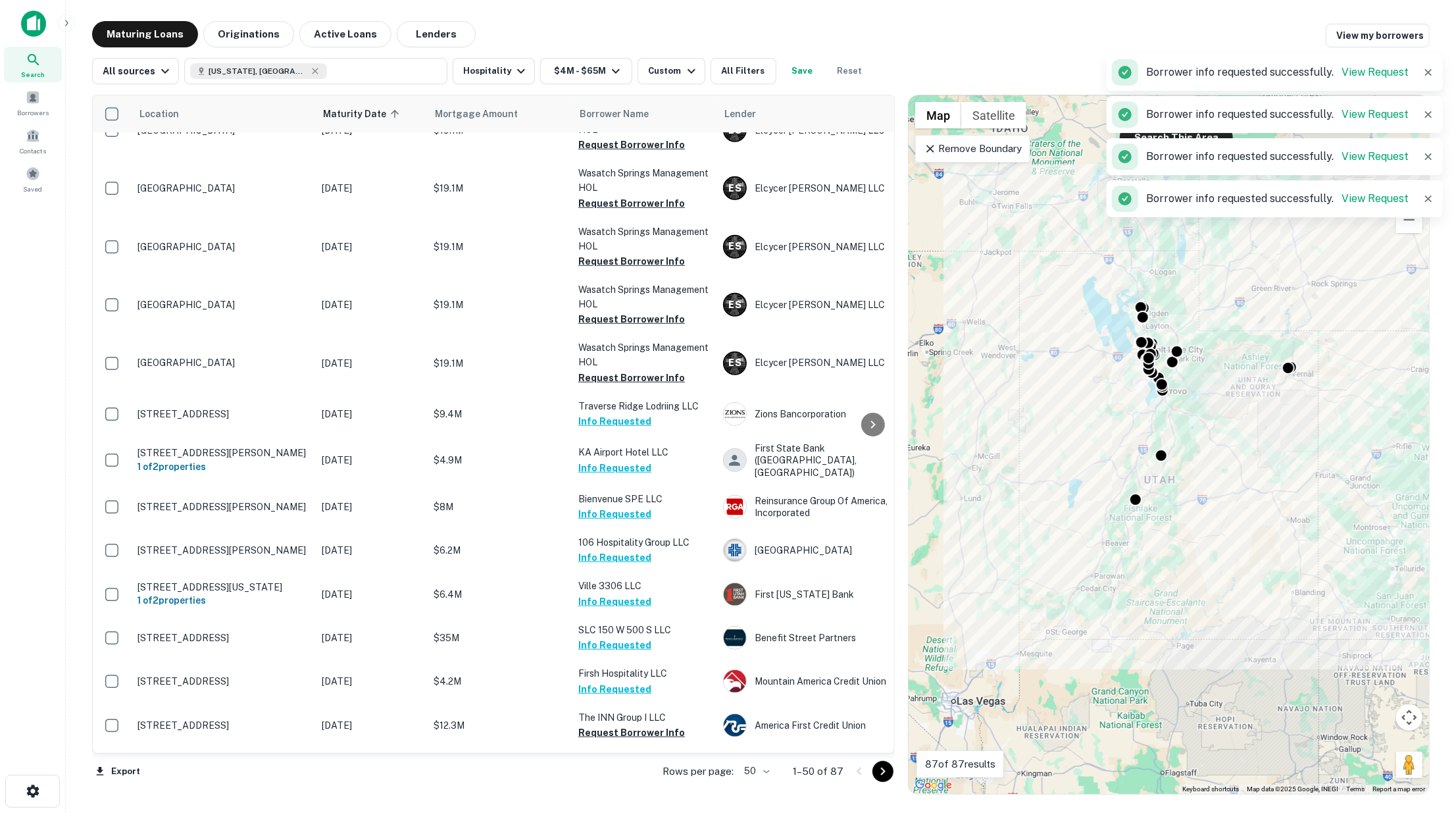
scroll to position [1024, 0]
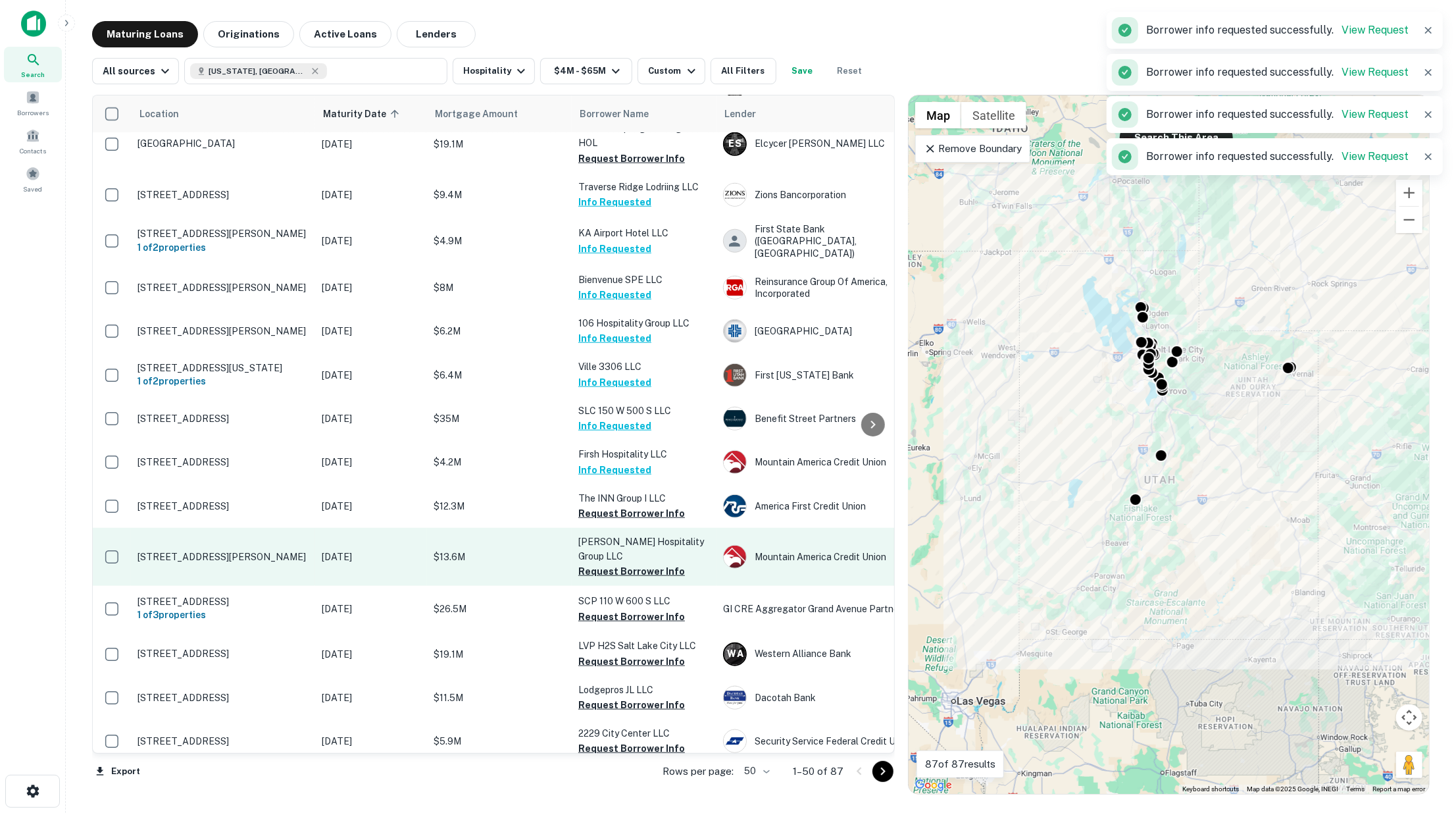
click at [615, 518] on button "Request Borrower Info" at bounding box center [631, 513] width 106 height 16
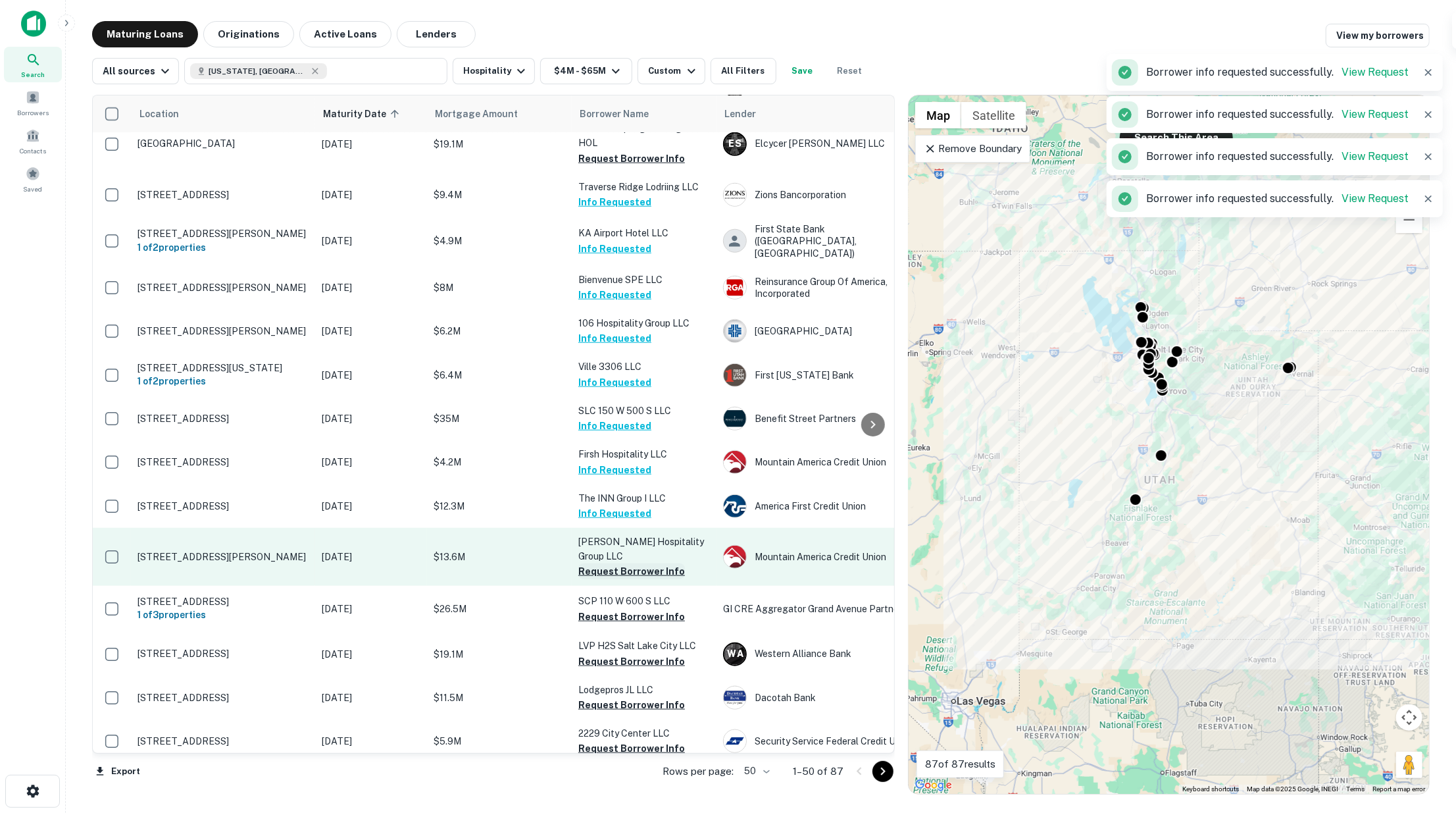
click at [617, 564] on button "Request Borrower Info" at bounding box center [631, 571] width 106 height 16
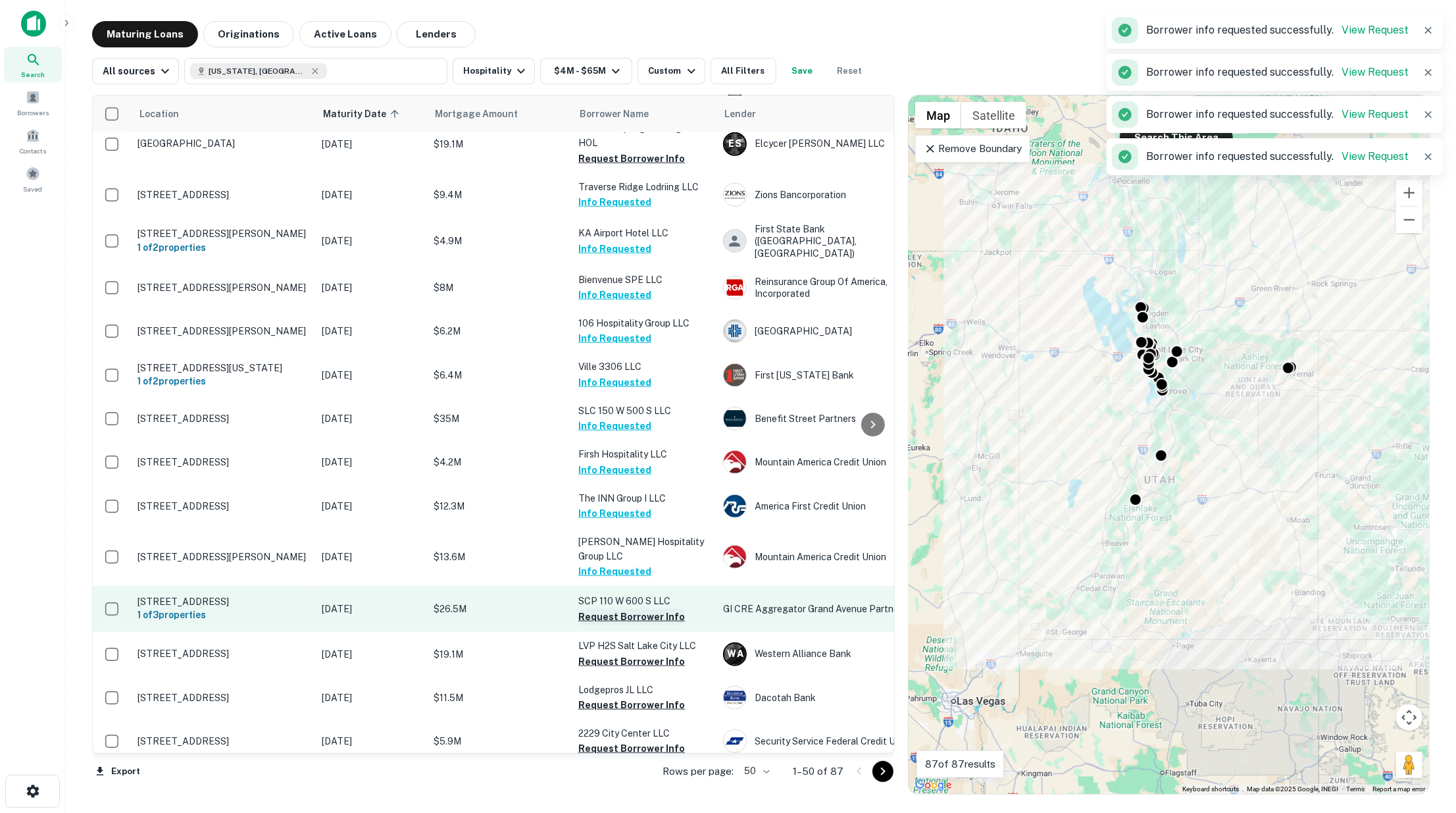
click at [618, 609] on button "Request Borrower Info" at bounding box center [631, 617] width 106 height 16
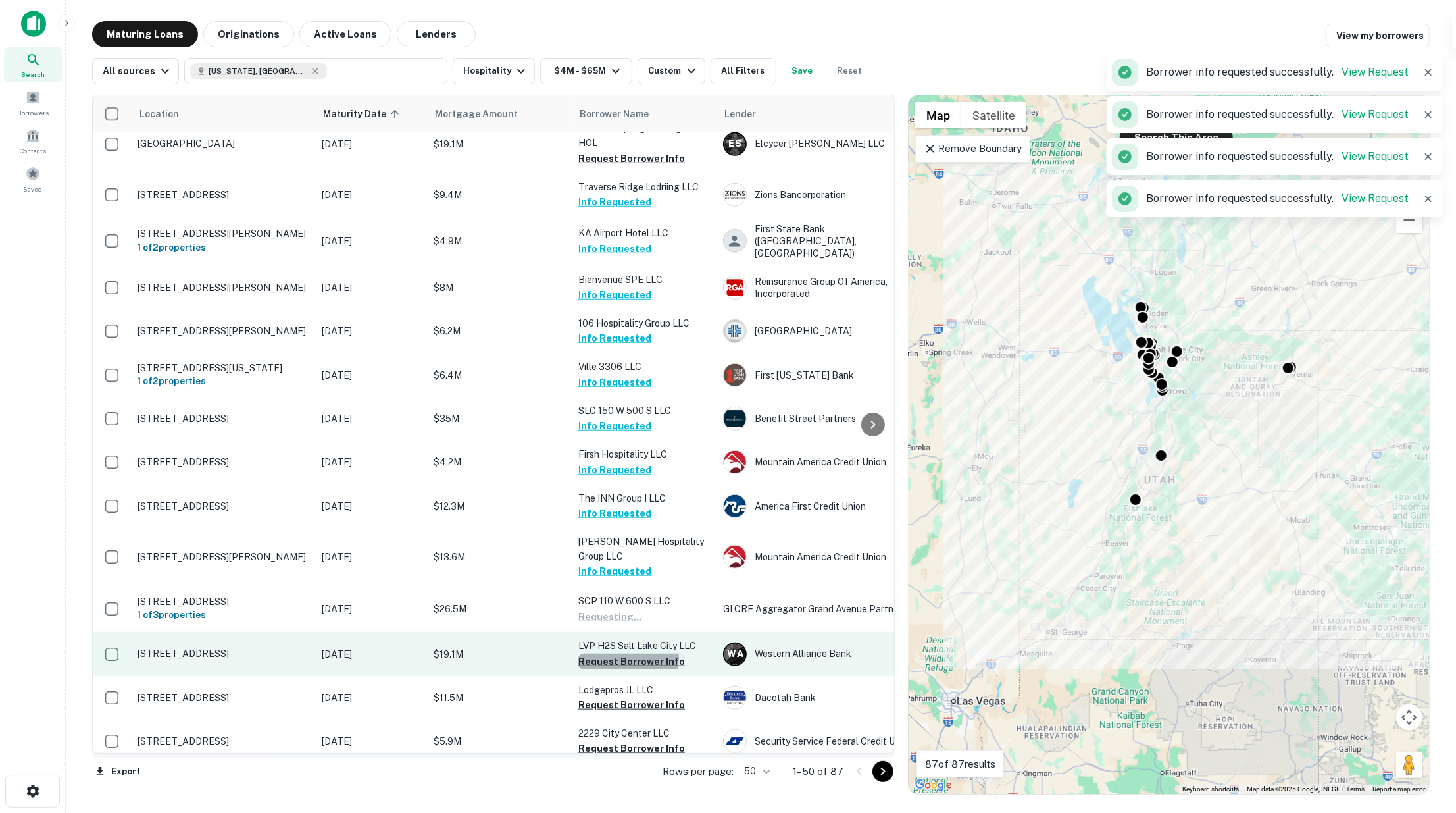
click at [620, 654] on button "Request Borrower Info" at bounding box center [631, 661] width 106 height 16
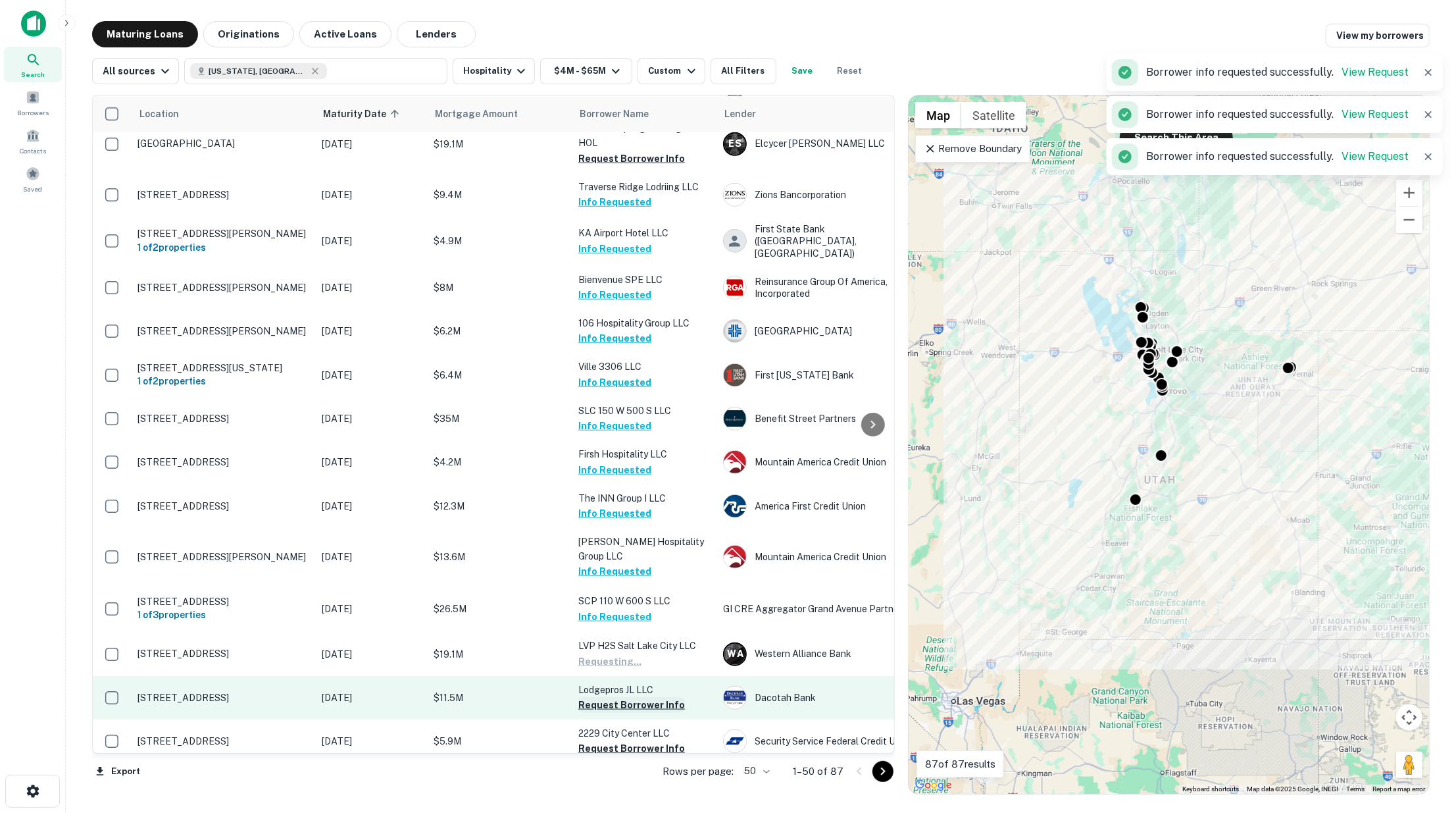
click at [621, 697] on button "Request Borrower Info" at bounding box center [631, 704] width 106 height 16
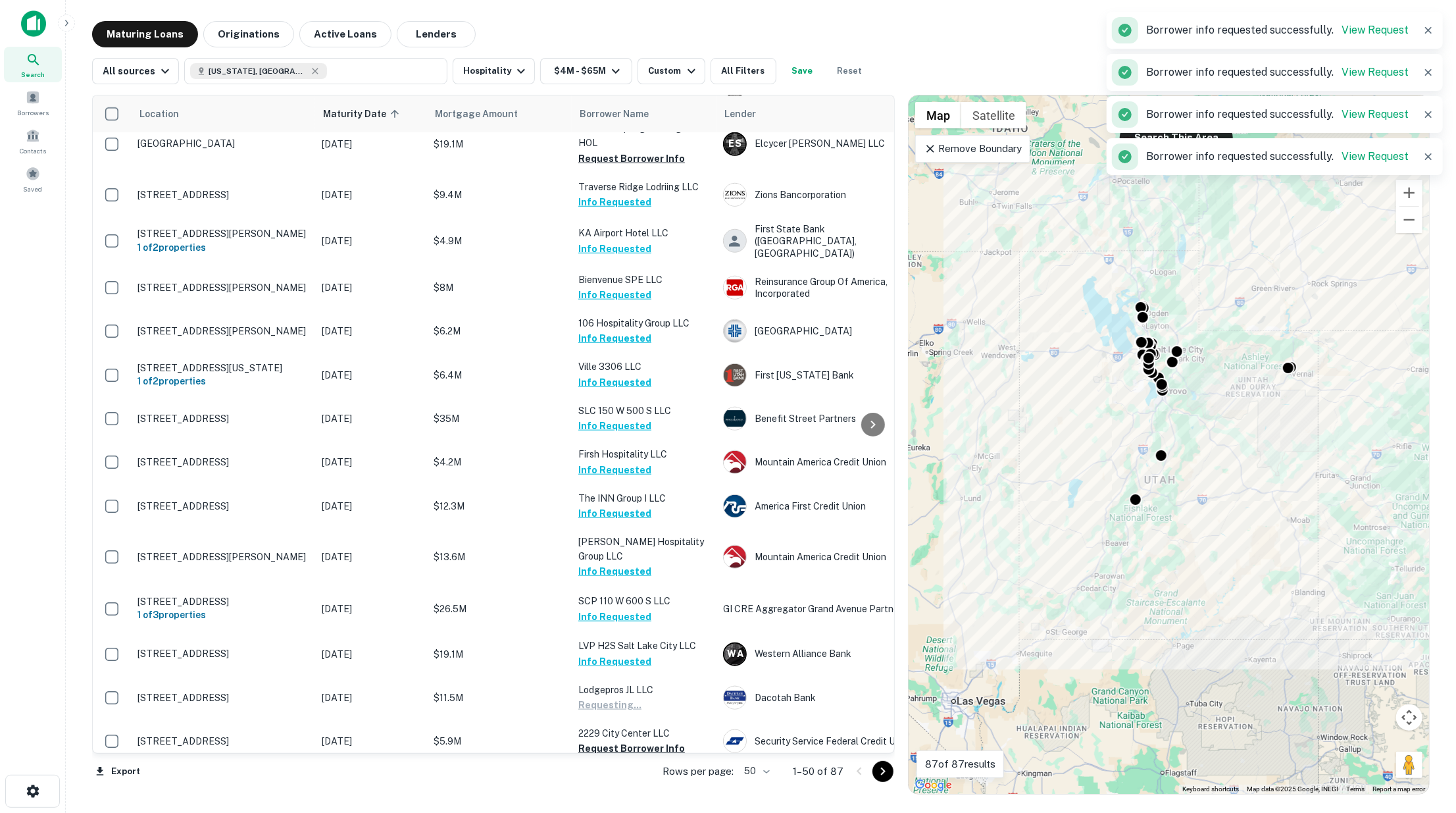
scroll to position [1316, 0]
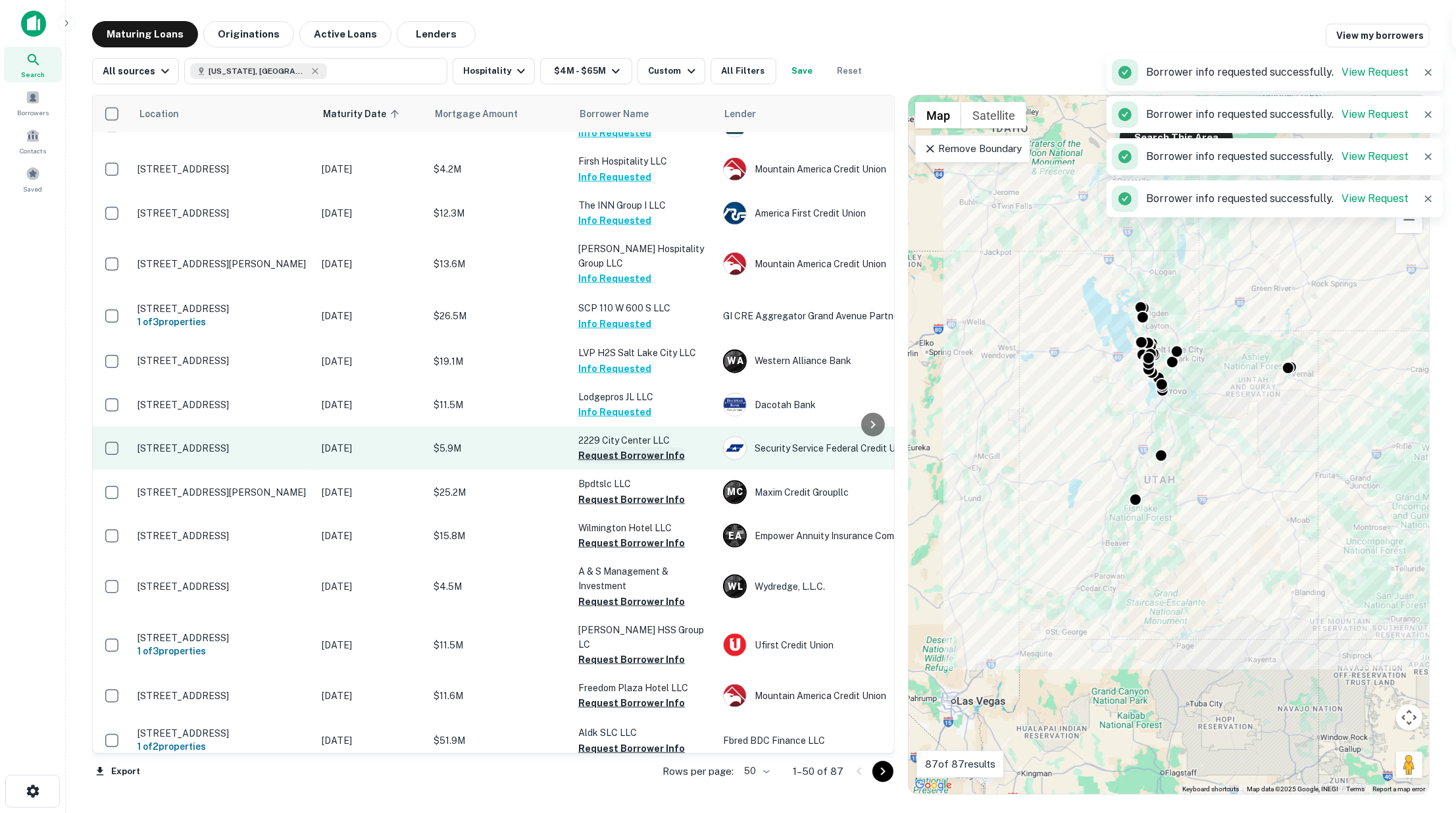
click at [613, 447] on button "Request Borrower Info" at bounding box center [631, 455] width 106 height 16
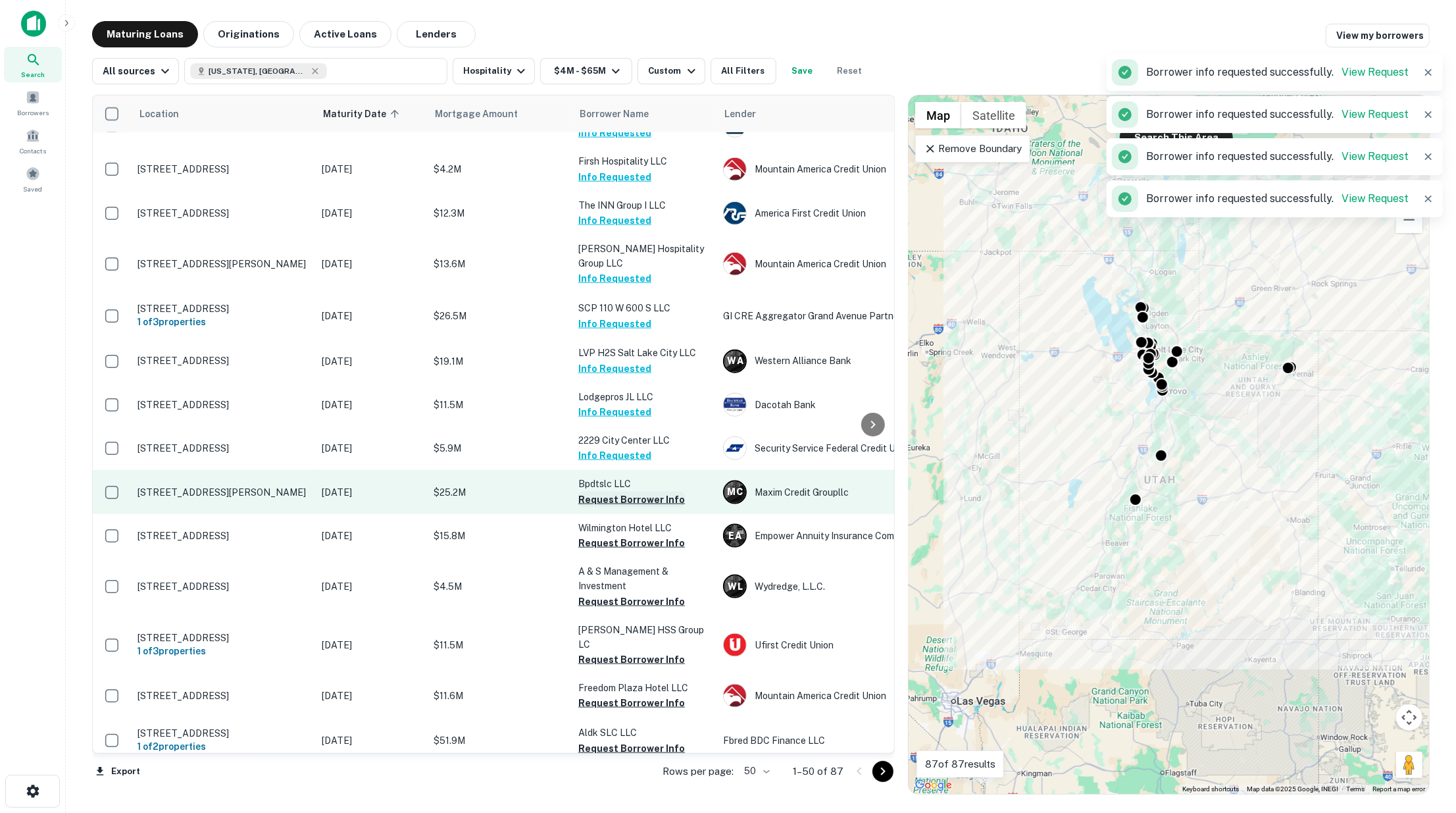
click at [613, 492] on button "Request Borrower Info" at bounding box center [631, 499] width 106 height 16
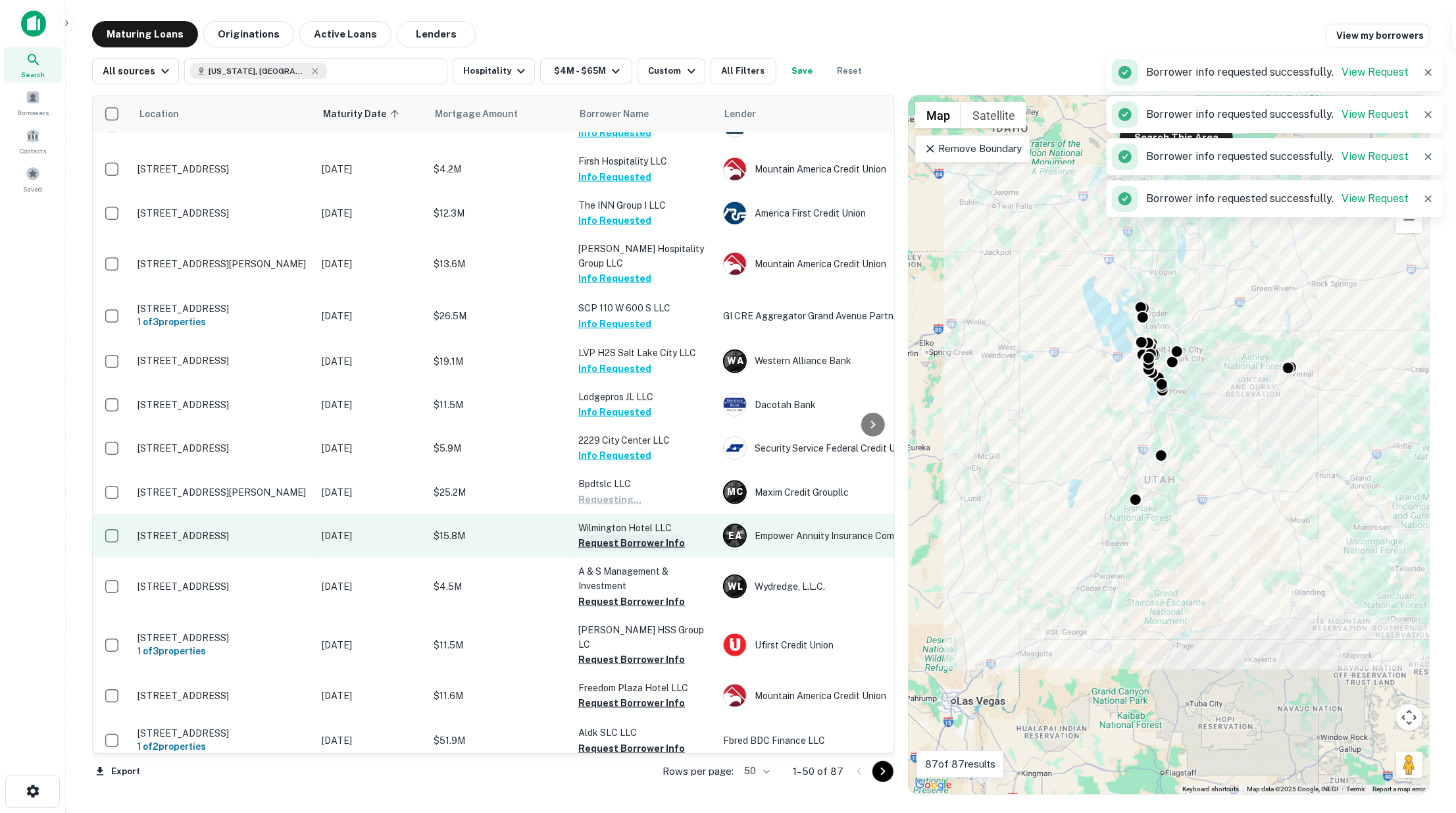
click at [615, 535] on button "Request Borrower Info" at bounding box center [631, 543] width 106 height 16
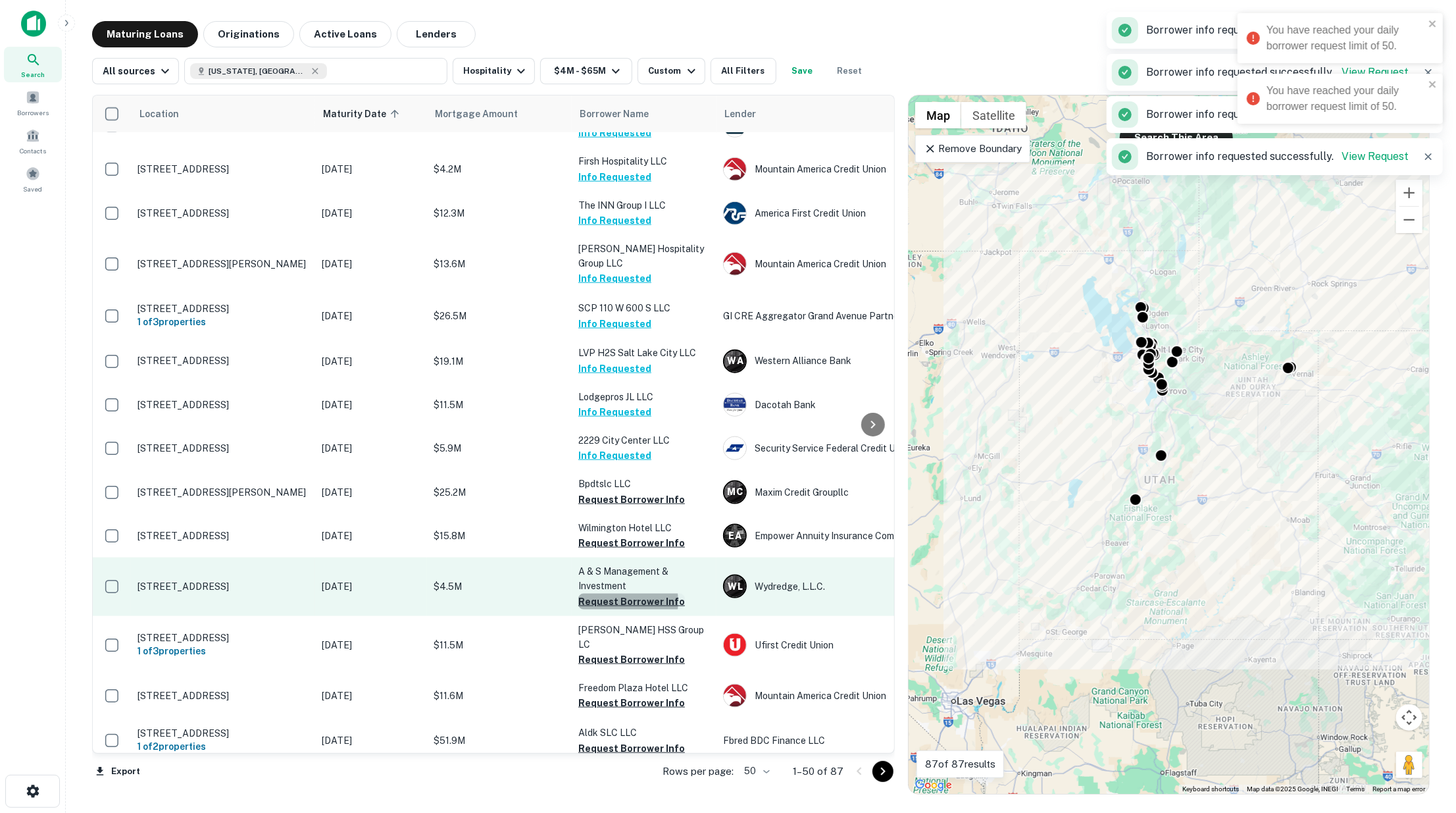
click at [618, 594] on button "Request Borrower Info" at bounding box center [631, 601] width 106 height 16
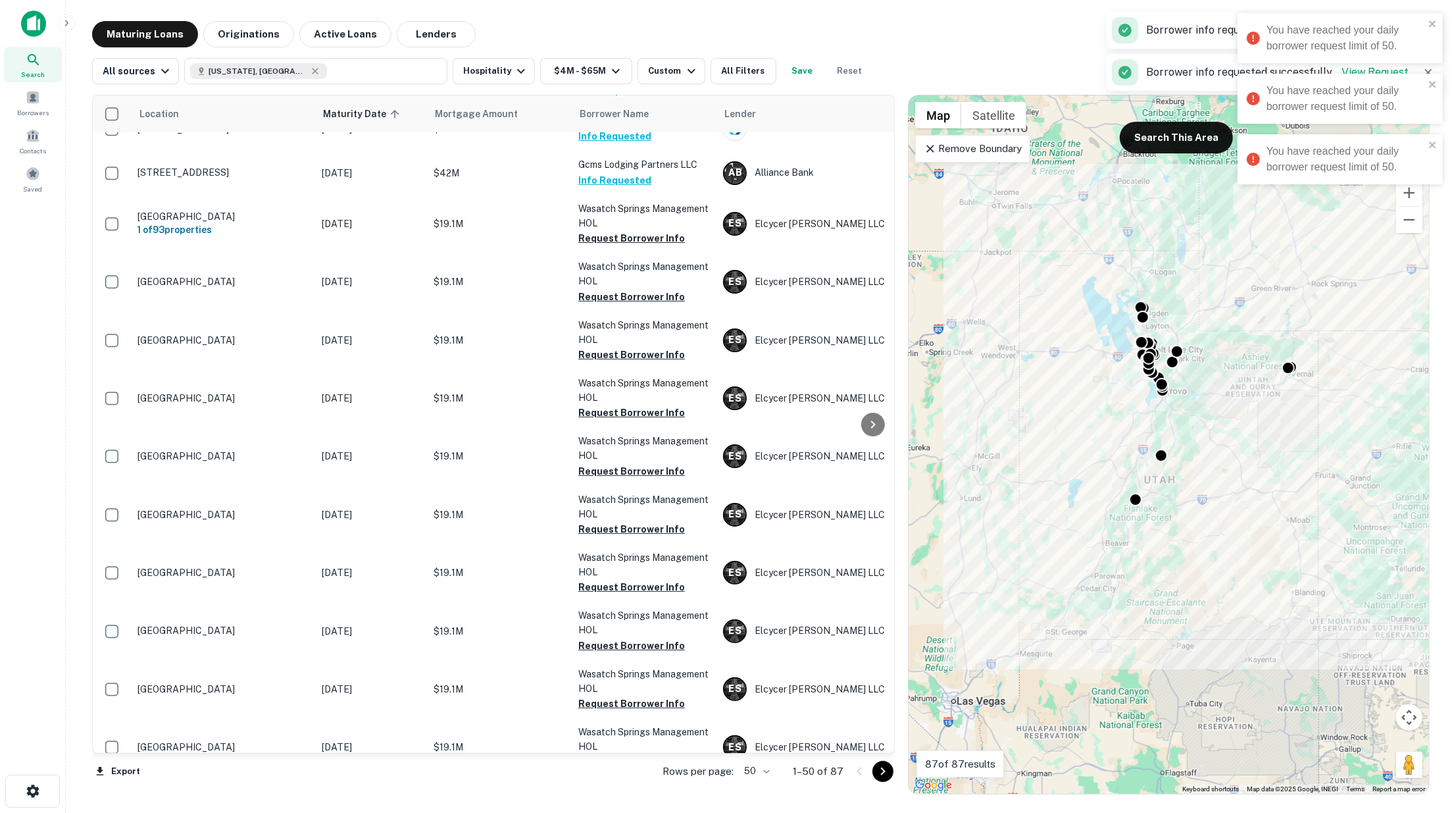
scroll to position [0, 0]
